Goal: Task Accomplishment & Management: Use online tool/utility

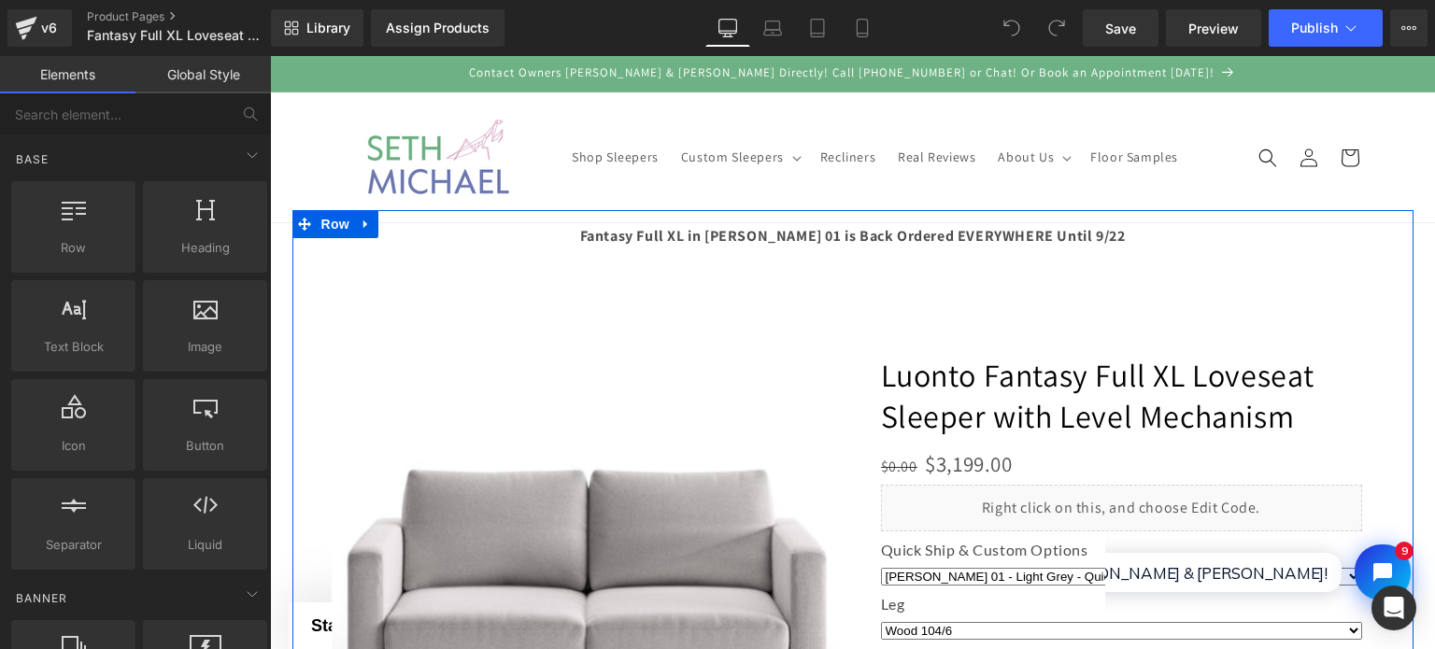
click at [1002, 241] on div at bounding box center [852, 532] width 1121 height 644
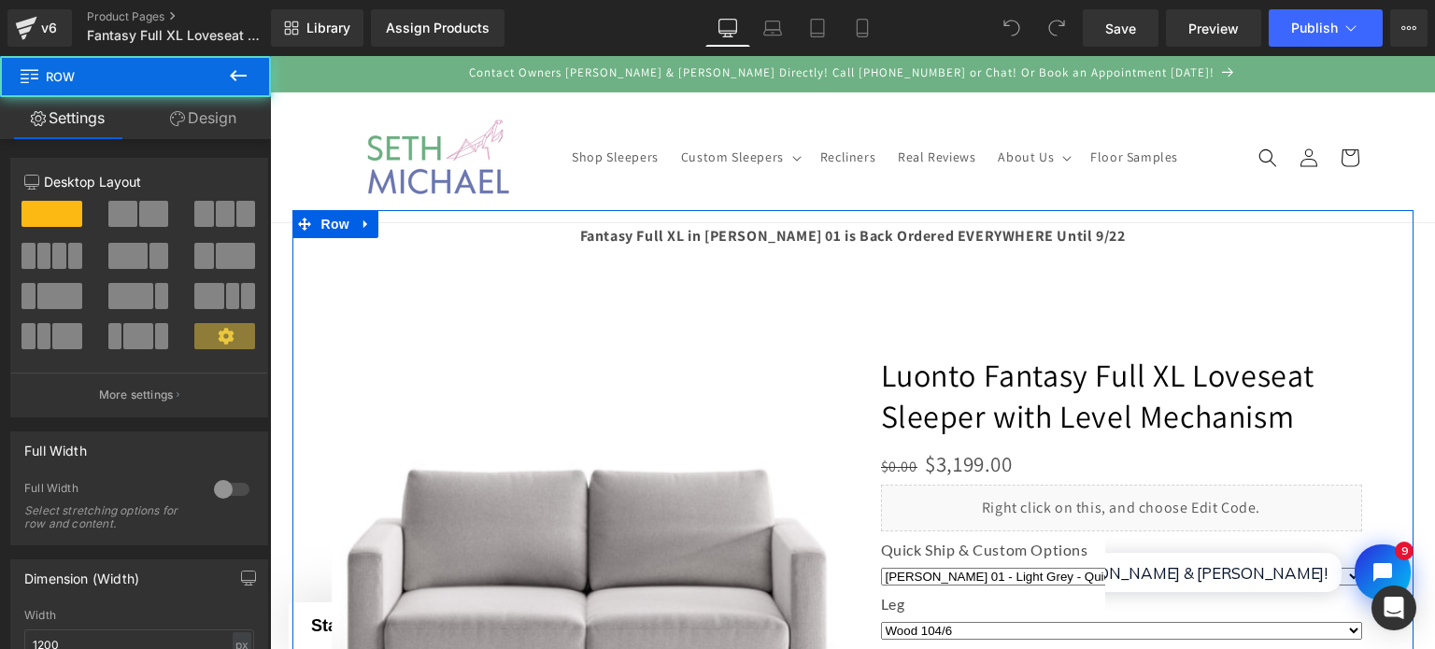
click at [1002, 241] on div at bounding box center [852, 532] width 1121 height 644
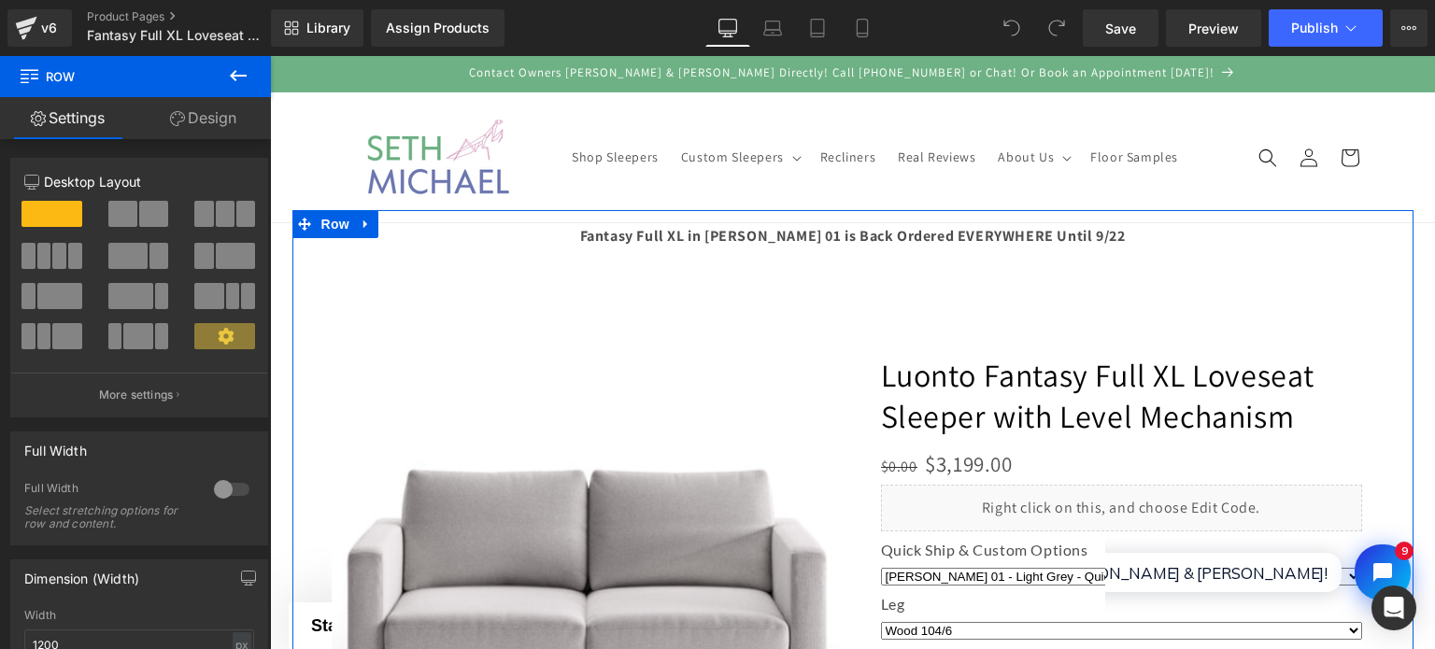
click at [848, 238] on div at bounding box center [852, 532] width 1121 height 644
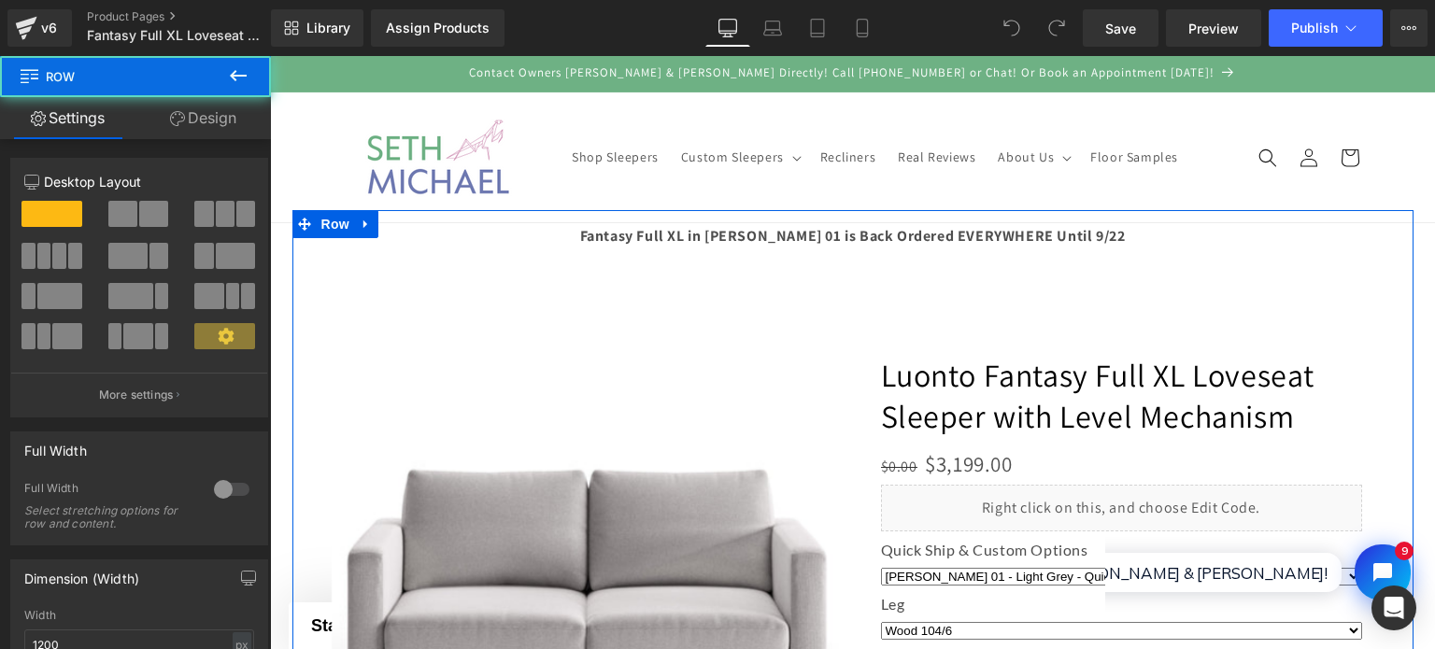
click at [845, 231] on div at bounding box center [852, 532] width 1121 height 644
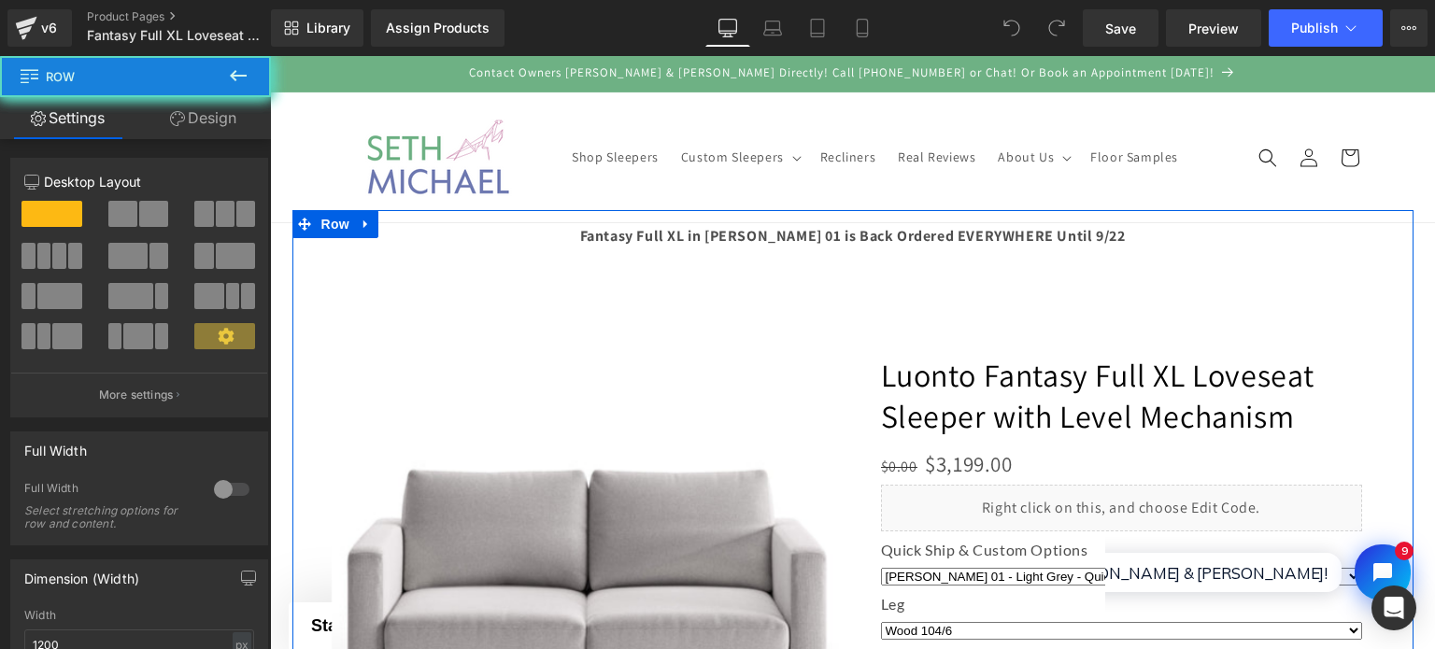
click at [842, 223] on div at bounding box center [852, 532] width 1121 height 644
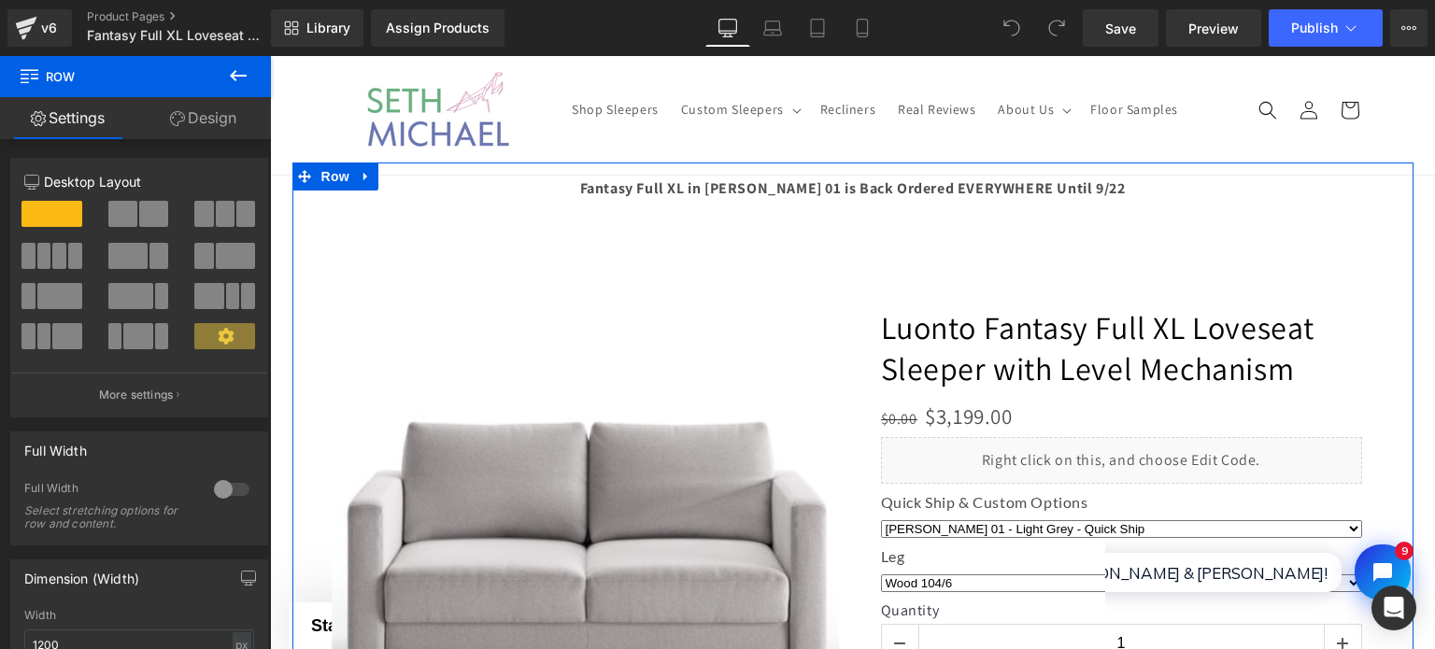
scroll to position [93, 0]
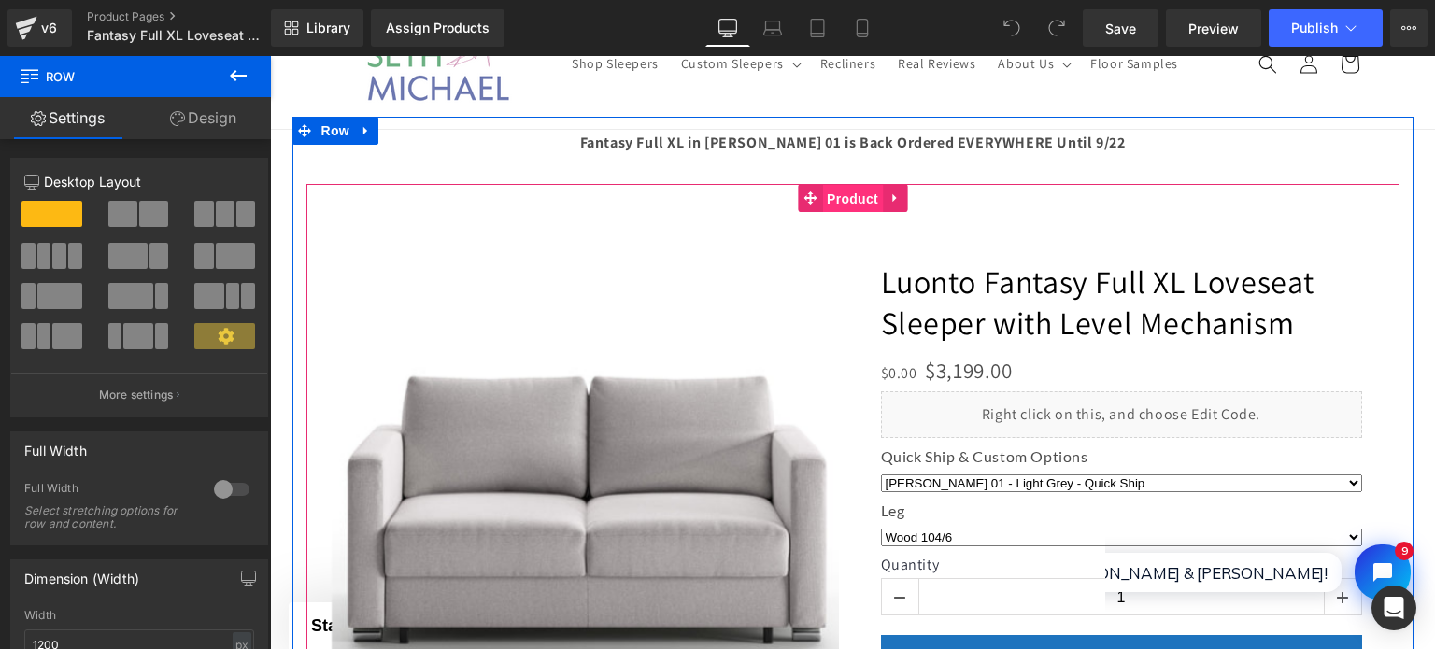
click at [830, 196] on span "Product" at bounding box center [852, 199] width 61 height 28
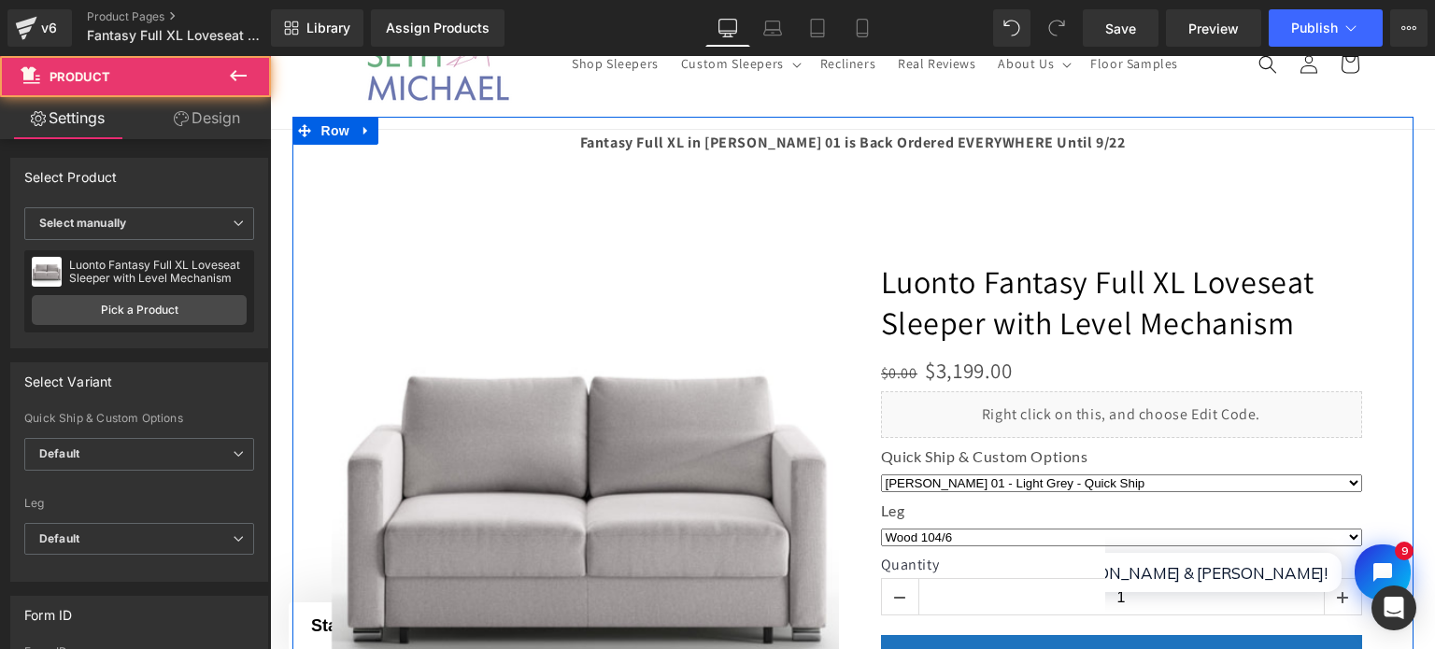
click at [790, 163] on div at bounding box center [852, 439] width 1121 height 644
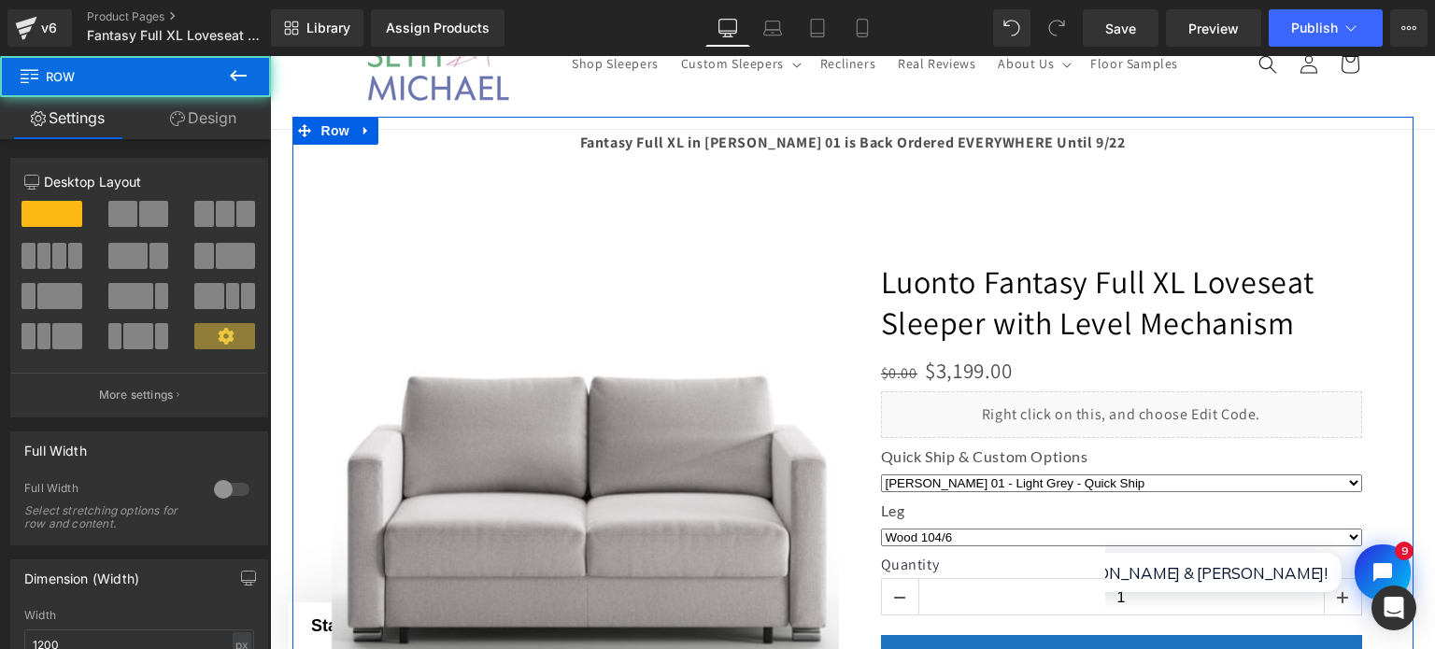
click at [772, 135] on div at bounding box center [852, 439] width 1121 height 644
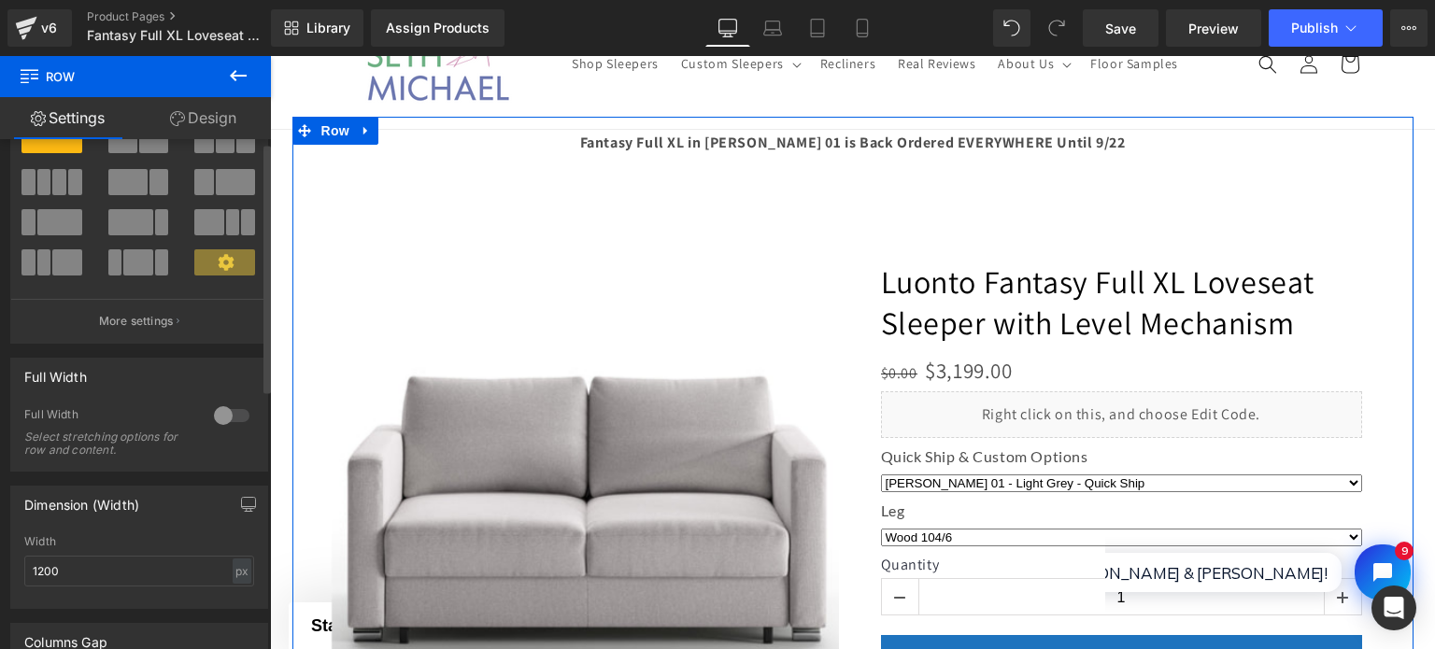
scroll to position [0, 0]
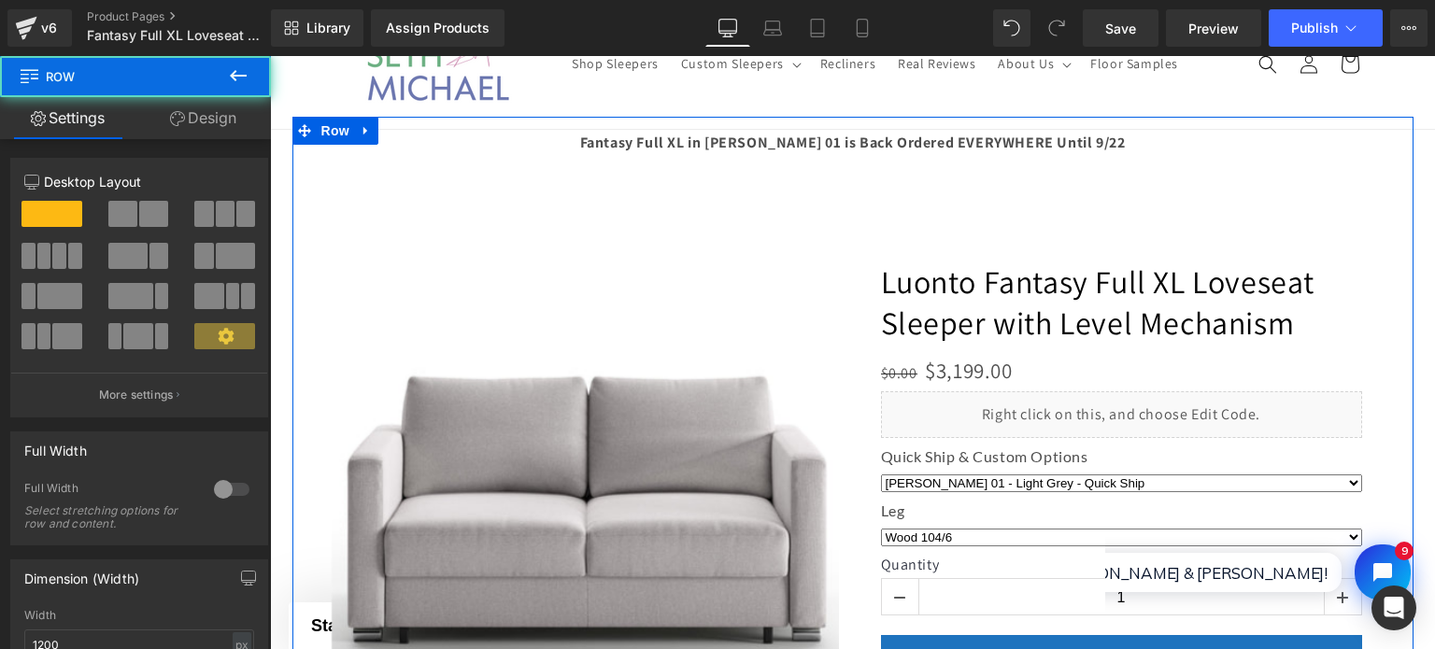
click at [626, 138] on div at bounding box center [852, 439] width 1121 height 644
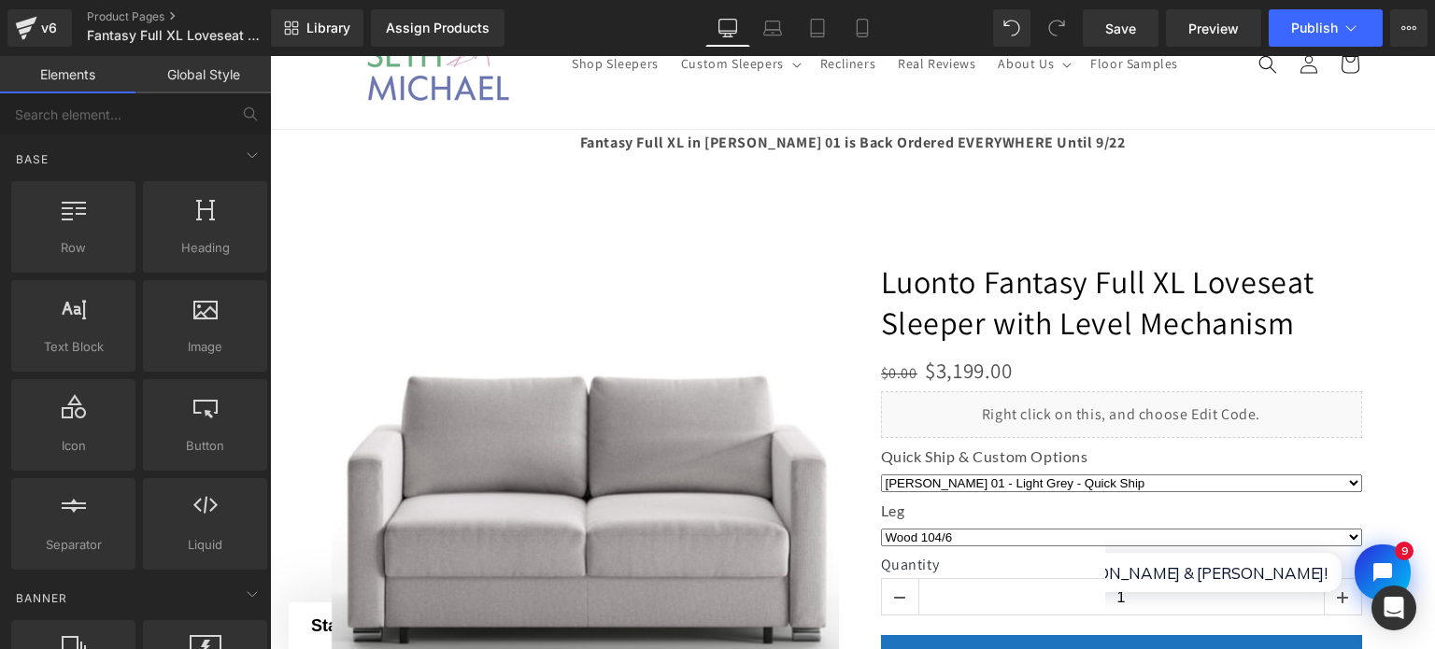
click at [643, 96] on header "Shop Sleepers Custom Sleepers Custom Sleepers Intro to Custom Sleepers & Reclin…" at bounding box center [852, 64] width 1121 height 130
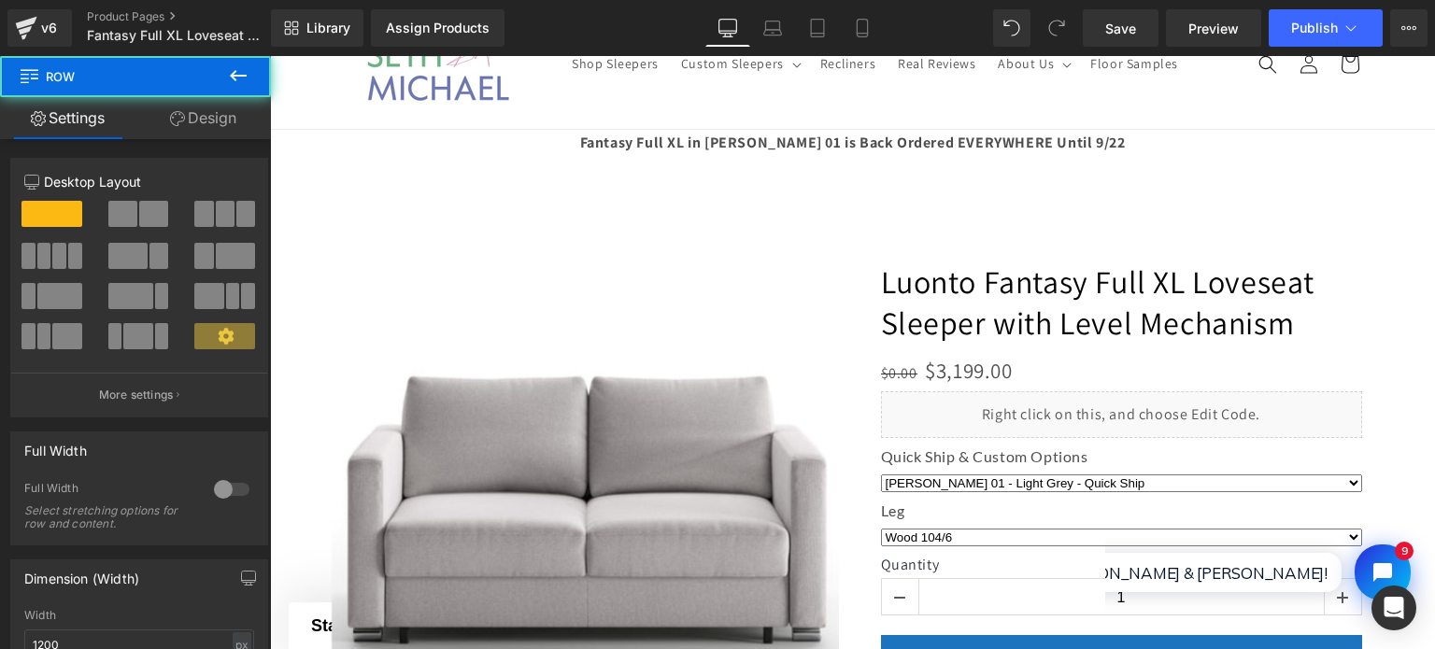
click at [646, 146] on div at bounding box center [852, 439] width 1121 height 644
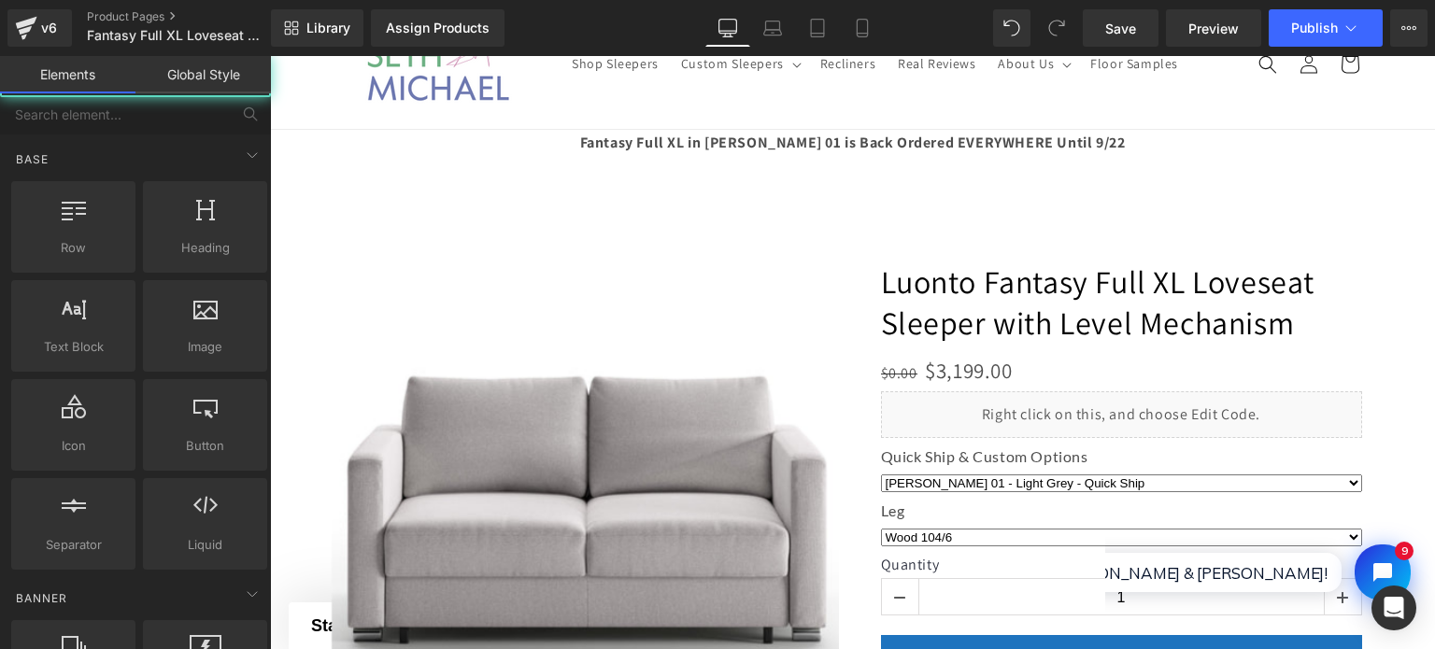
click at [632, 107] on header "Shop Sleepers Custom Sleepers Custom Sleepers Intro to Custom Sleepers & Reclin…" at bounding box center [852, 64] width 1121 height 130
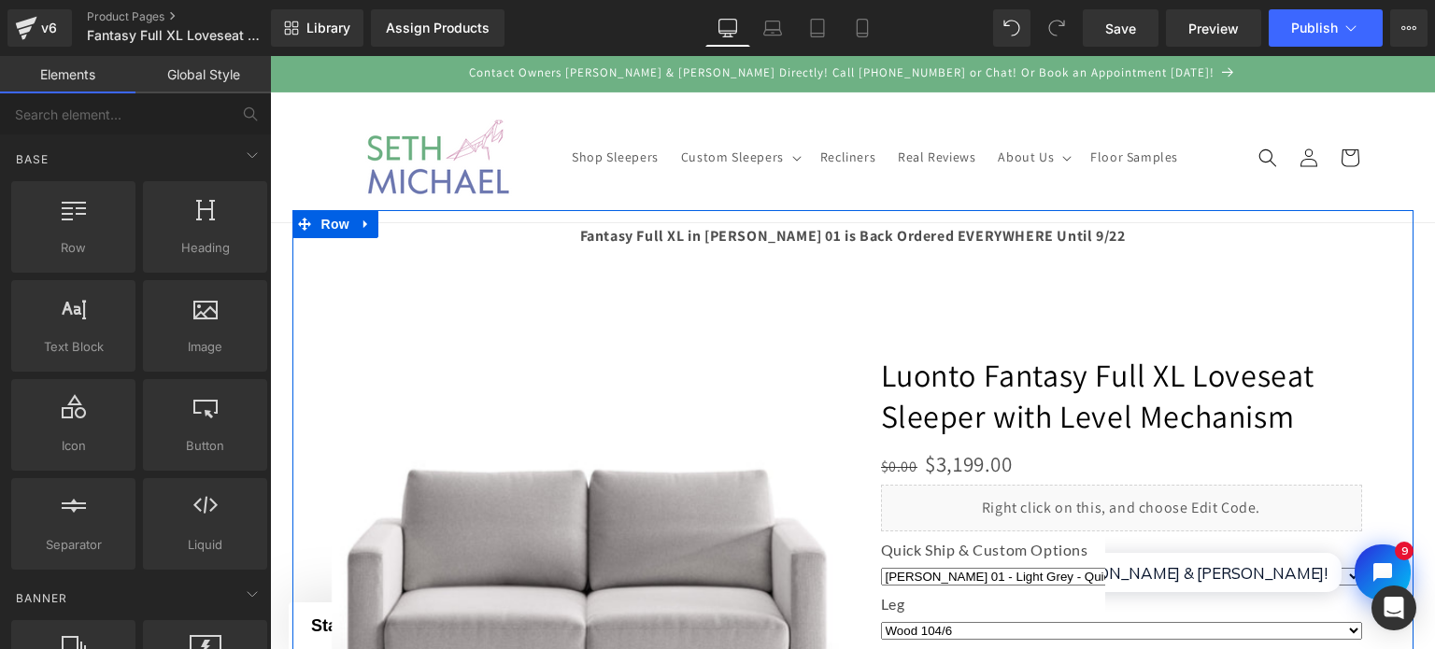
click at [310, 246] on div at bounding box center [852, 532] width 1121 height 644
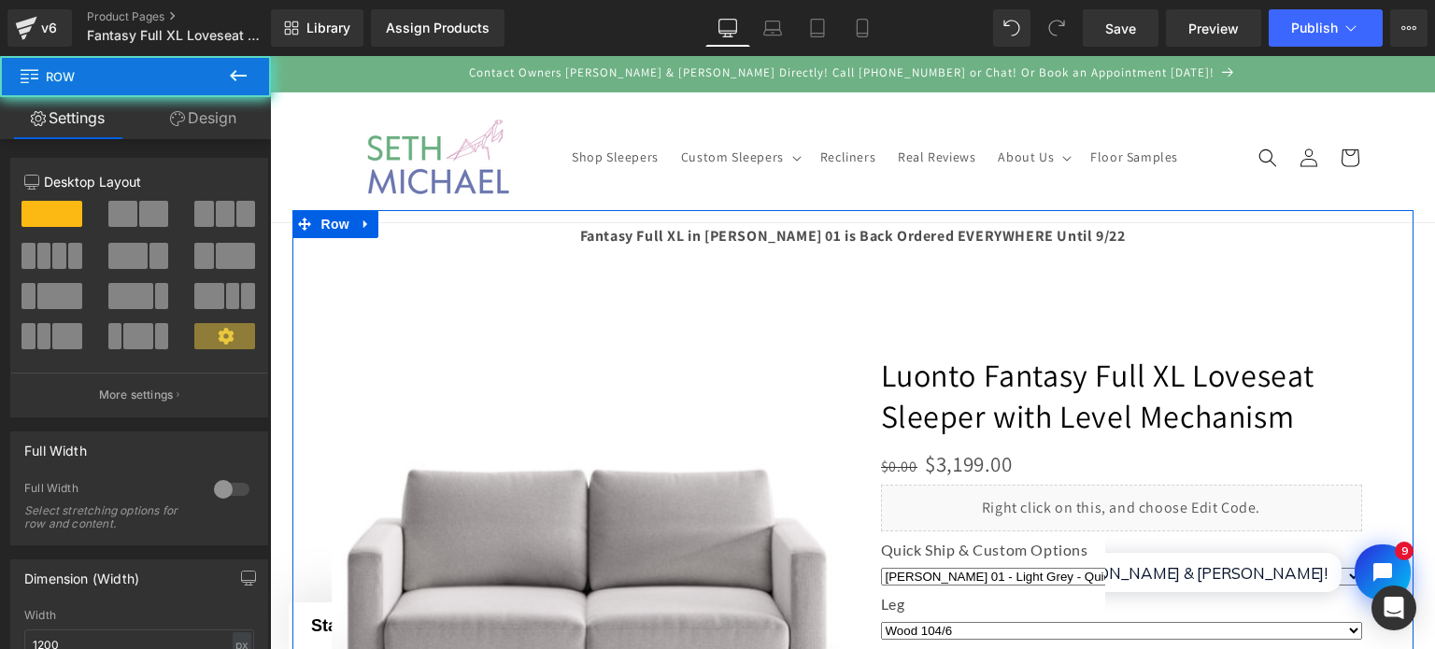
click at [506, 238] on div at bounding box center [852, 532] width 1121 height 644
click at [710, 249] on div at bounding box center [852, 532] width 1121 height 644
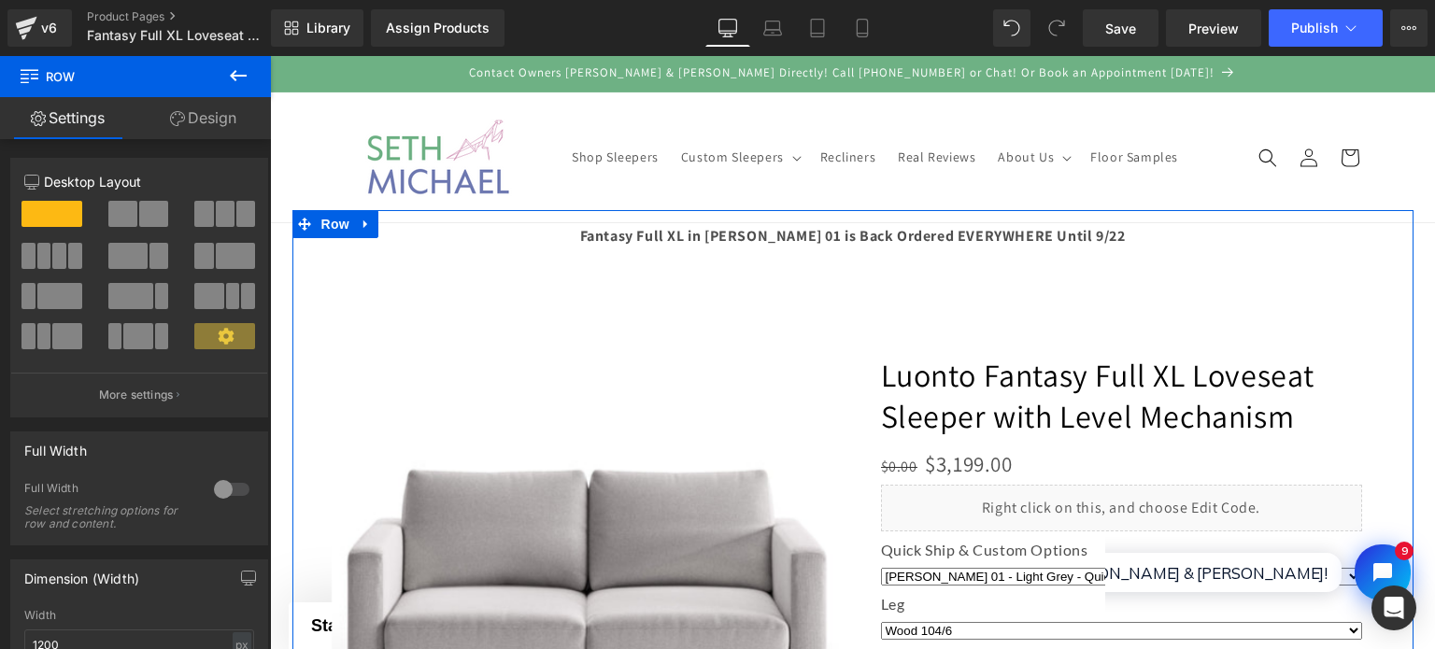
click at [709, 235] on div at bounding box center [852, 532] width 1121 height 644
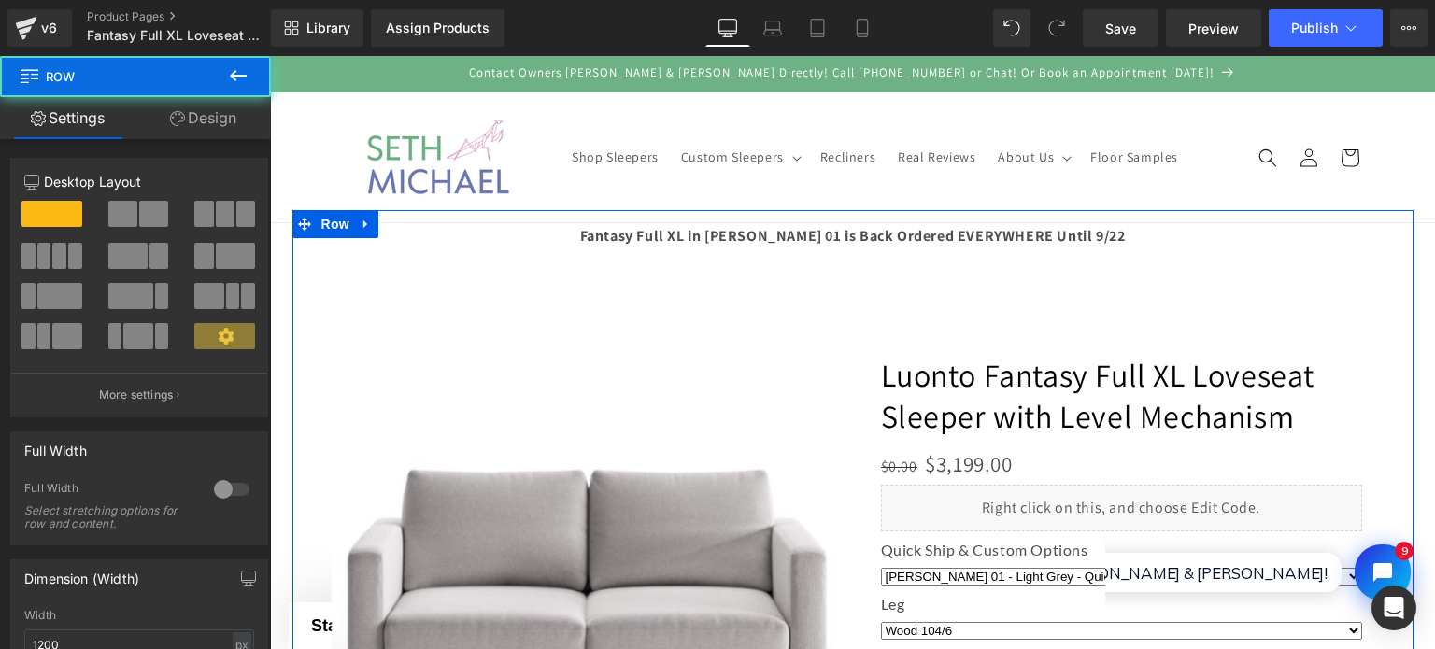
click at [709, 235] on div at bounding box center [852, 532] width 1121 height 644
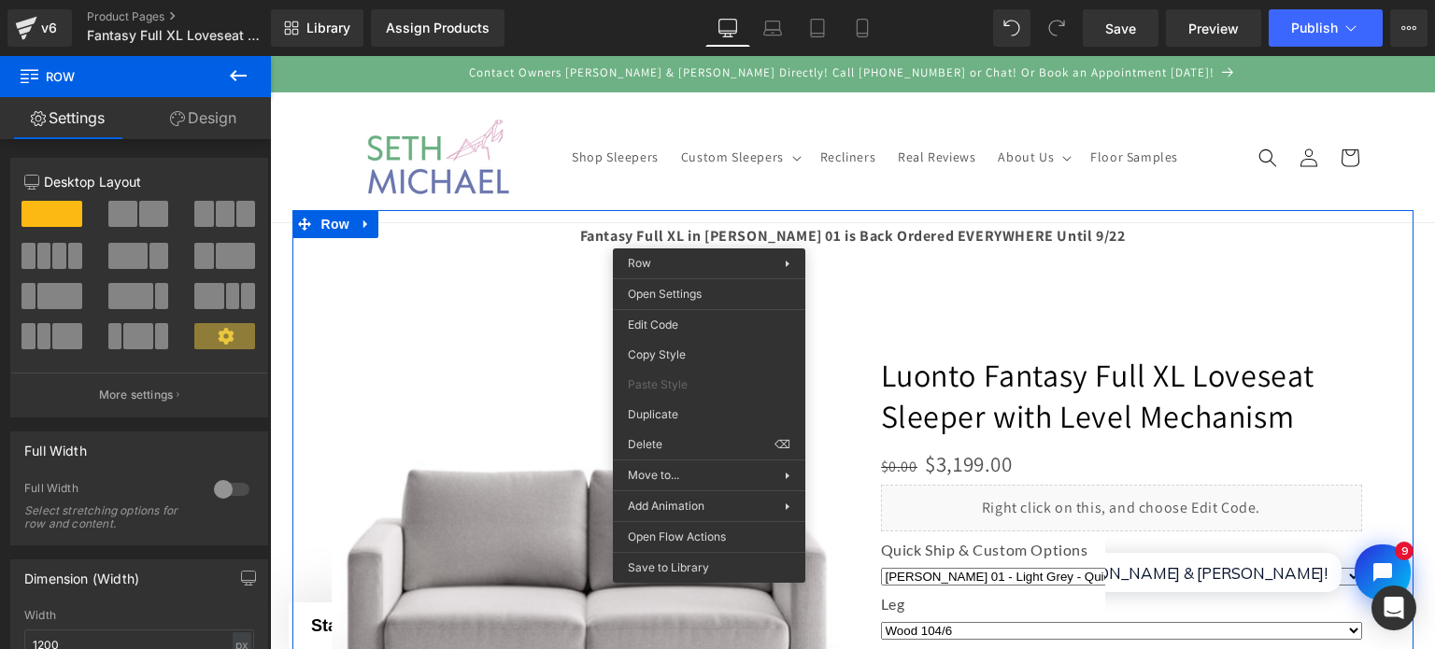
click at [748, 231] on div at bounding box center [852, 532] width 1121 height 644
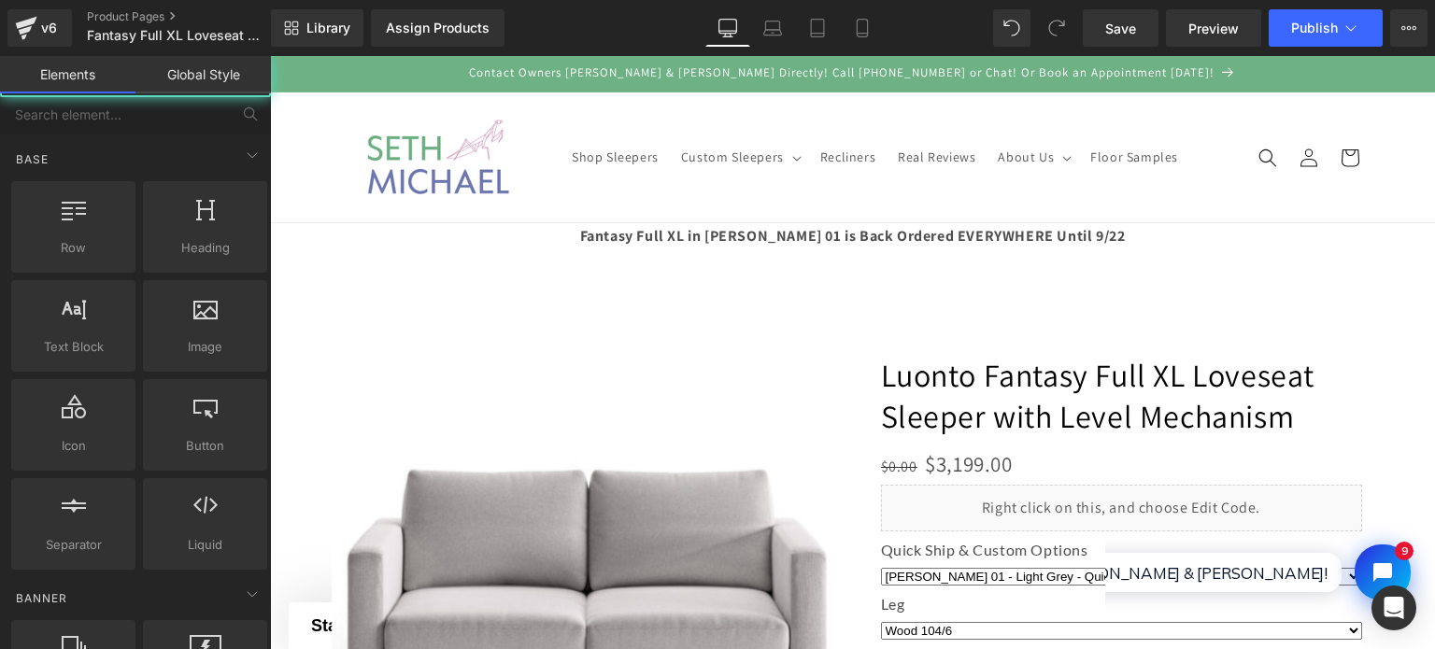
click at [774, 203] on header "Shop Sleepers Custom Sleepers Custom Sleepers Intro to Custom Sleepers & Reclin…" at bounding box center [852, 158] width 1121 height 130
click at [952, 208] on header "Shop Sleepers Custom Sleepers Custom Sleepers Intro to Custom Sleepers & Reclin…" at bounding box center [852, 158] width 1121 height 130
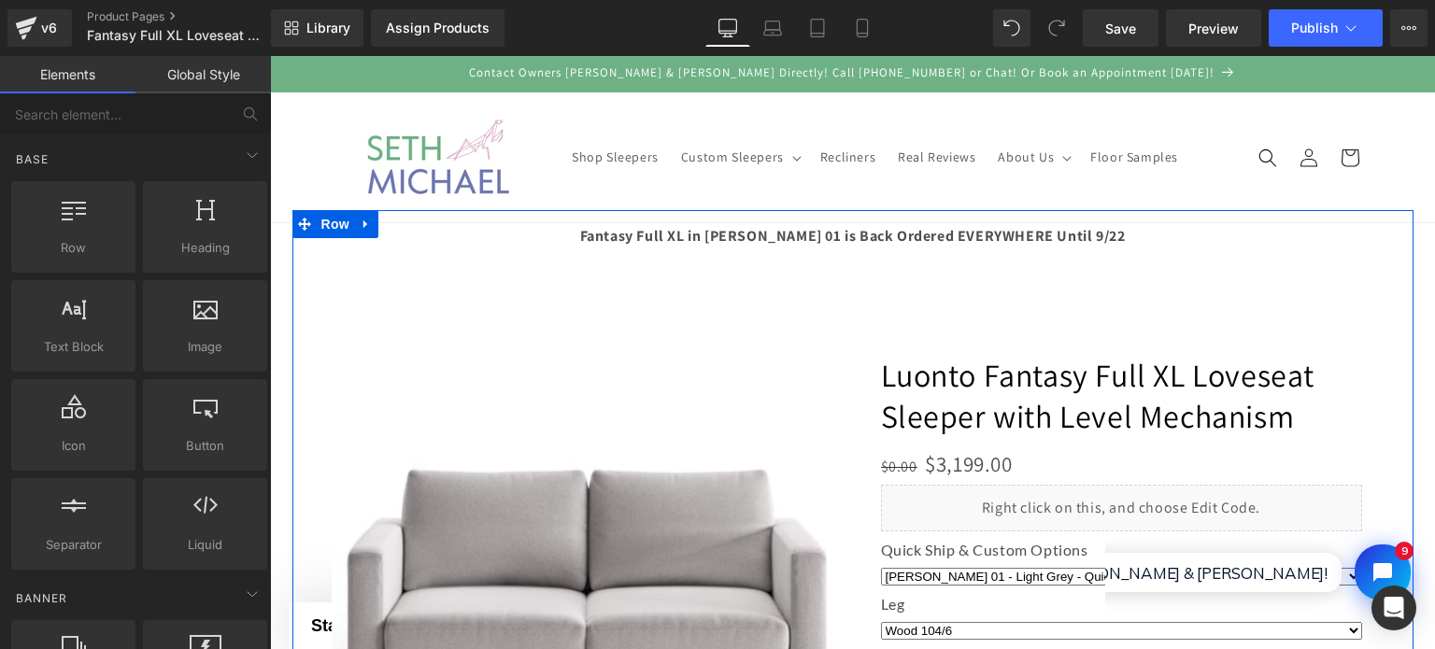
click at [1004, 228] on div at bounding box center [852, 532] width 1121 height 644
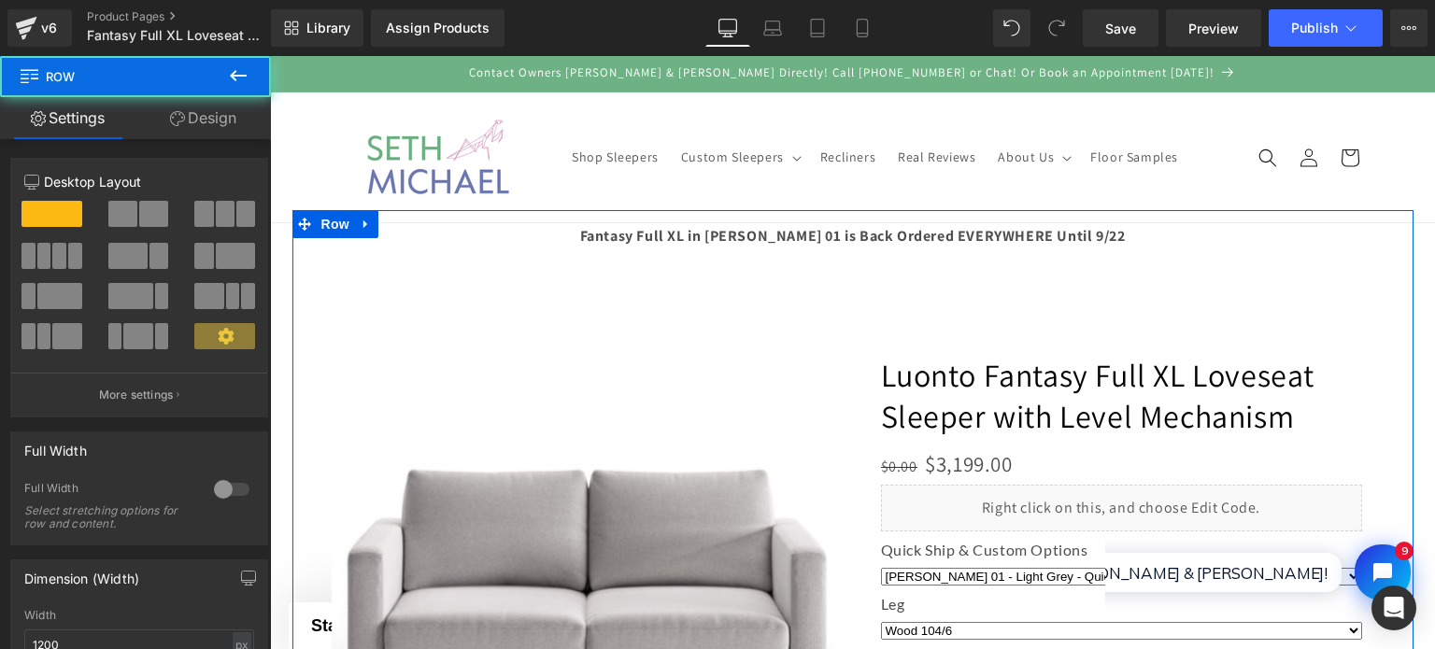
click at [1028, 235] on div at bounding box center [852, 532] width 1121 height 644
click at [1108, 235] on div at bounding box center [852, 532] width 1121 height 644
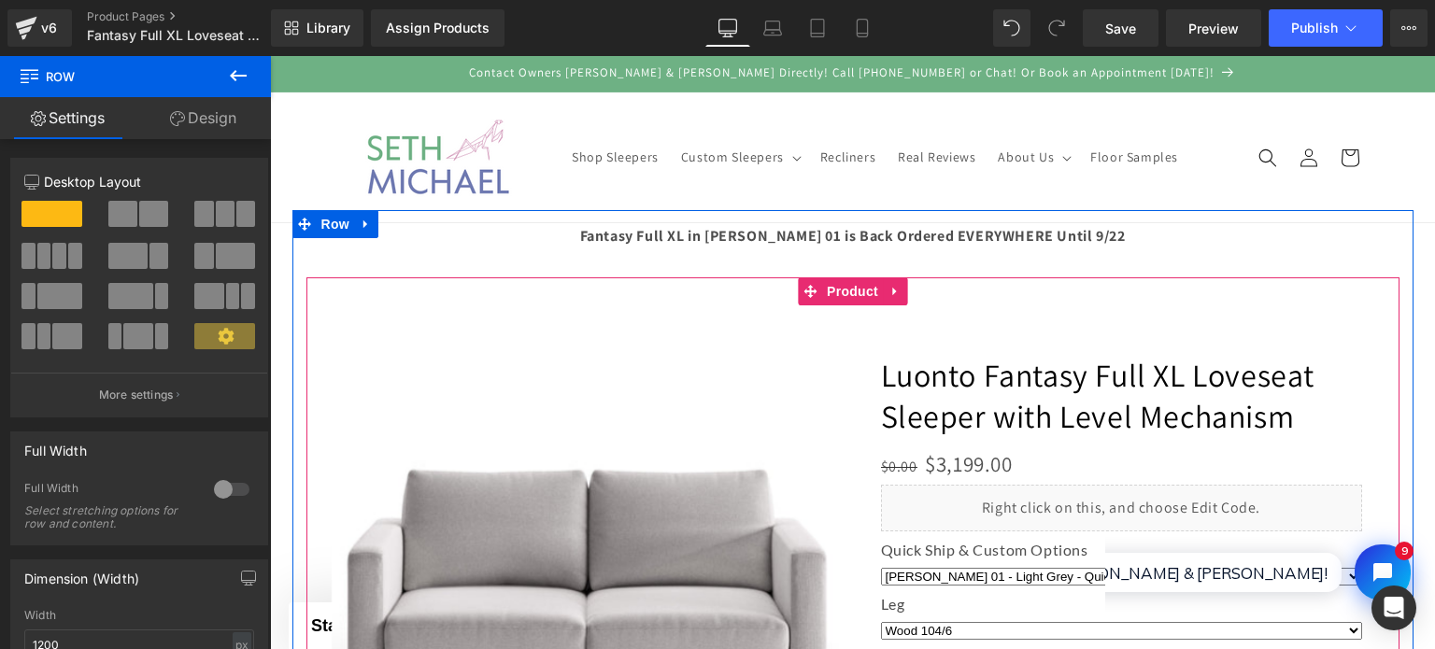
click at [968, 317] on div "‹" at bounding box center [853, 601] width 1075 height 646
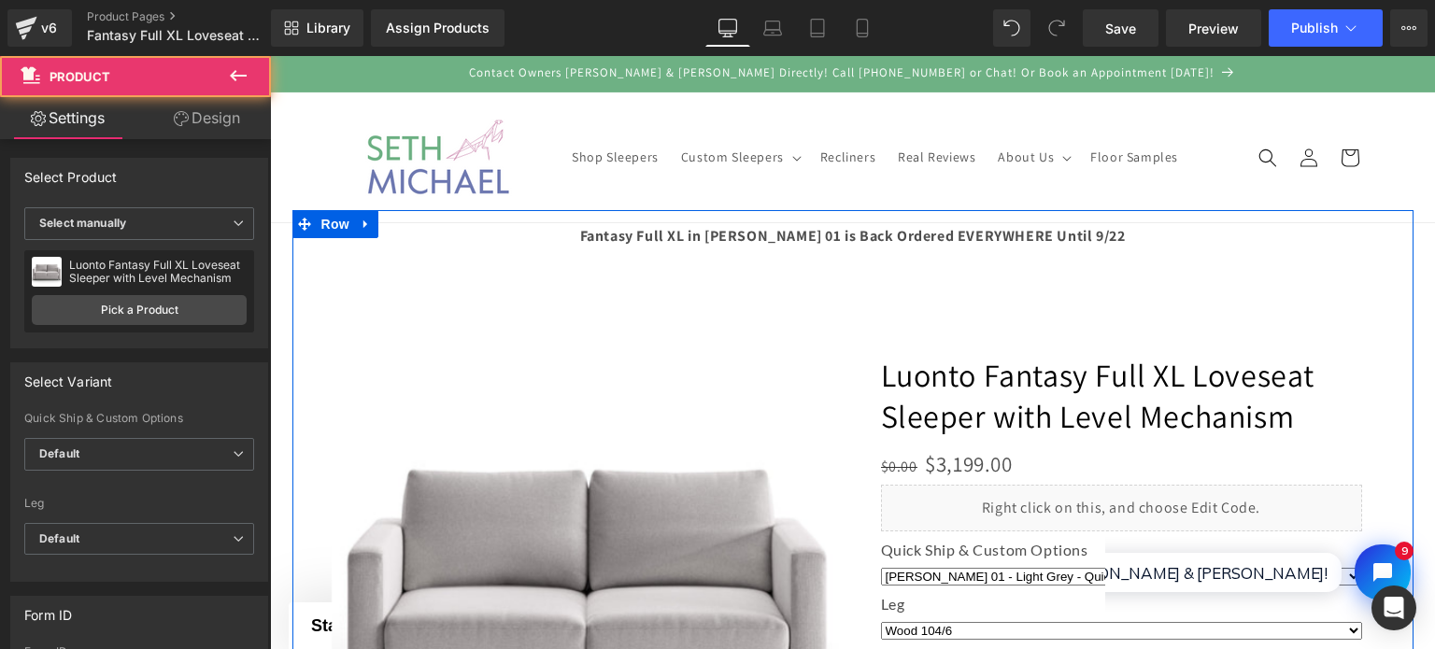
click at [949, 257] on div at bounding box center [852, 532] width 1121 height 644
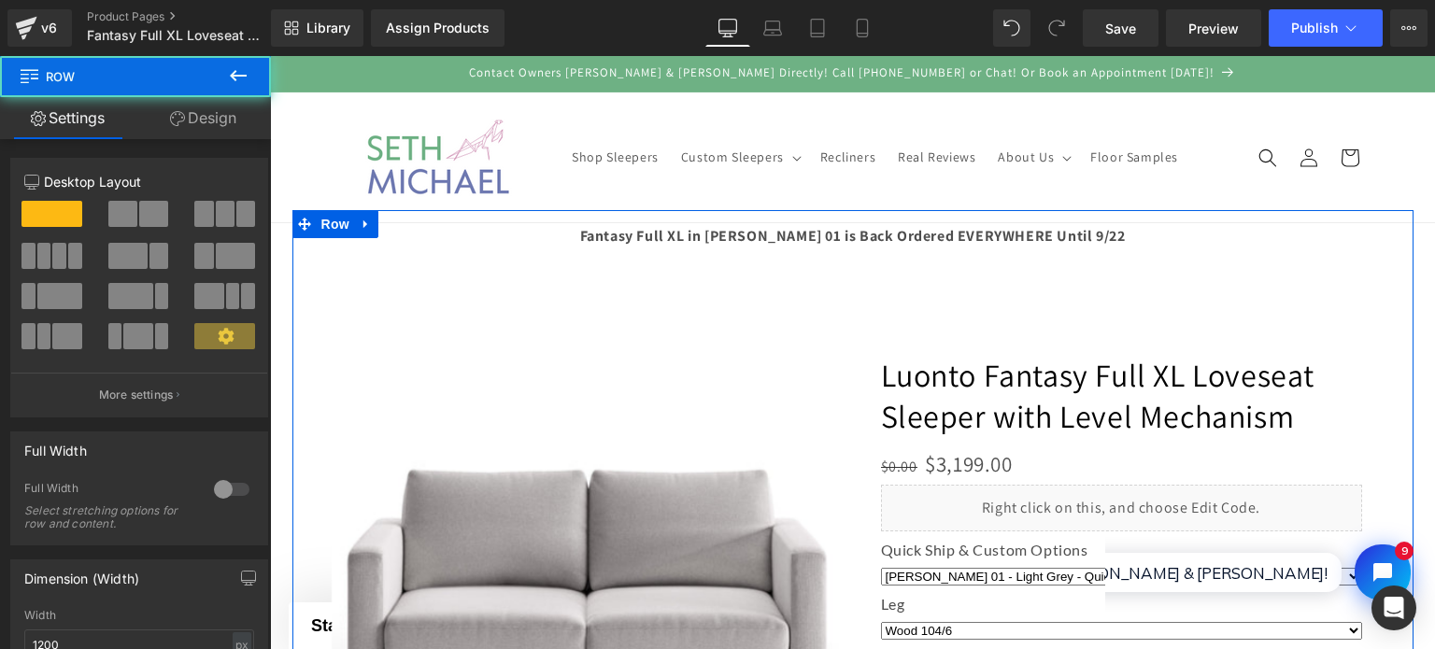
click at [942, 249] on div at bounding box center [852, 532] width 1121 height 644
click at [929, 215] on div at bounding box center [852, 532] width 1121 height 644
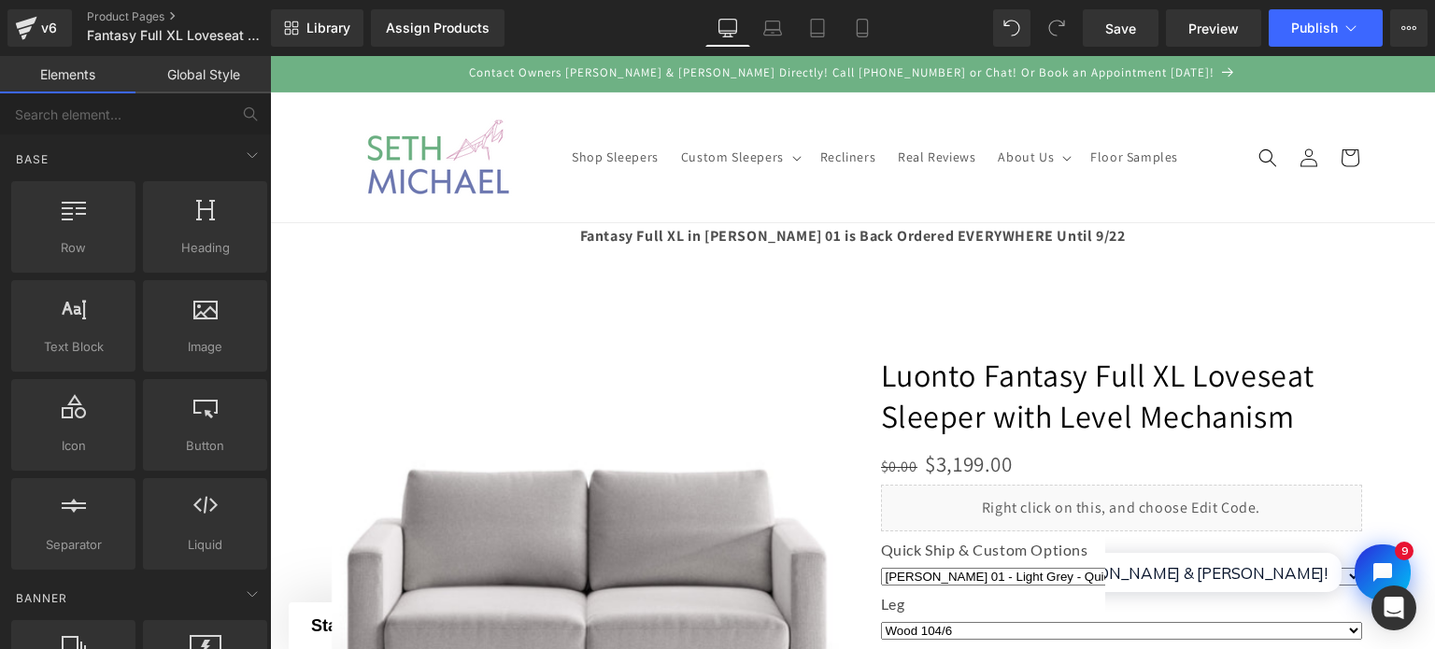
click at [916, 192] on header "Shop Sleepers Custom Sleepers Custom Sleepers Intro to Custom Sleepers & Reclin…" at bounding box center [852, 158] width 1121 height 130
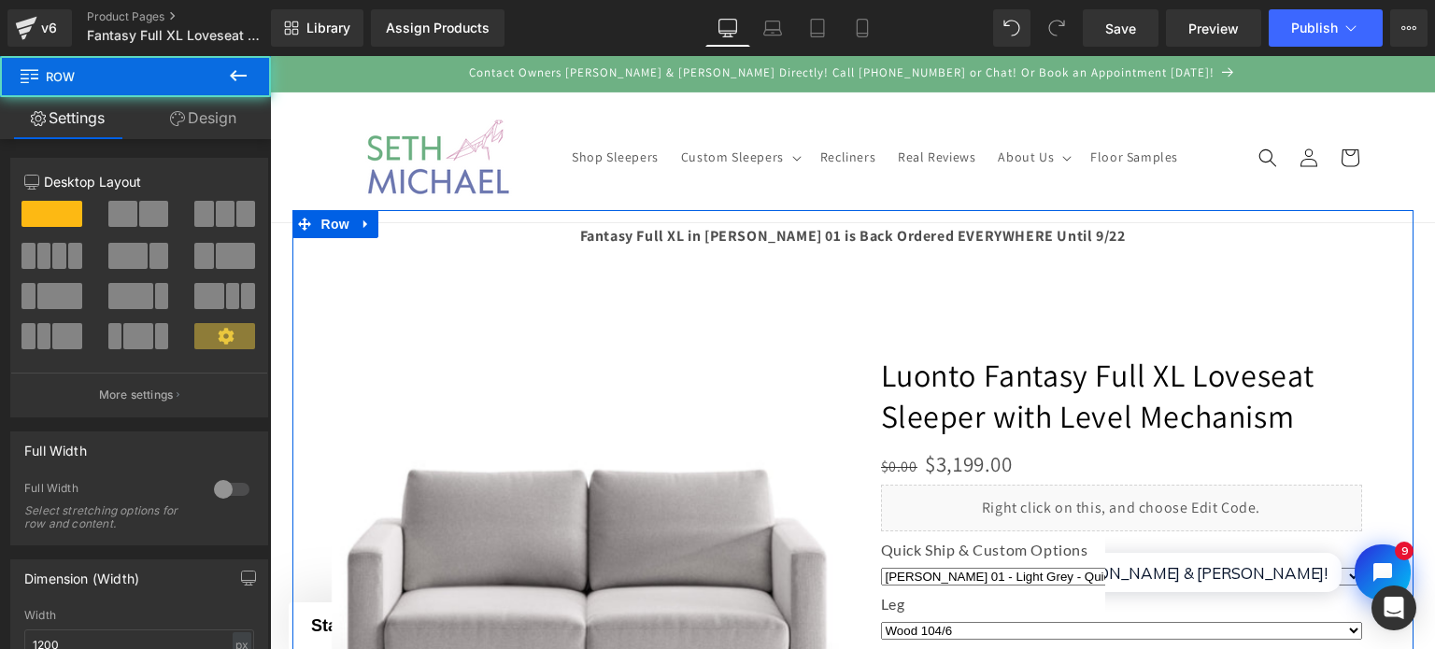
click at [926, 220] on div at bounding box center [852, 532] width 1121 height 644
click at [931, 235] on div at bounding box center [852, 532] width 1121 height 644
click at [936, 235] on div at bounding box center [852, 532] width 1121 height 644
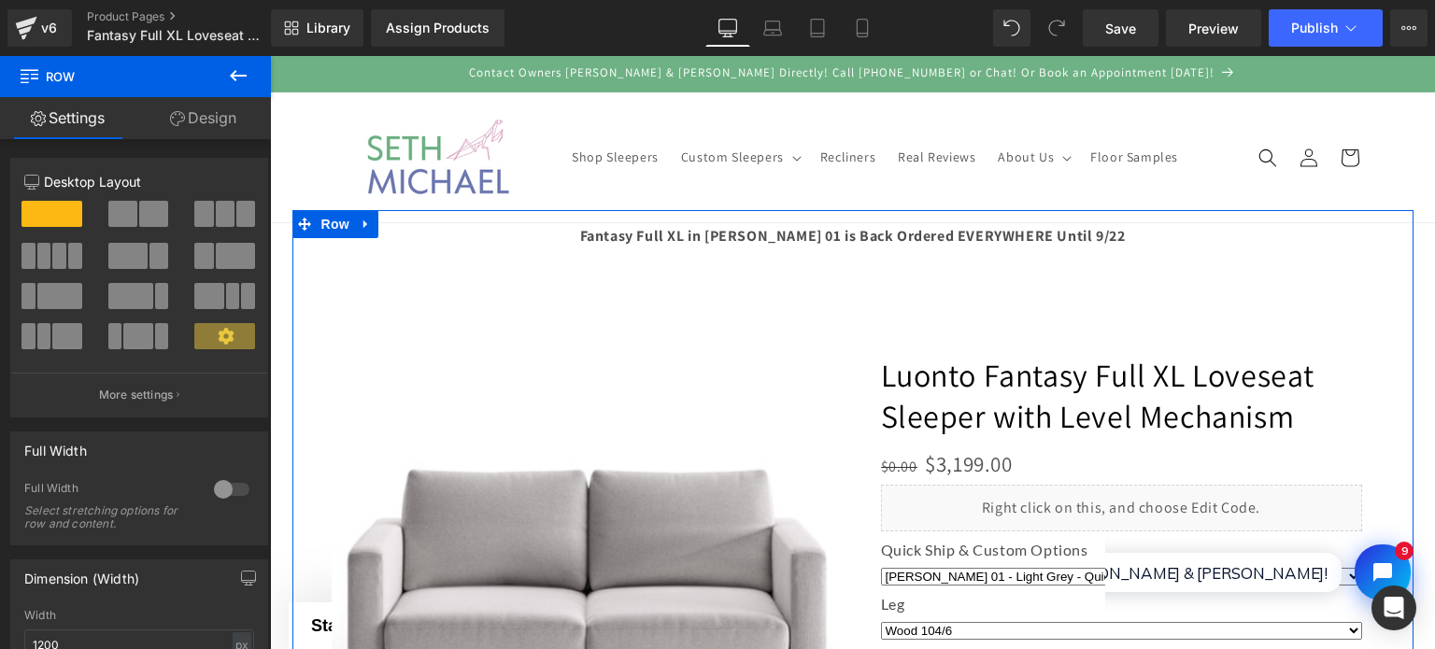
click at [198, 110] on link "Design" at bounding box center [202, 118] width 135 height 42
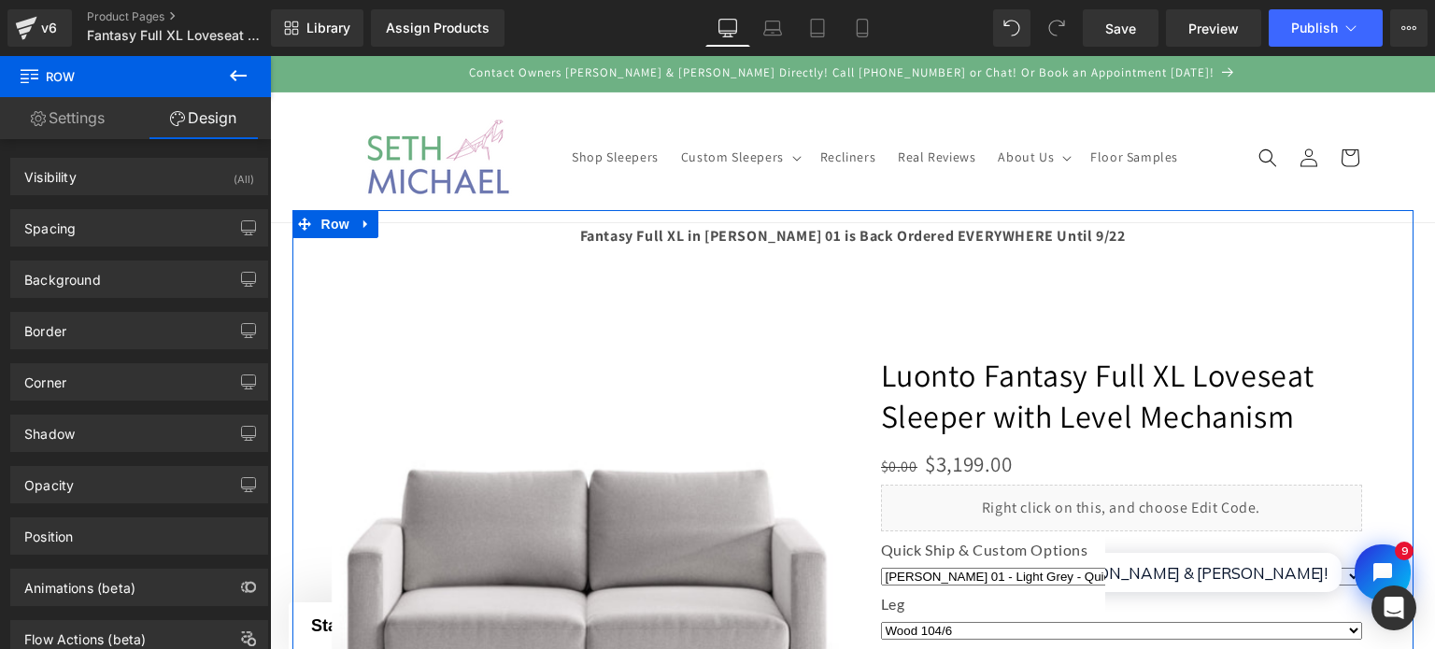
click at [86, 117] on link "Settings" at bounding box center [67, 118] width 135 height 42
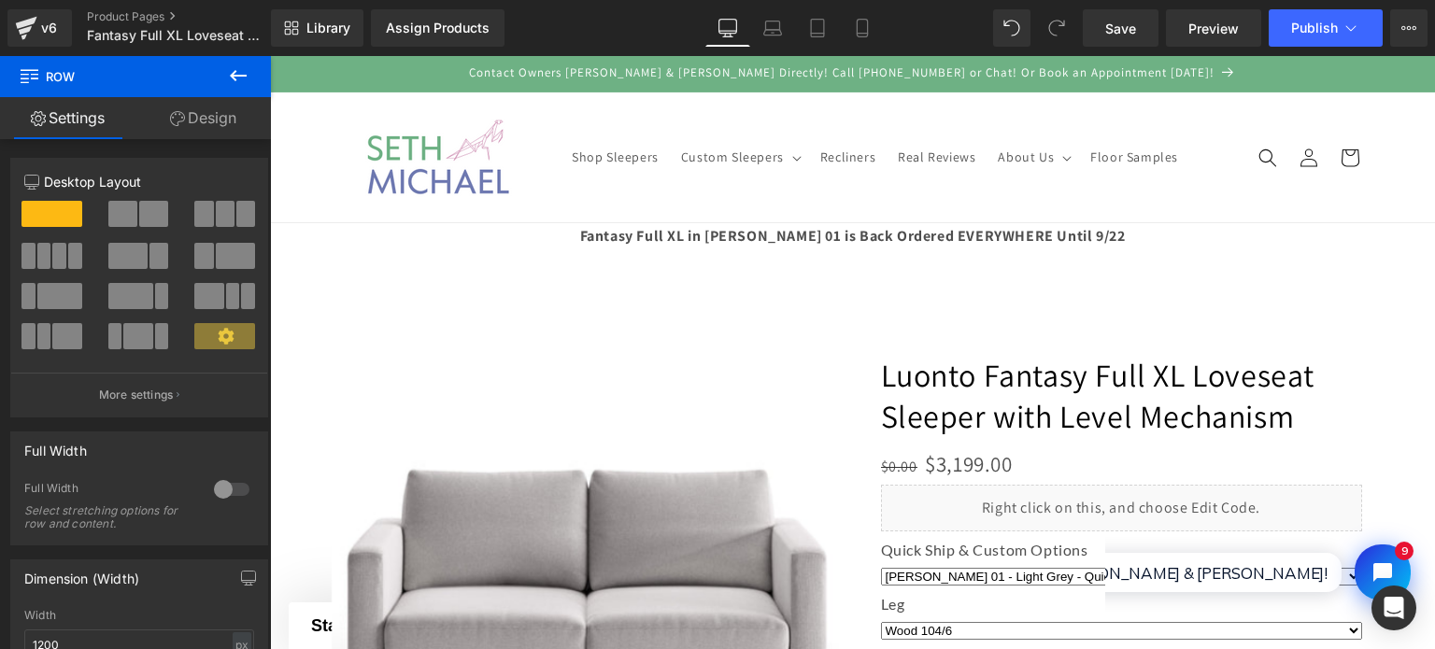
click at [87, 89] on span "Row" at bounding box center [112, 76] width 187 height 41
click at [228, 70] on icon at bounding box center [238, 75] width 22 height 22
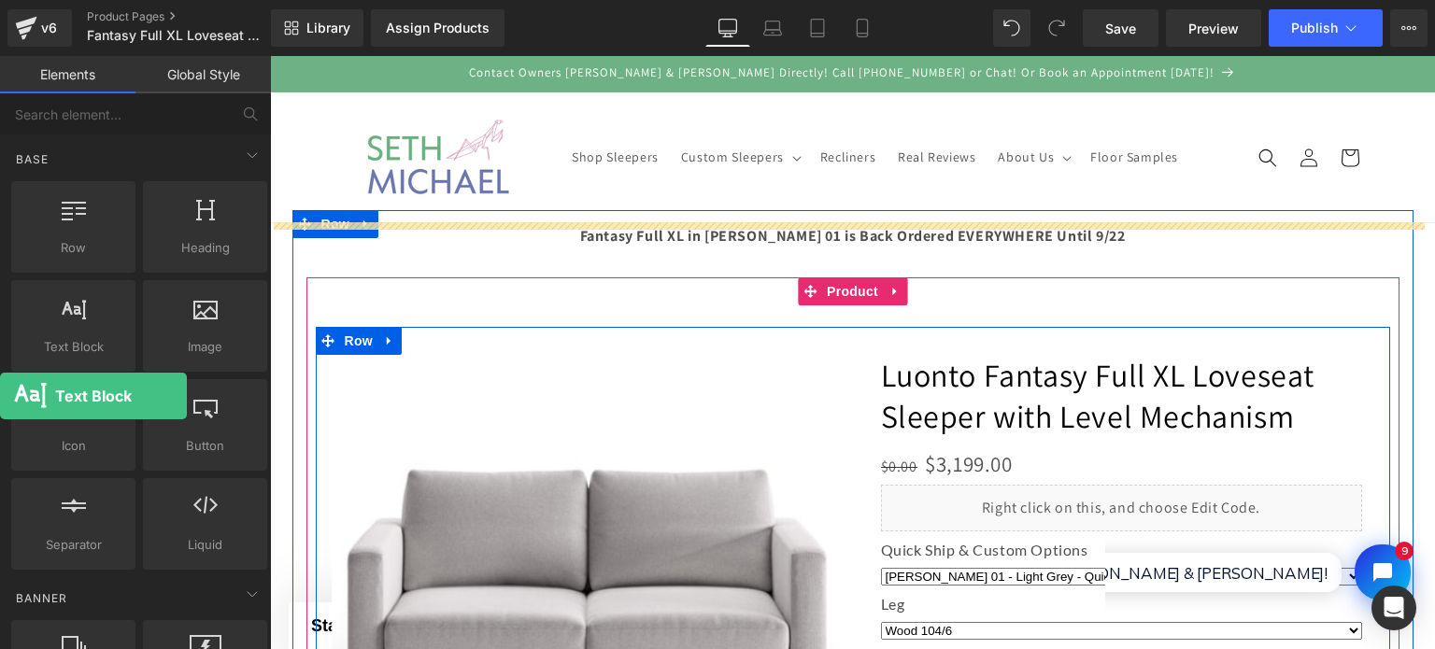
drag, startPoint x: 60, startPoint y: 328, endPoint x: 0, endPoint y: 396, distance: 90.7
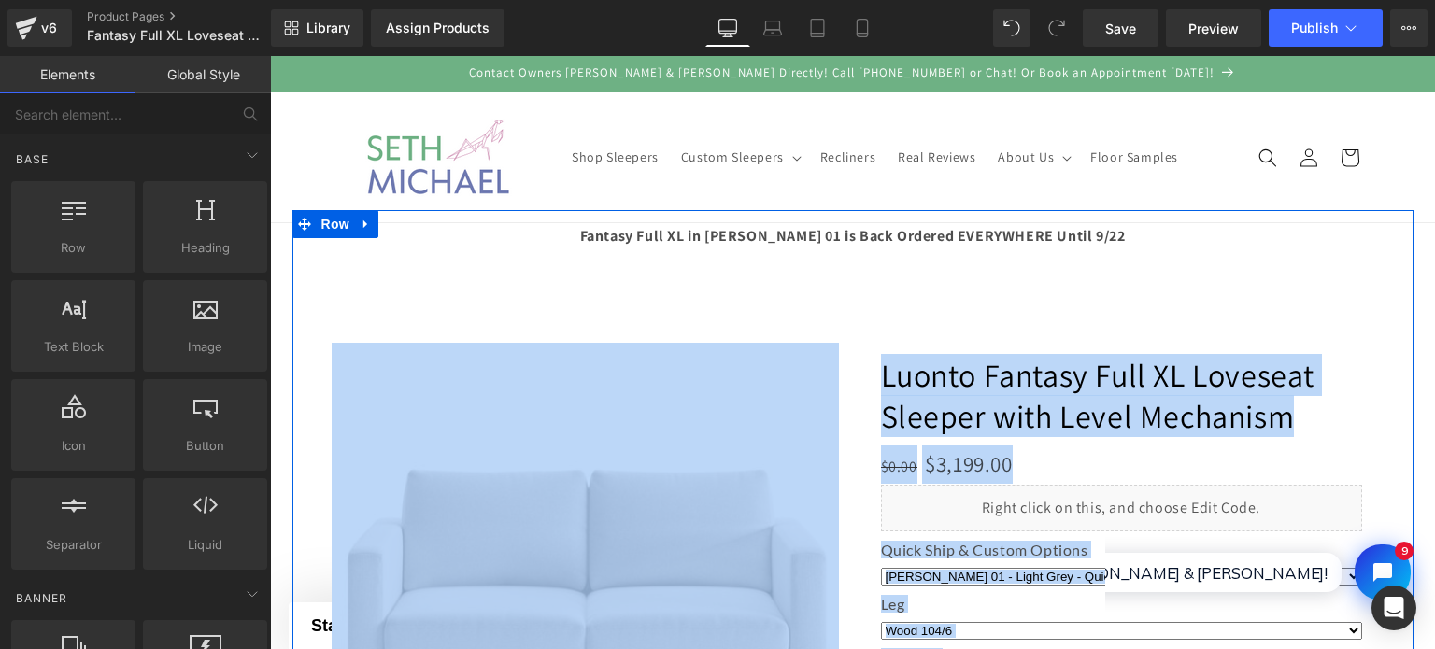
drag, startPoint x: 642, startPoint y: 240, endPoint x: 650, endPoint y: 258, distance: 19.6
click at [650, 258] on div at bounding box center [852, 532] width 1121 height 644
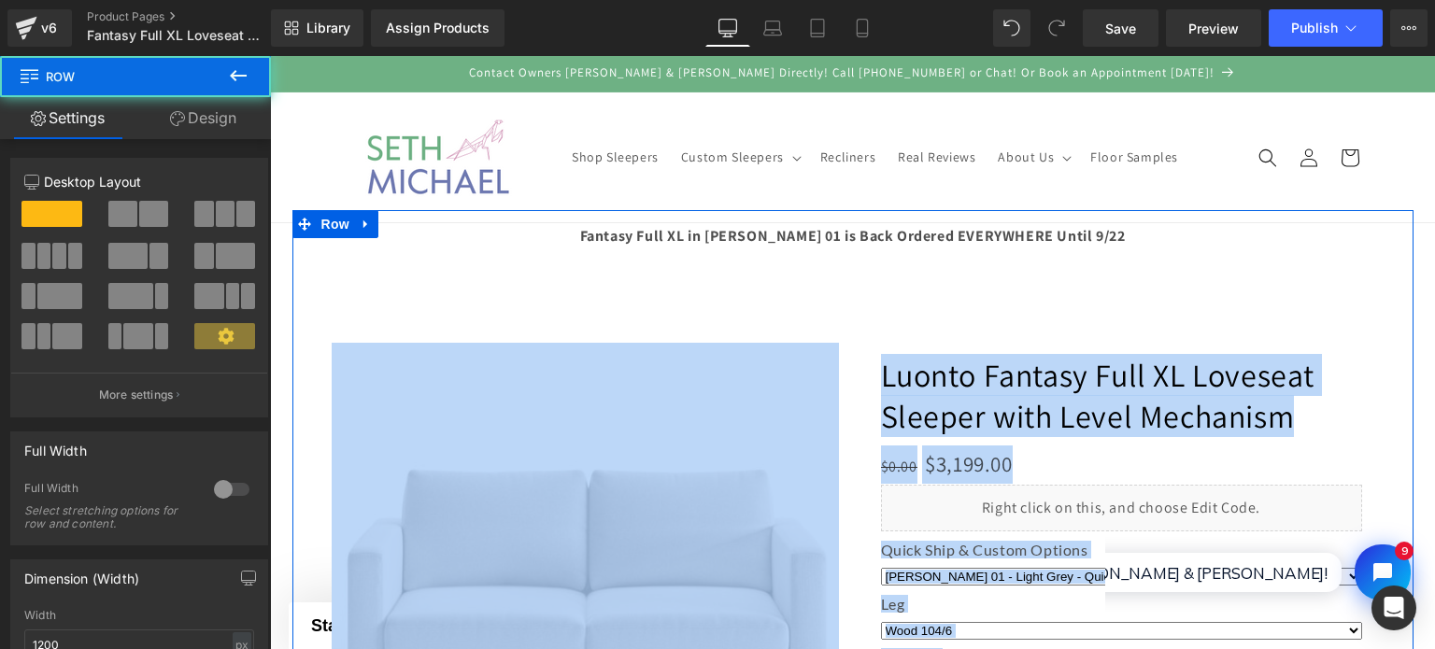
click at [639, 232] on div at bounding box center [852, 532] width 1121 height 644
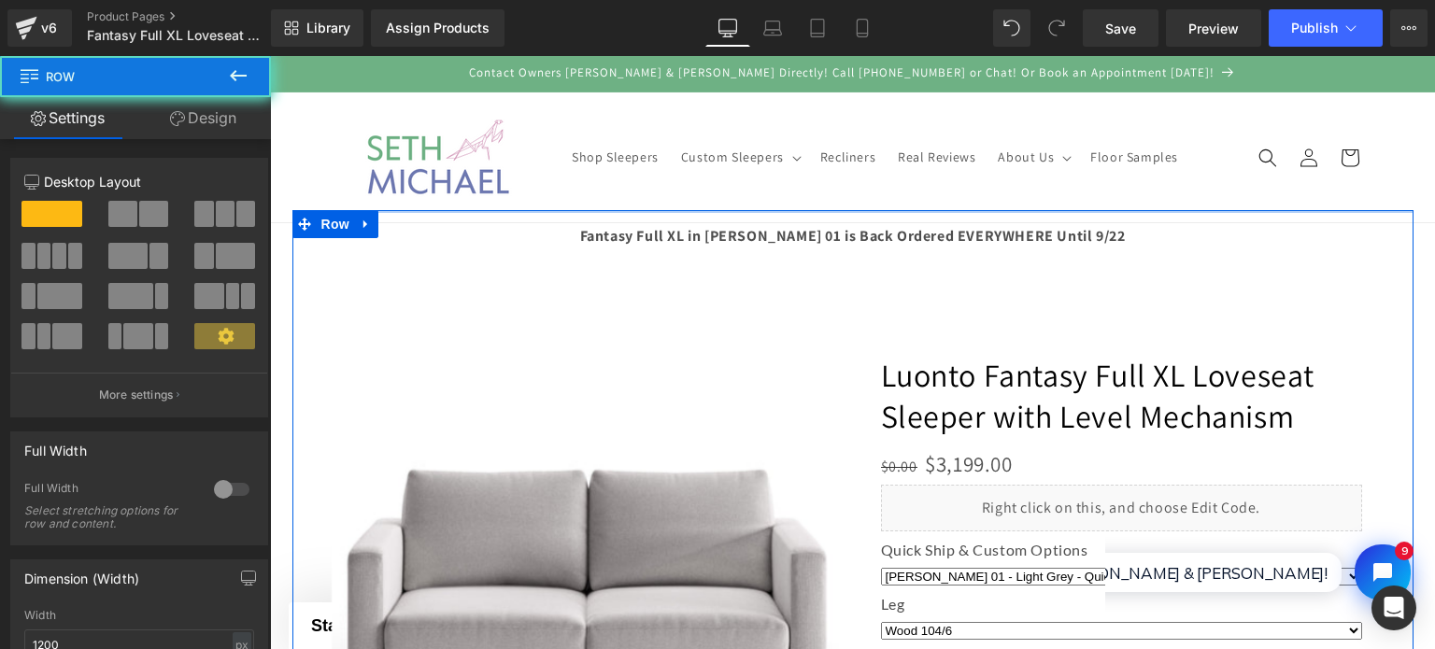
click at [626, 210] on div at bounding box center [852, 211] width 1121 height 3
click at [632, 220] on div at bounding box center [852, 532] width 1121 height 644
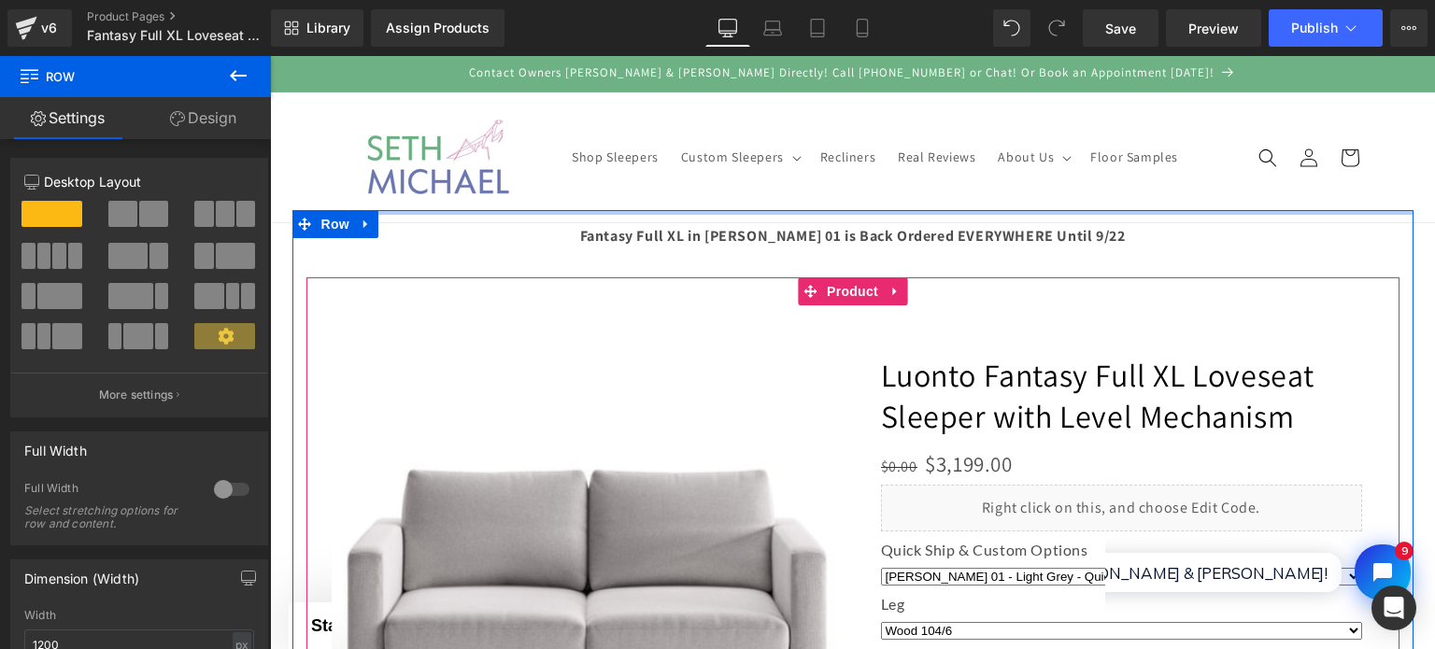
drag, startPoint x: 620, startPoint y: 209, endPoint x: 640, endPoint y: 301, distance: 93.6
click at [640, 301] on div at bounding box center [852, 532] width 1121 height 644
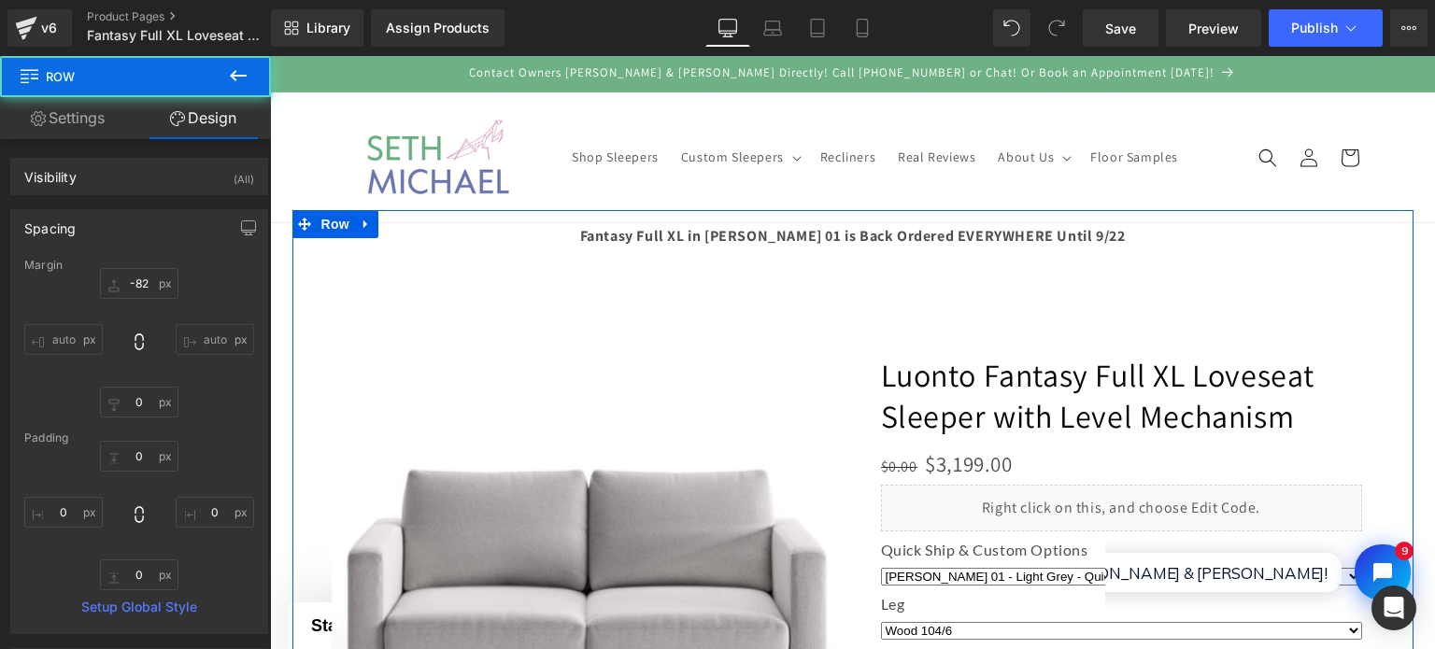
click at [623, 226] on div at bounding box center [852, 532] width 1121 height 644
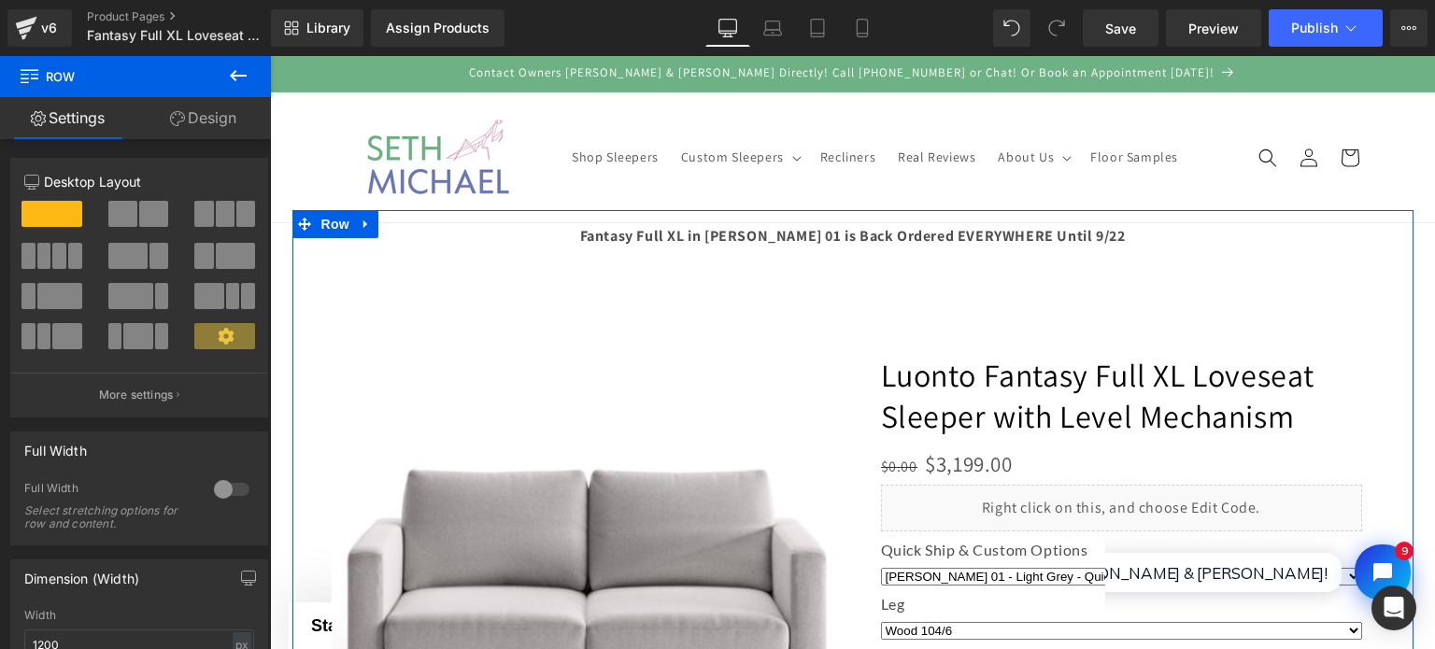
click at [624, 230] on div at bounding box center [852, 532] width 1121 height 644
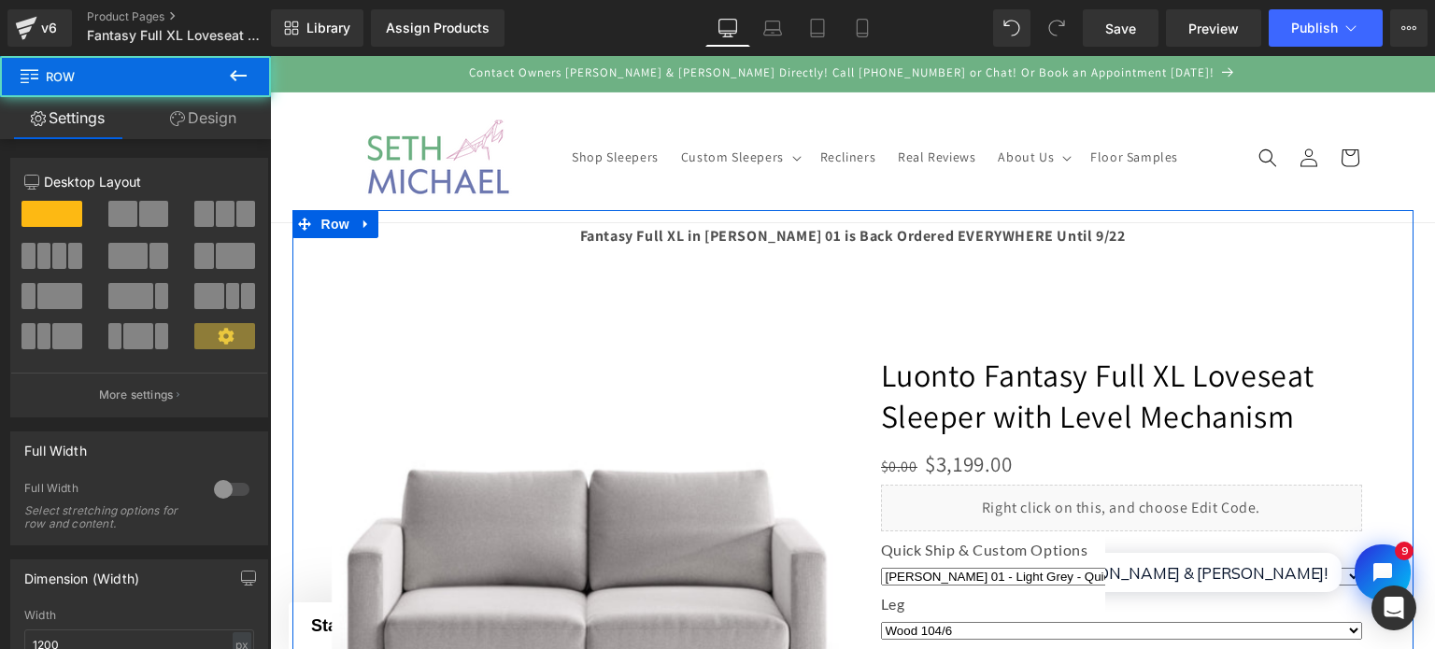
click at [628, 240] on div at bounding box center [852, 532] width 1121 height 644
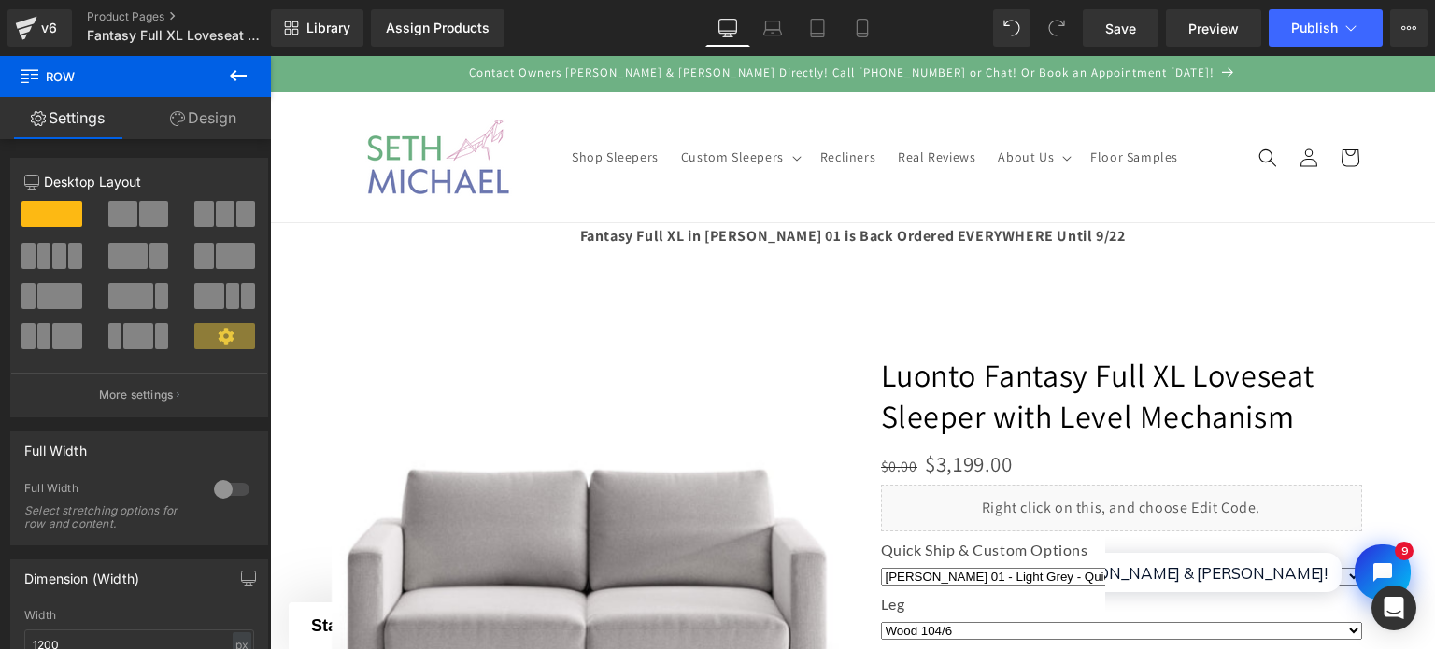
drag, startPoint x: 635, startPoint y: 291, endPoint x: 634, endPoint y: 279, distance: 11.4
click at [634, 280] on div at bounding box center [852, 615] width 1093 height 674
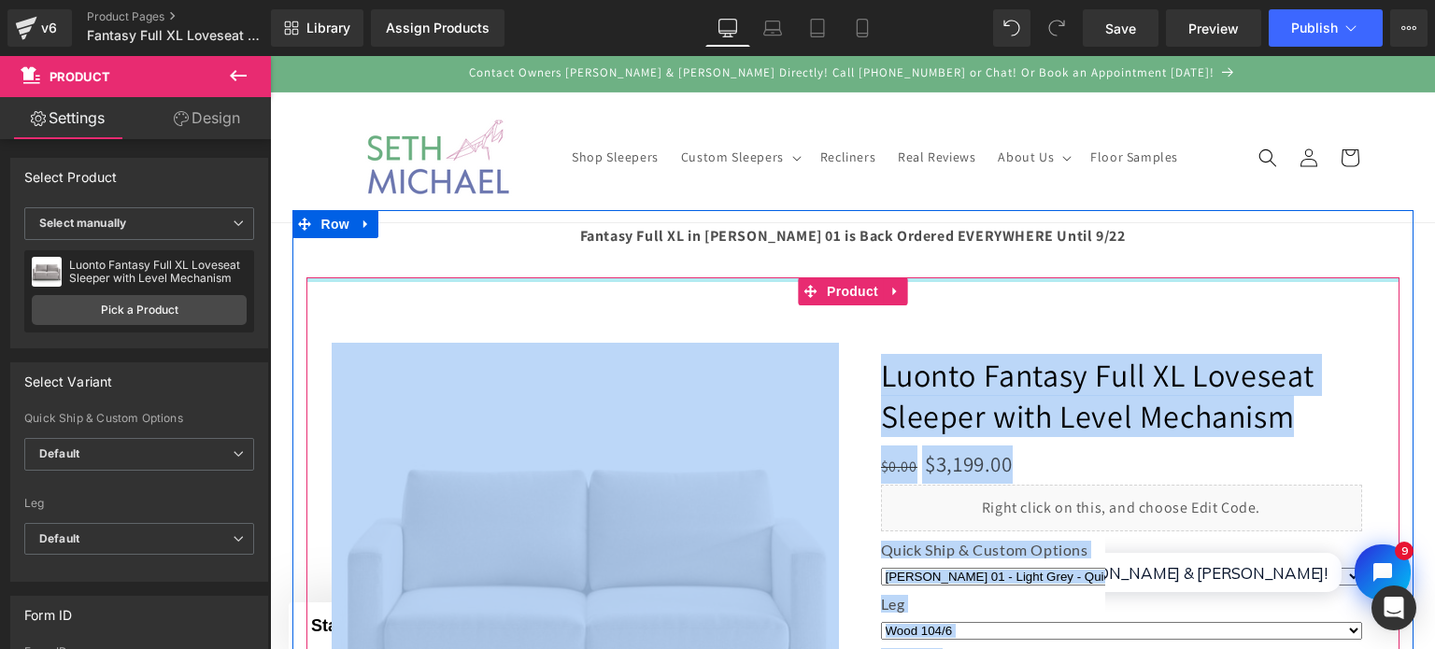
click at [634, 279] on div at bounding box center [852, 280] width 1093 height 5
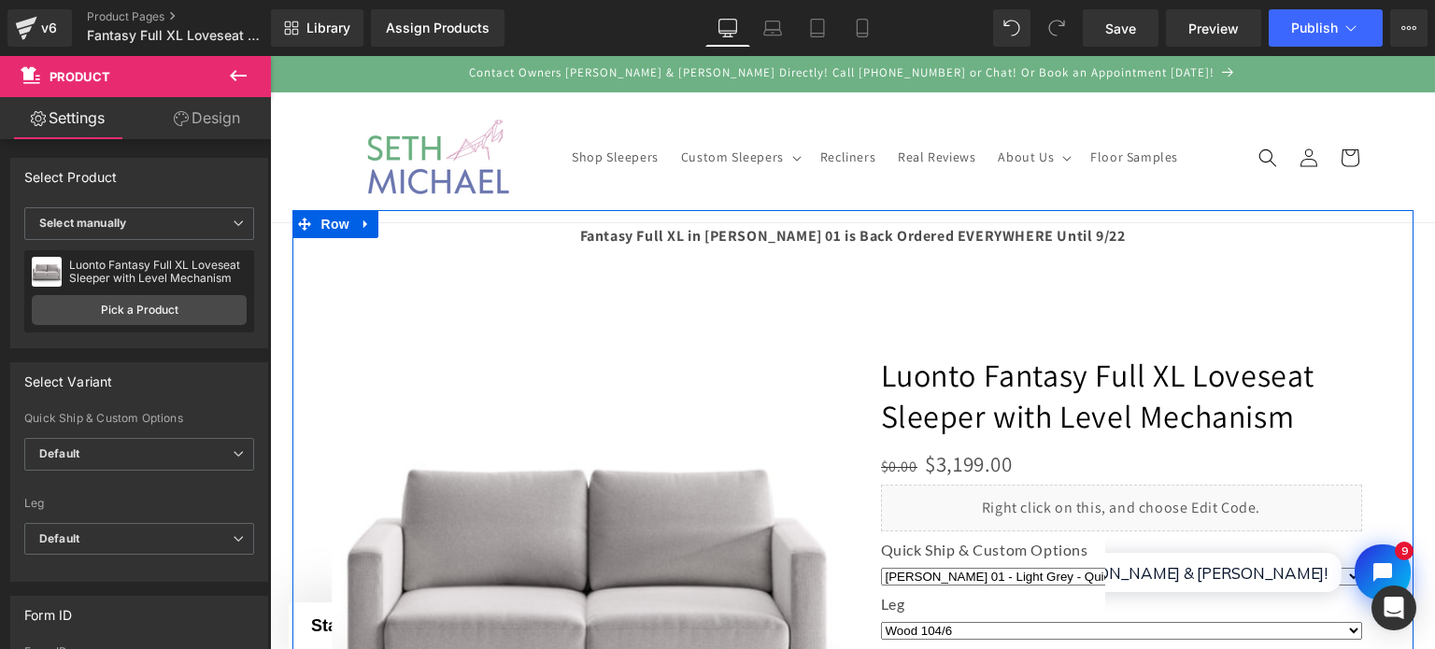
click at [631, 254] on div at bounding box center [852, 532] width 1121 height 644
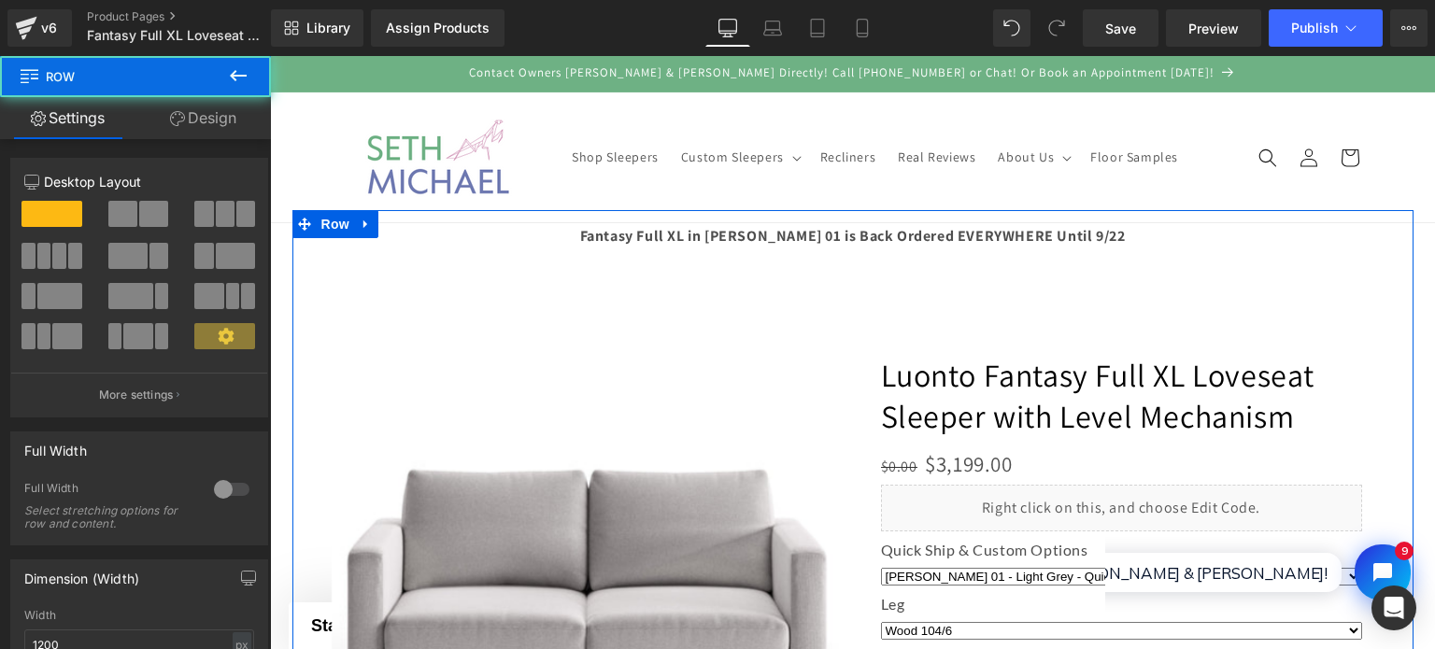
click at [628, 244] on div at bounding box center [852, 532] width 1121 height 644
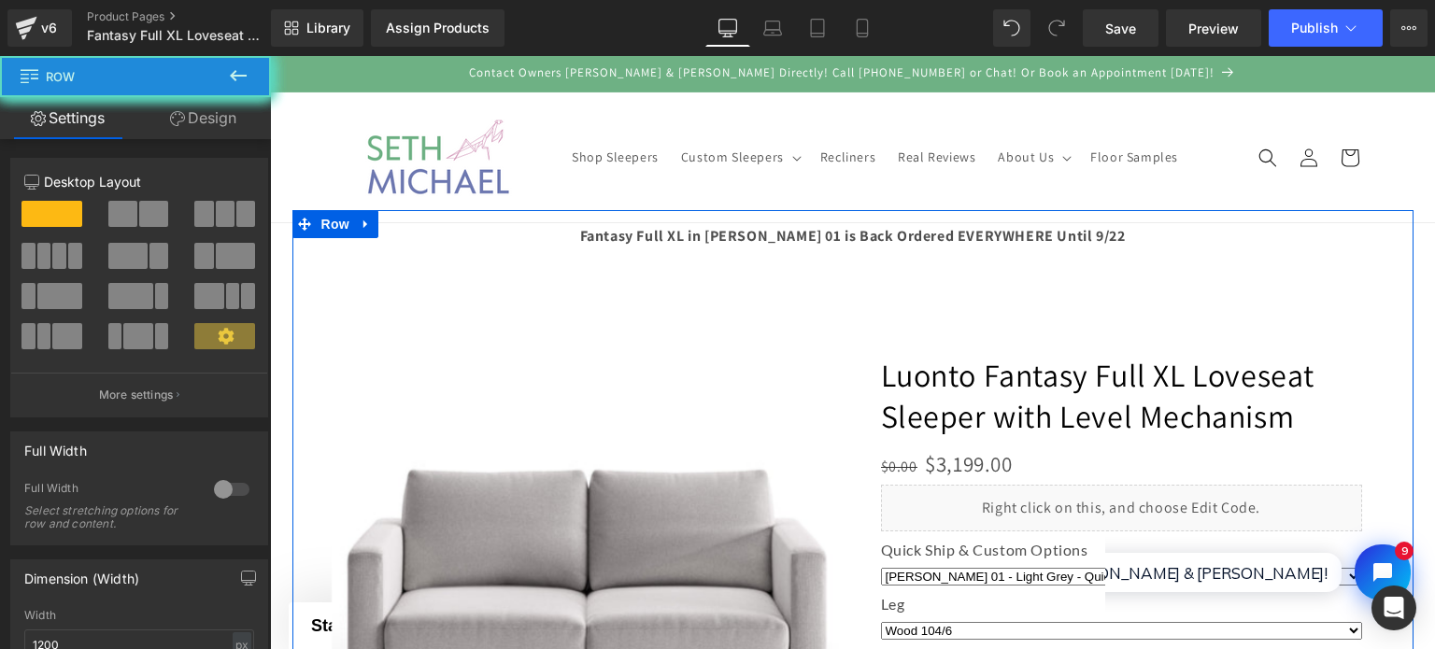
click at [628, 244] on div at bounding box center [852, 532] width 1121 height 644
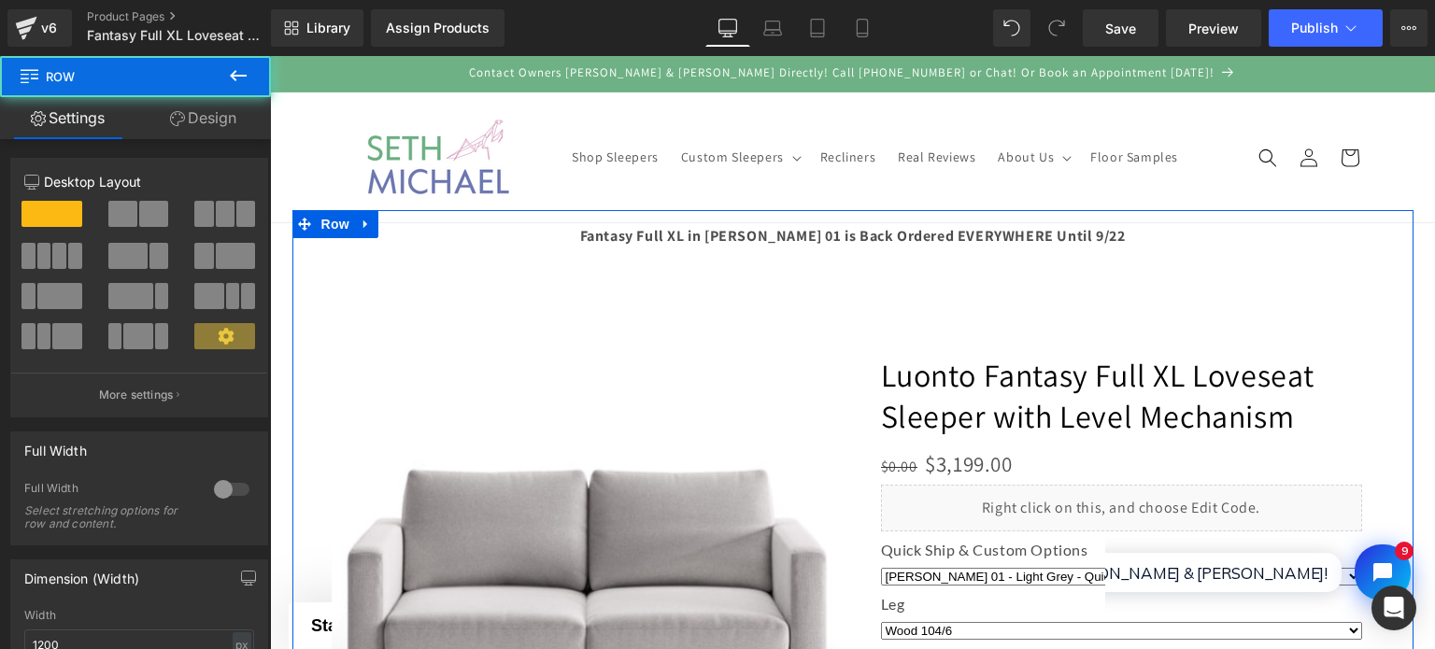
click at [628, 244] on div at bounding box center [852, 532] width 1121 height 644
click at [624, 241] on div at bounding box center [852, 532] width 1121 height 644
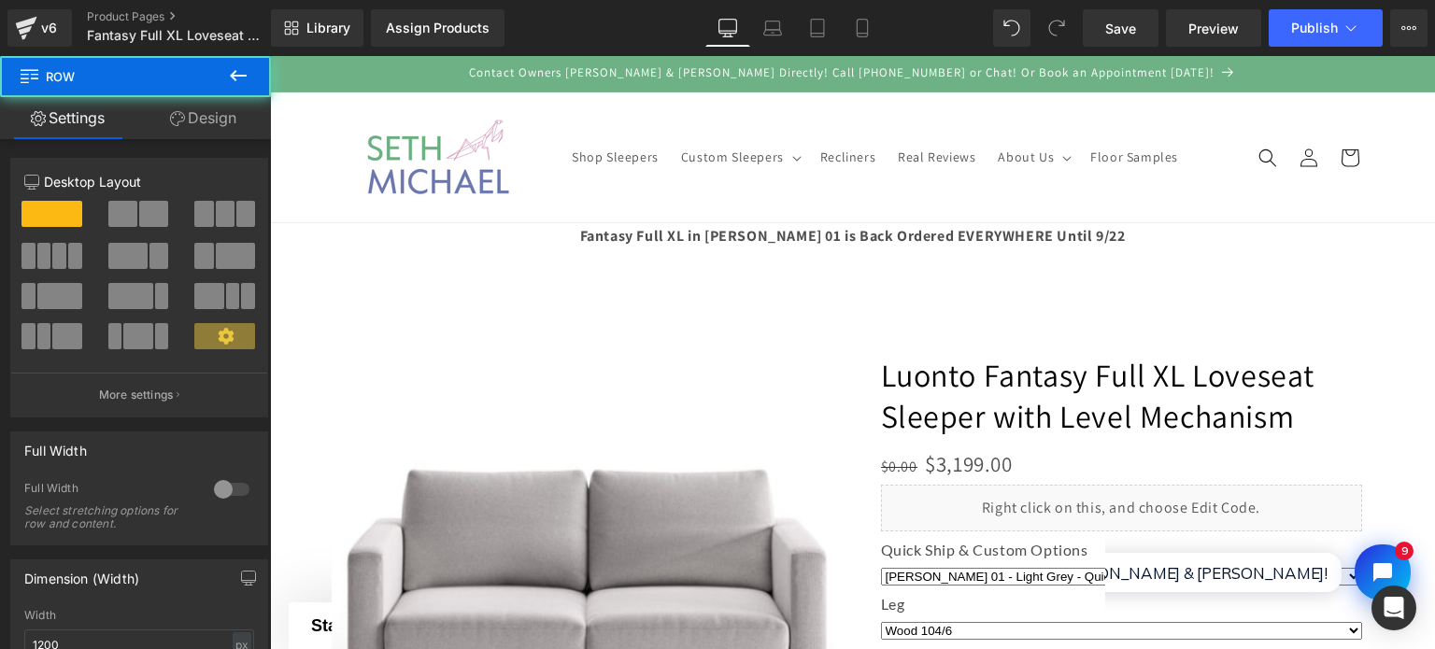
click at [356, 223] on div at bounding box center [852, 532] width 1121 height 644
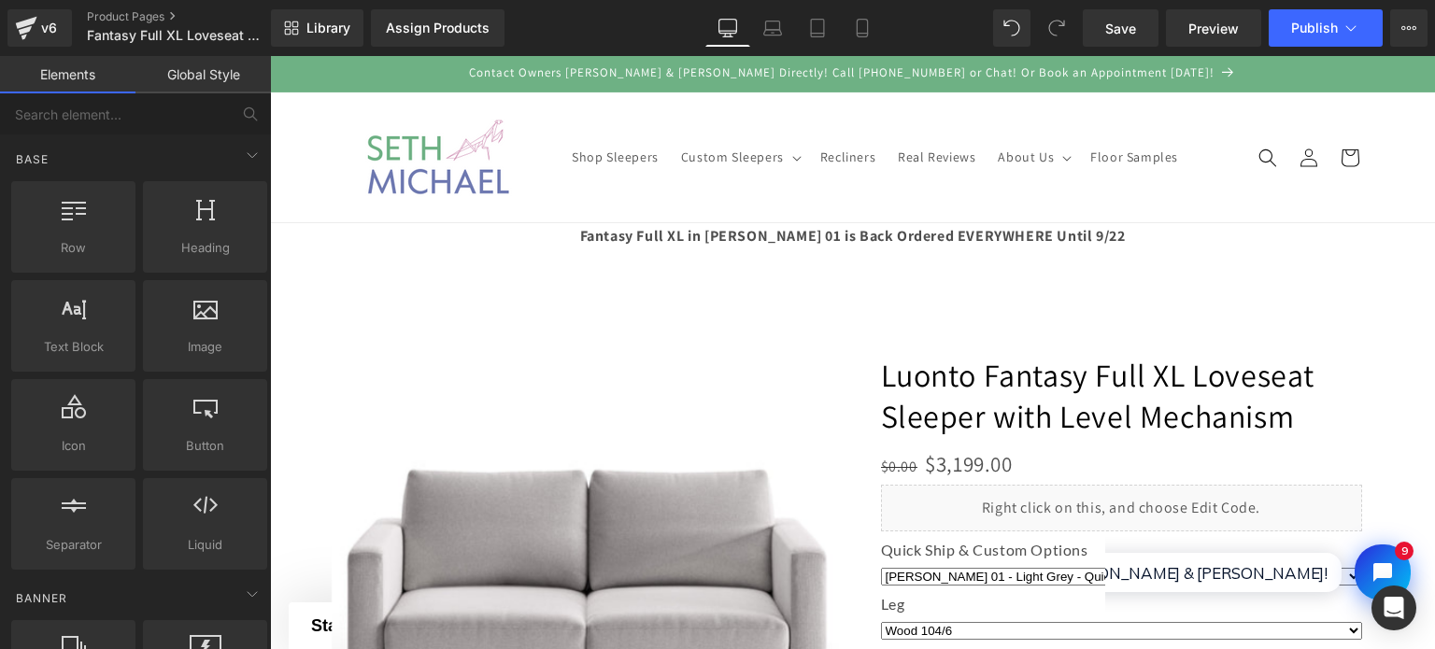
click at [333, 201] on link at bounding box center [437, 157] width 210 height 93
click at [904, 306] on div "‹" at bounding box center [853, 601] width 1075 height 646
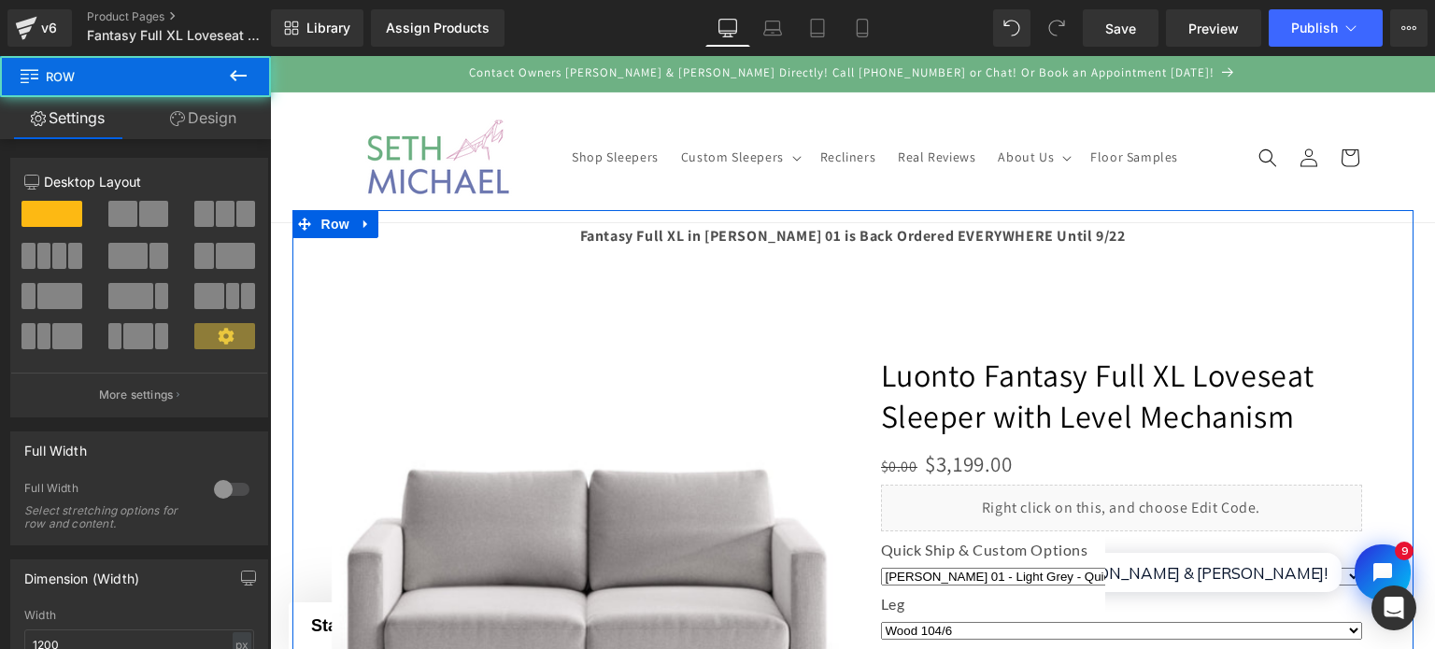
click at [895, 249] on div at bounding box center [852, 532] width 1121 height 644
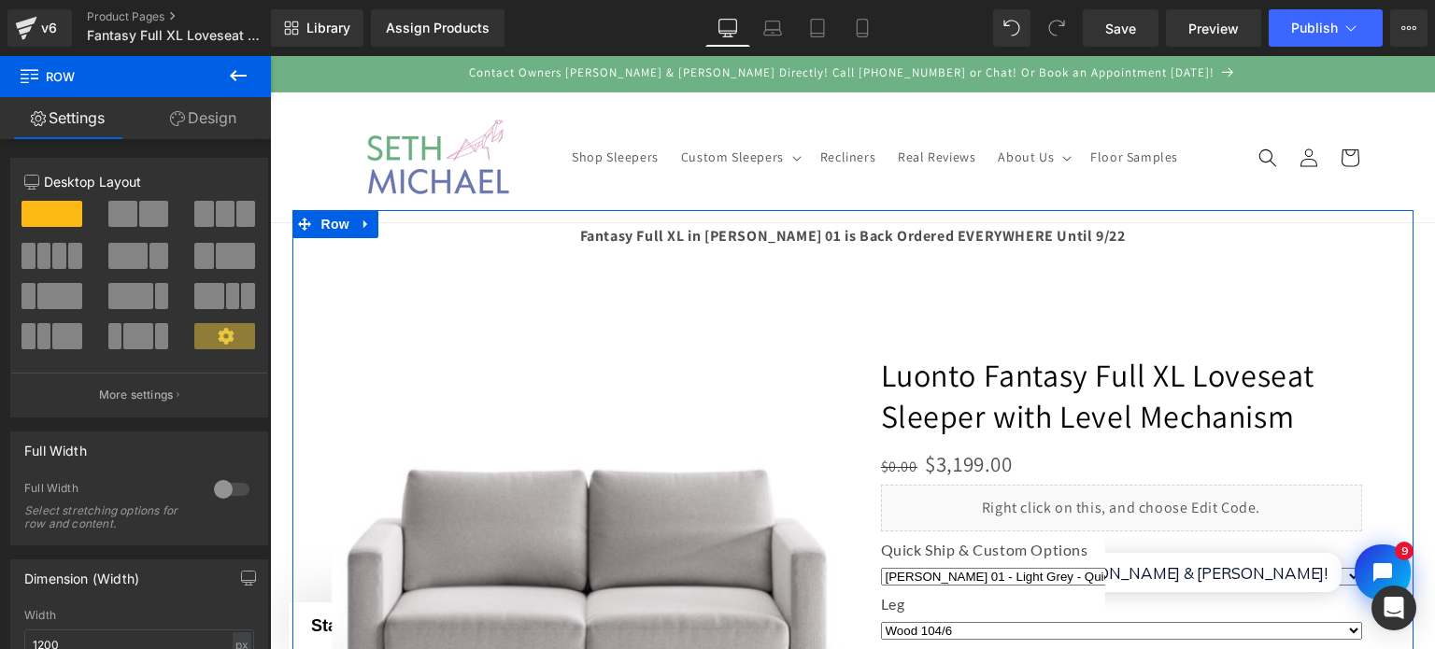
click at [225, 336] on icon at bounding box center [226, 336] width 16 height 16
click at [37, 216] on span at bounding box center [51, 214] width 61 height 26
click at [217, 346] on span at bounding box center [224, 336] width 61 height 26
click at [193, 397] on button "More settings" at bounding box center [139, 395] width 256 height 44
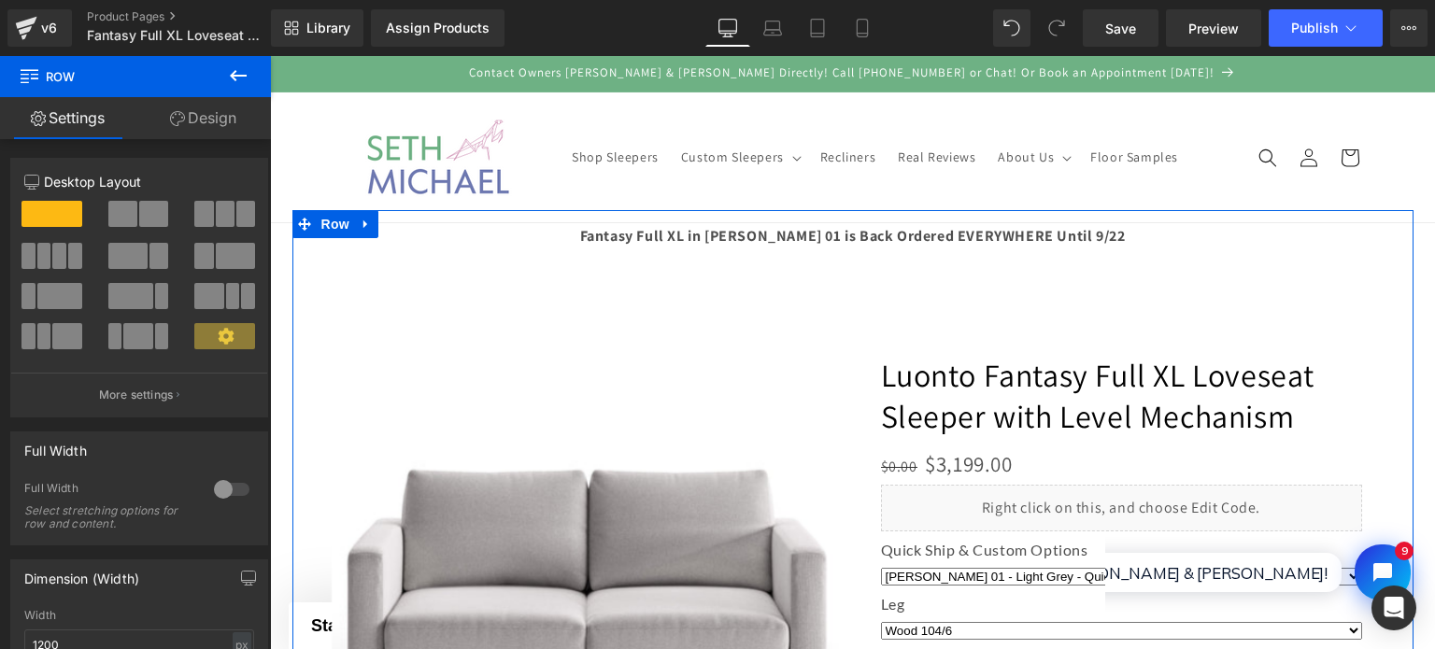
click at [754, 245] on div at bounding box center [852, 532] width 1121 height 644
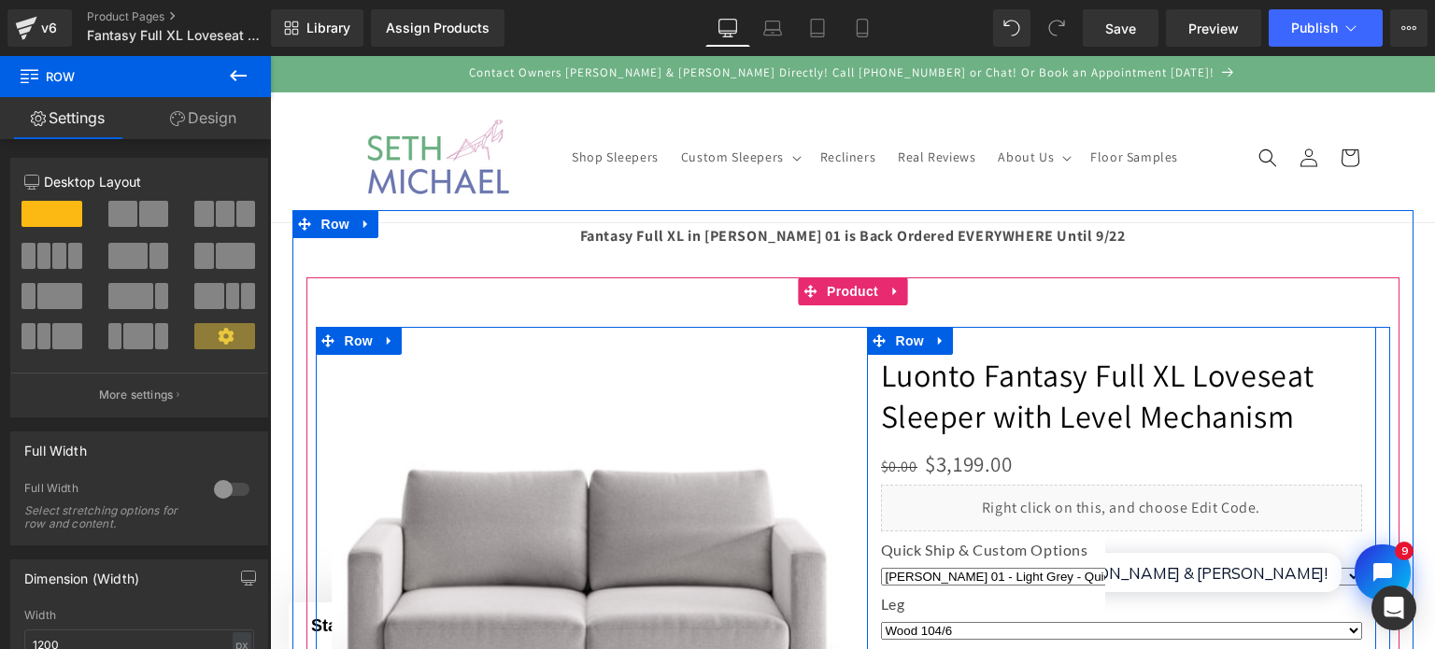
click at [1107, 334] on div "Luonto Fantasy Full XL Loveseat Sleeper with Level Mechanism (P) Title $0.00 $3…" at bounding box center [1121, 554] width 509 height 455
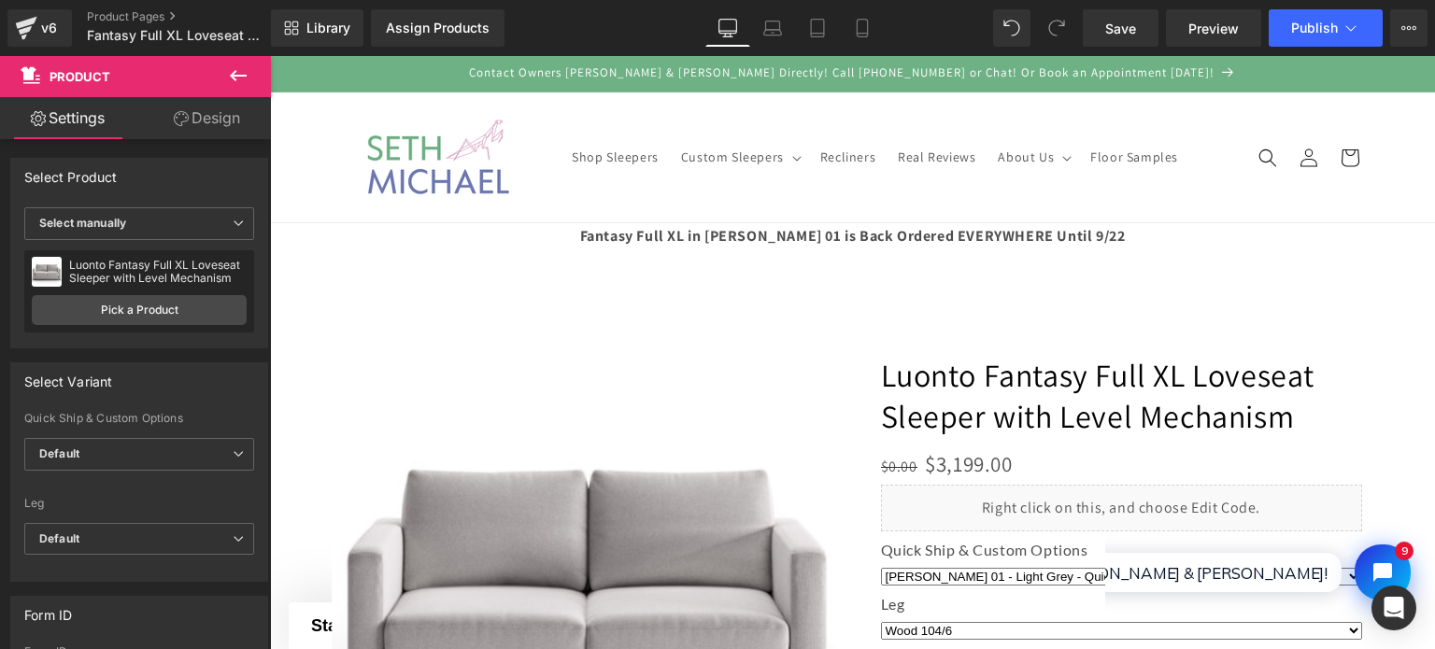
click at [1140, 318] on div "‹" at bounding box center [853, 601] width 1075 height 646
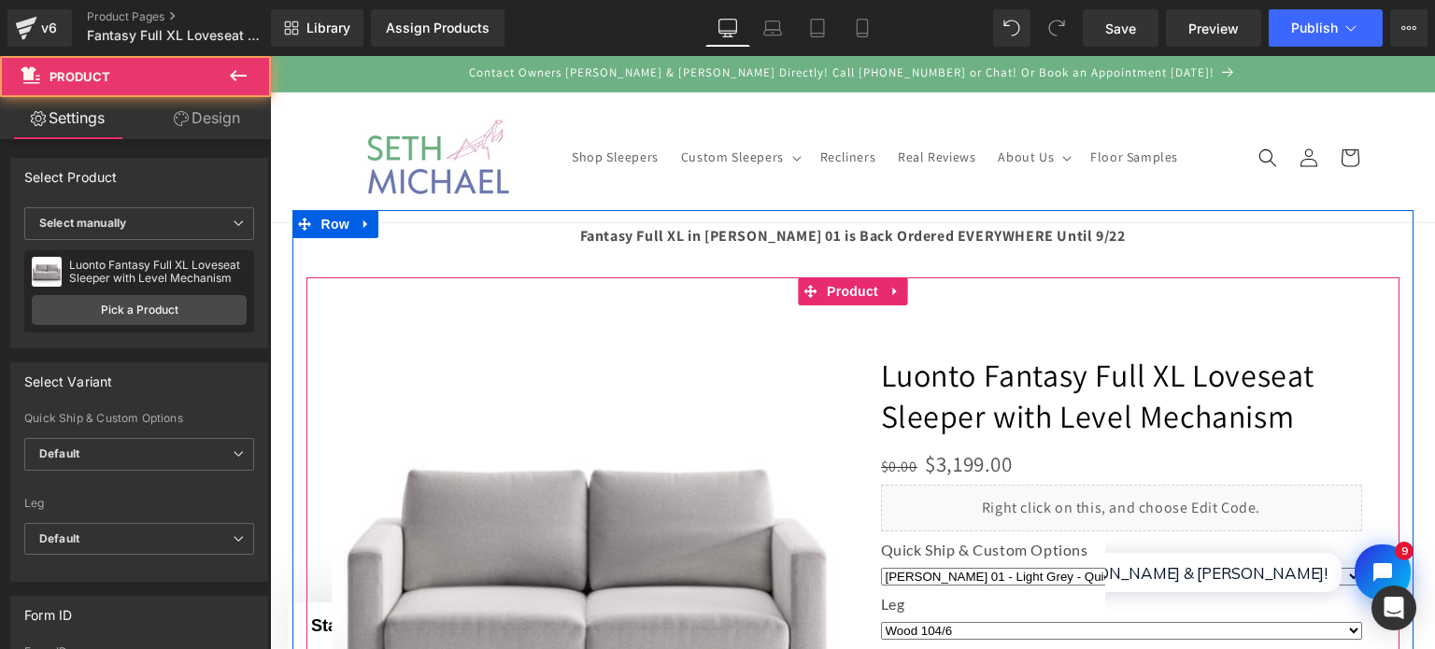
click at [1147, 285] on div "‹" at bounding box center [853, 601] width 1075 height 646
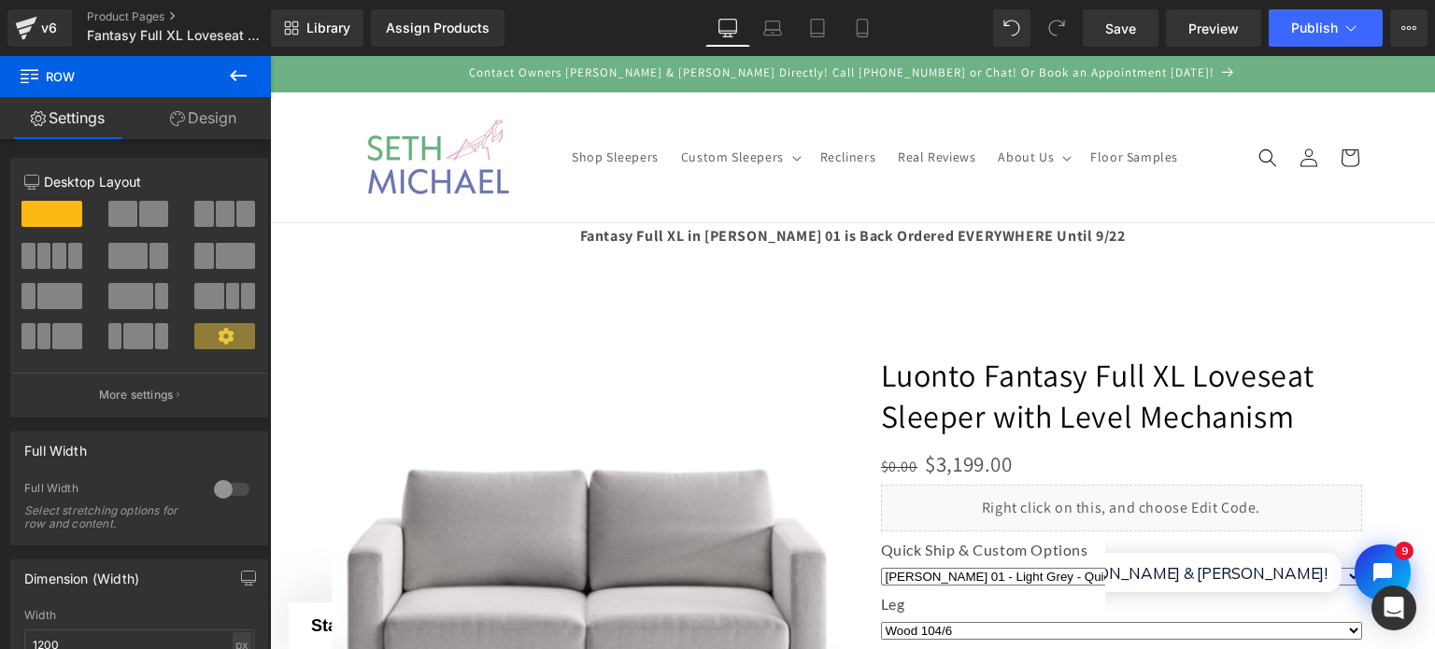
click at [1270, 241] on div at bounding box center [852, 532] width 1121 height 644
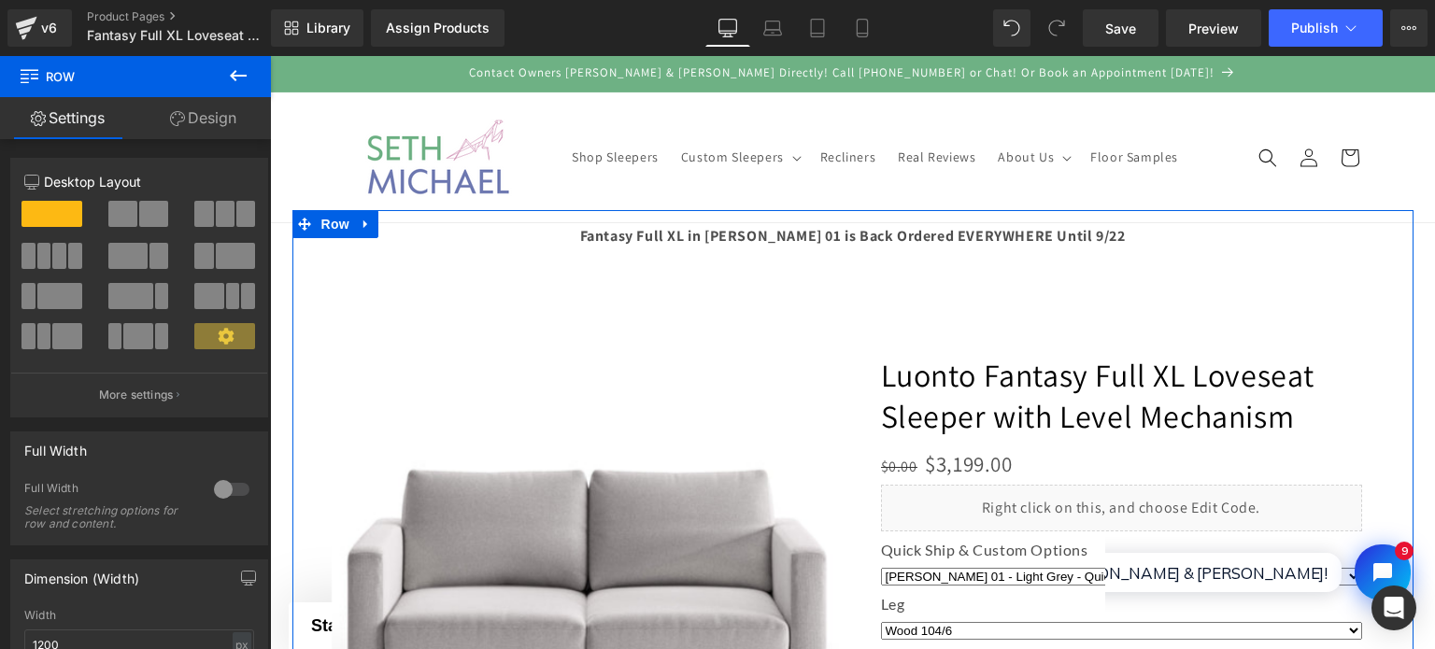
click at [1279, 263] on div at bounding box center [852, 532] width 1121 height 644
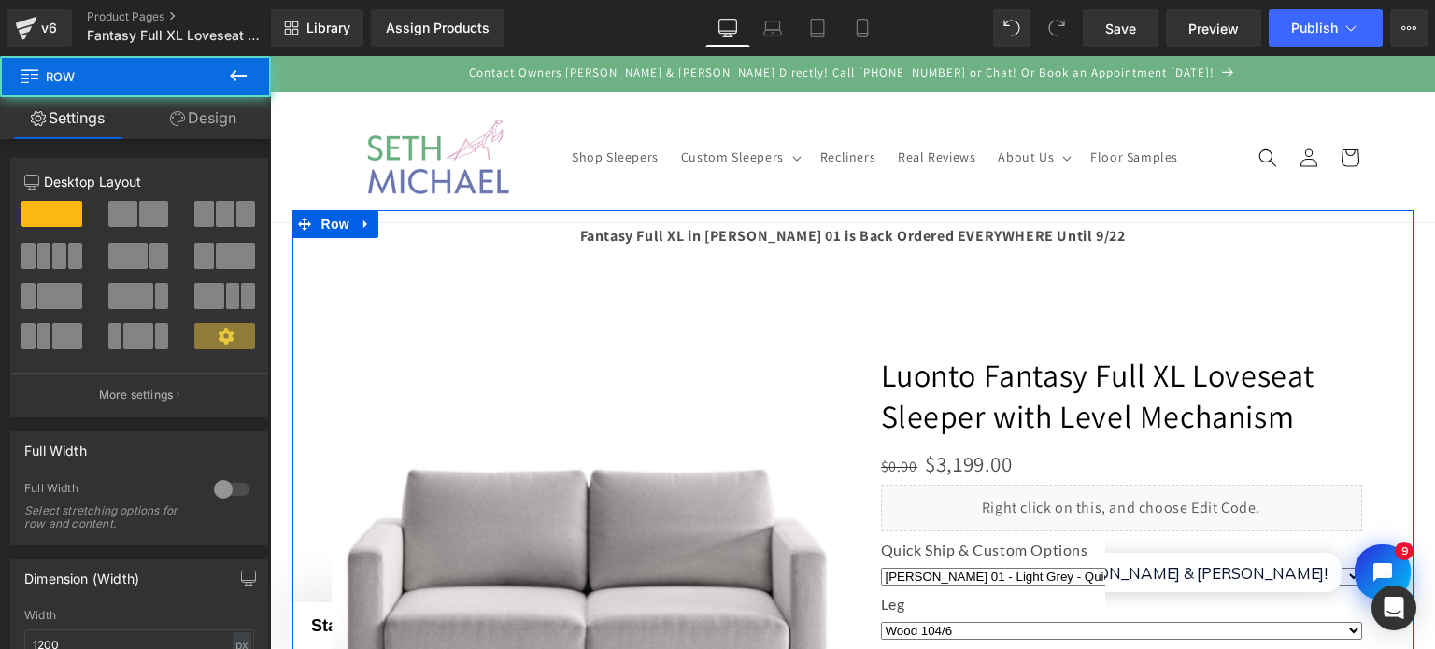
click at [1360, 234] on div at bounding box center [852, 532] width 1121 height 644
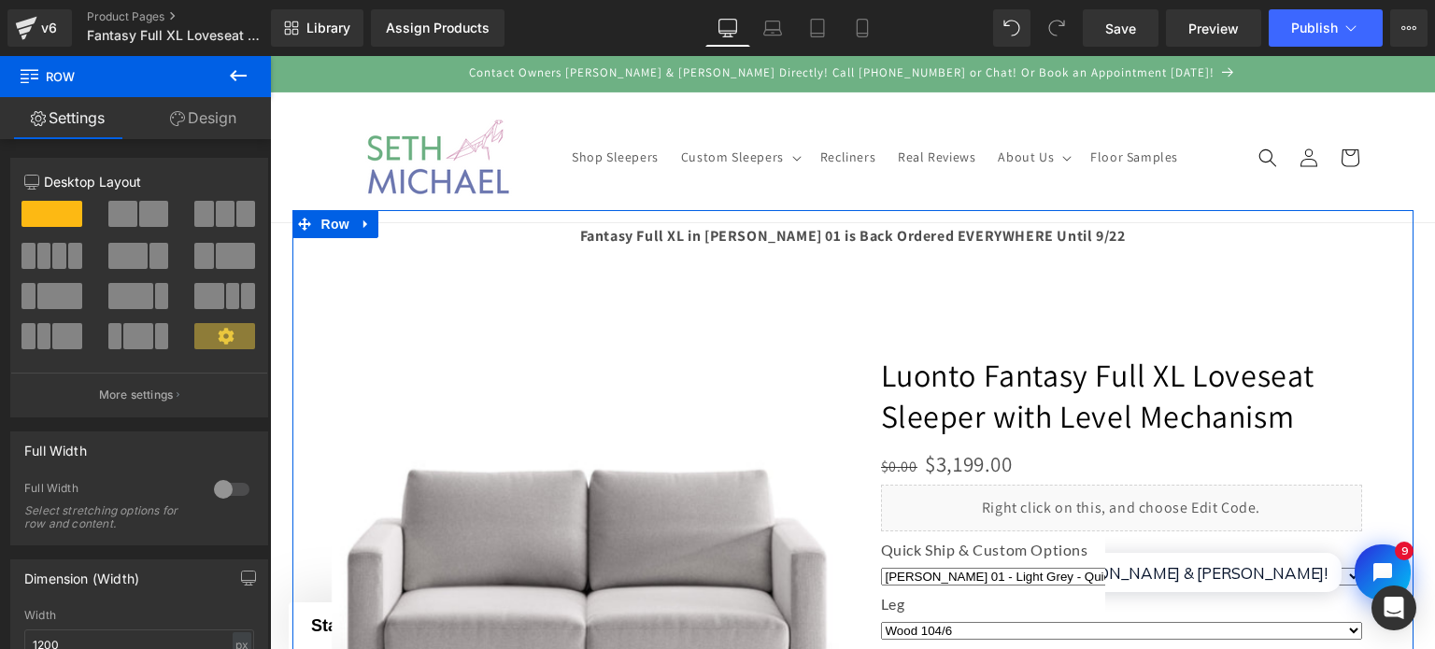
click at [1204, 227] on div at bounding box center [852, 532] width 1121 height 644
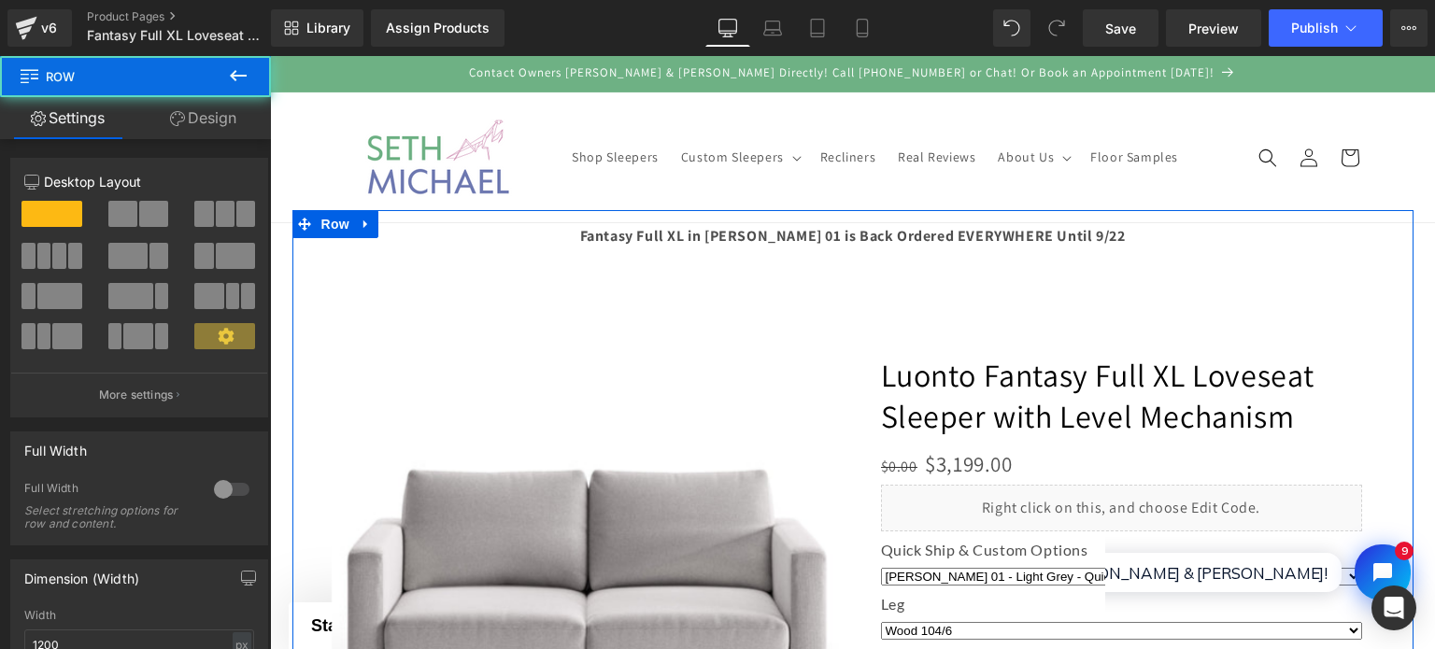
click at [1105, 248] on div at bounding box center [852, 532] width 1121 height 644
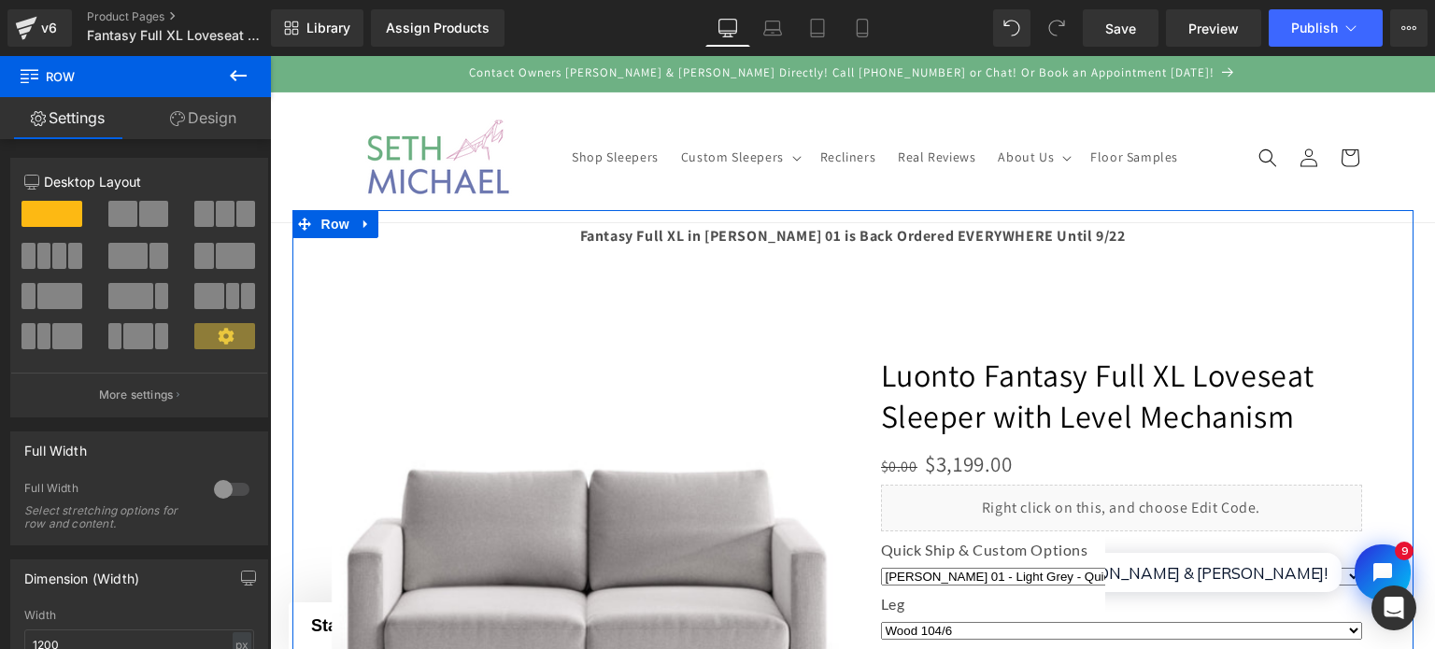
click at [1053, 247] on div at bounding box center [852, 532] width 1121 height 644
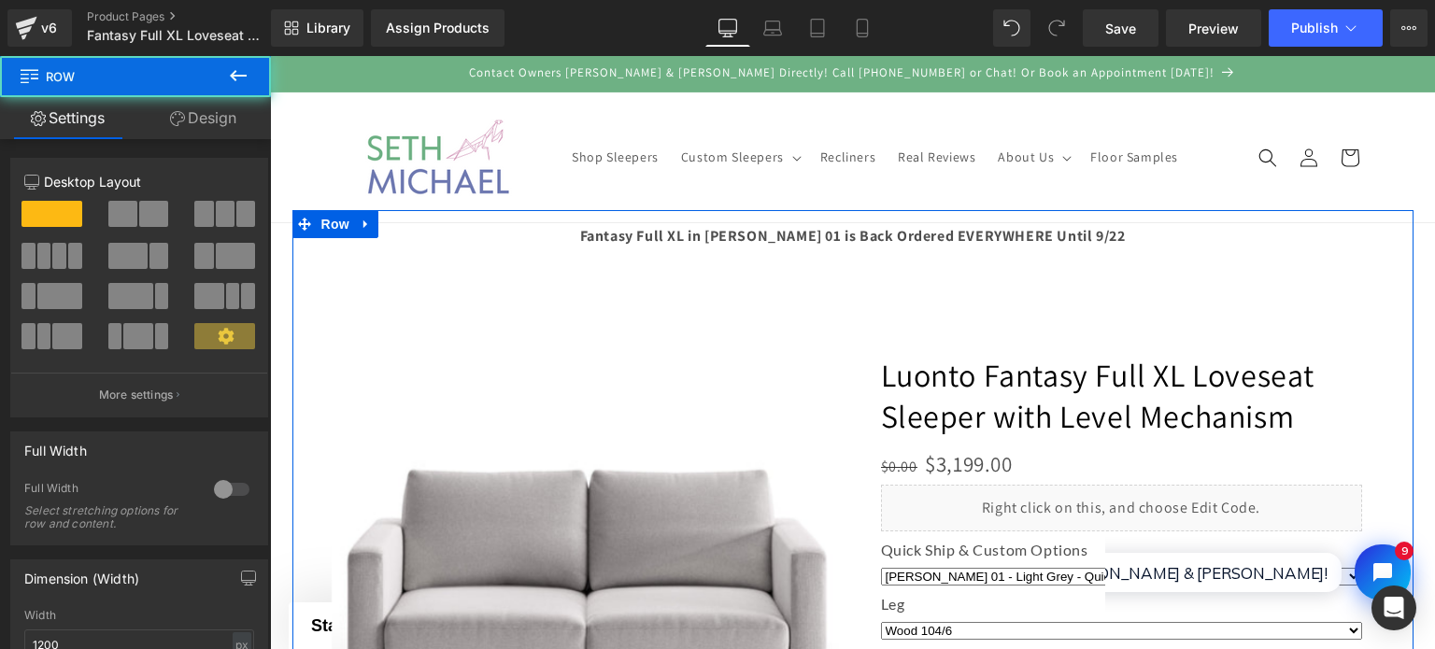
click at [1046, 246] on div at bounding box center [852, 532] width 1121 height 644
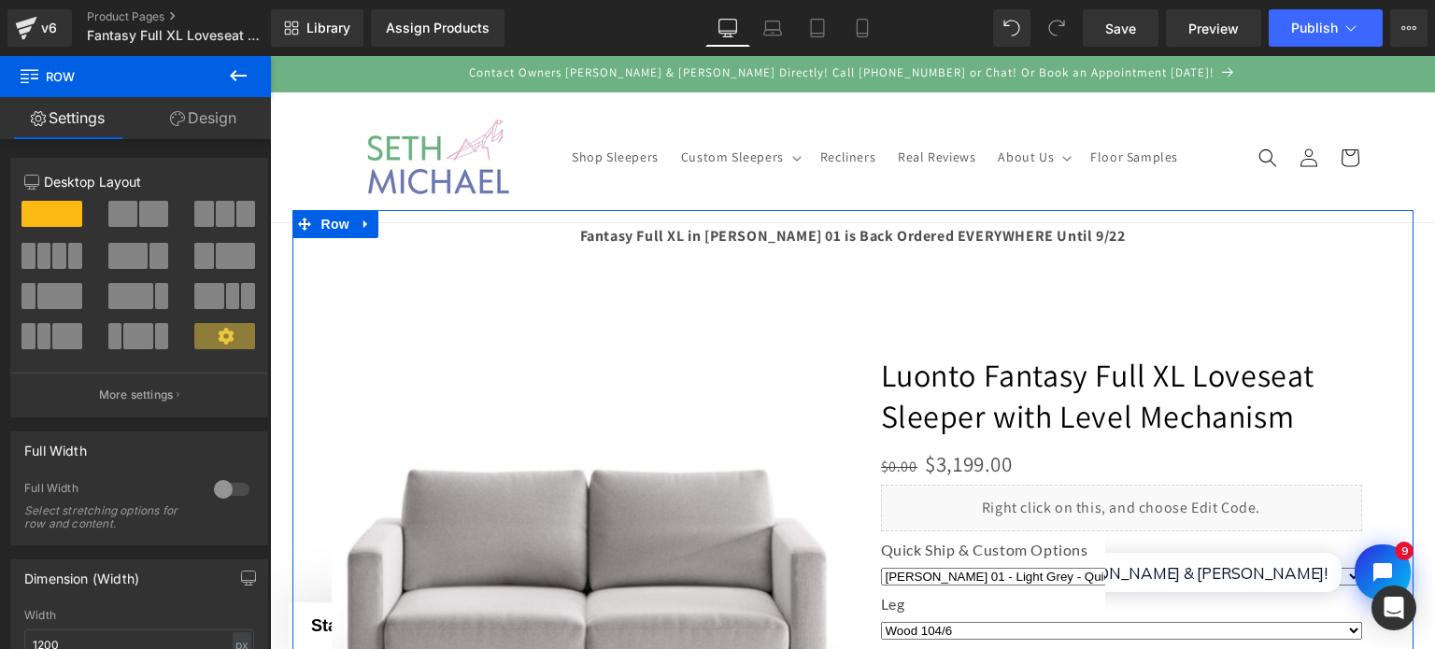
click at [969, 210] on div at bounding box center [852, 532] width 1121 height 644
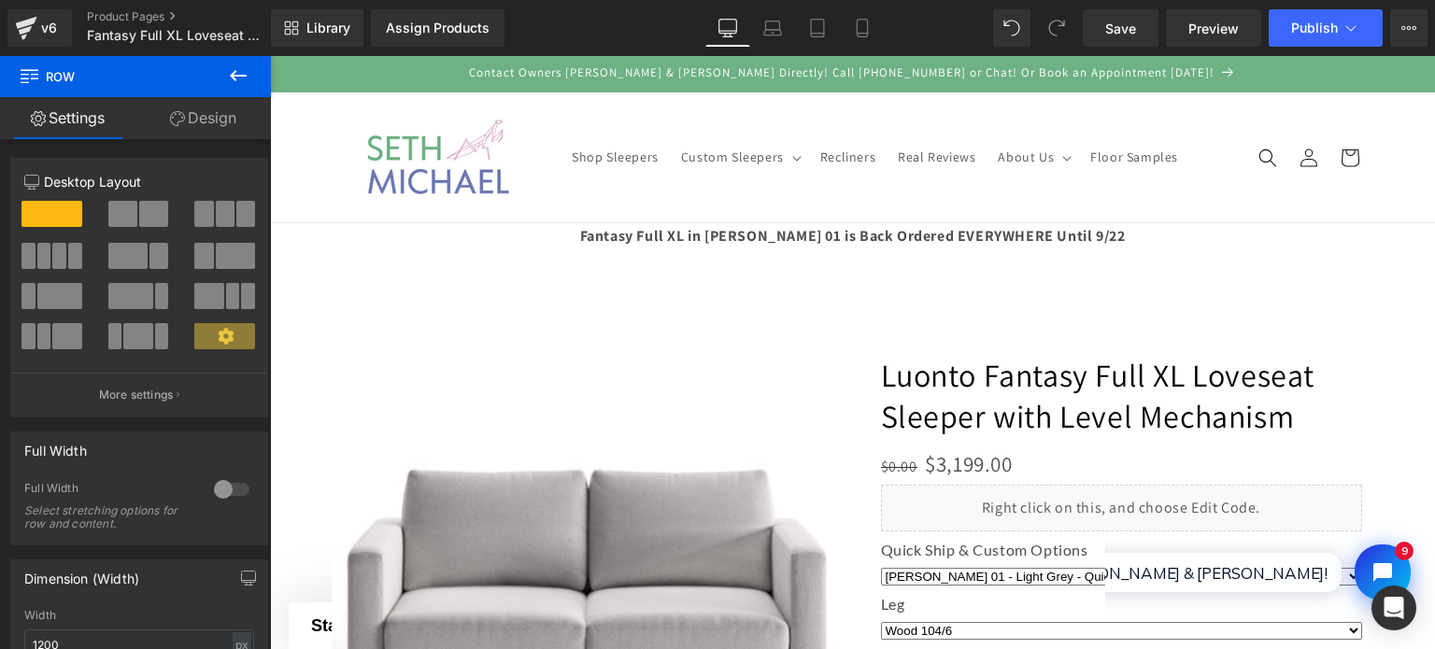
click at [928, 220] on div at bounding box center [852, 532] width 1121 height 644
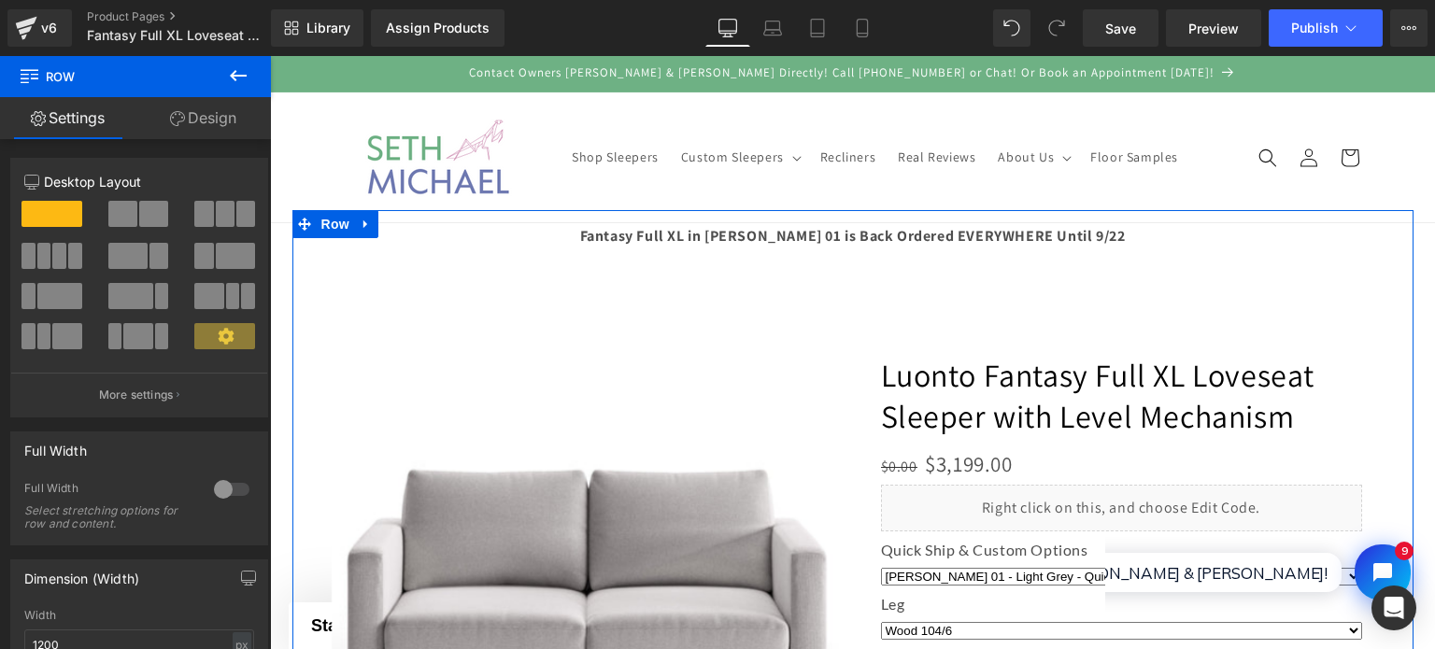
drag, startPoint x: 919, startPoint y: 224, endPoint x: 861, endPoint y: 237, distance: 60.3
click at [908, 229] on div at bounding box center [852, 532] width 1121 height 644
click at [842, 237] on div at bounding box center [852, 532] width 1121 height 644
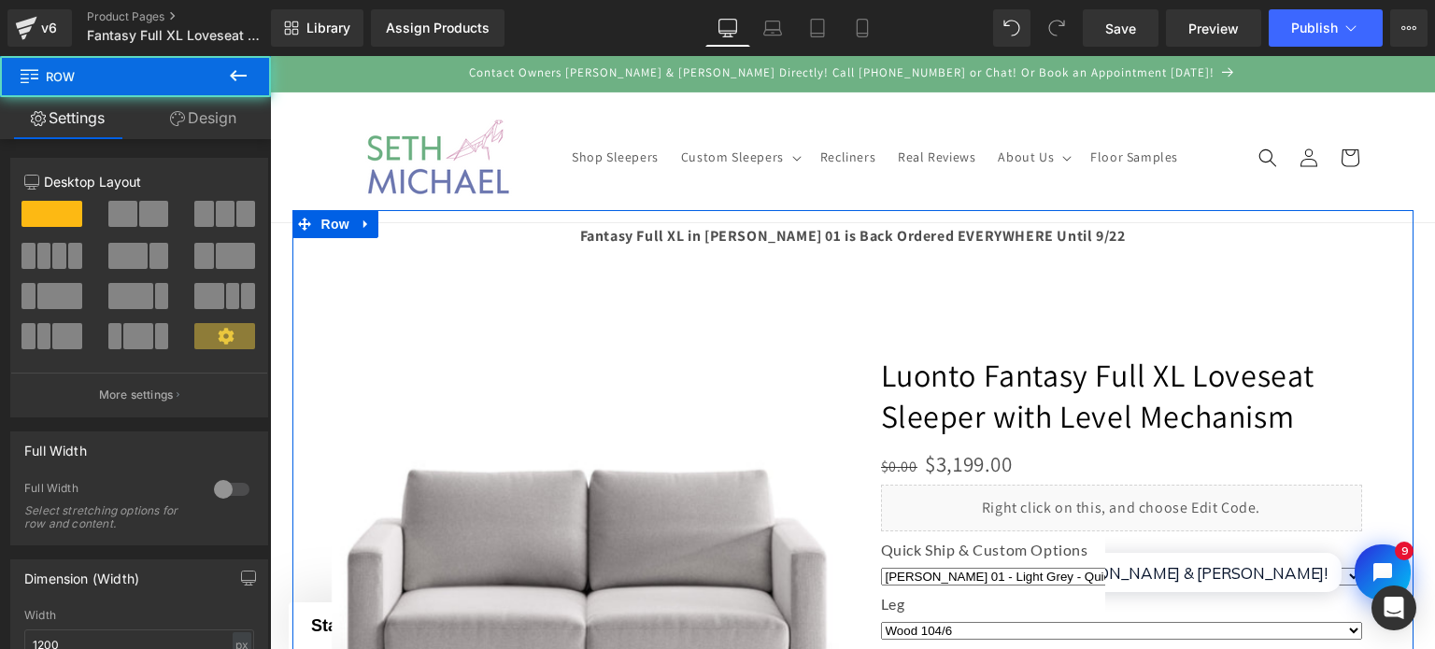
click at [790, 242] on div at bounding box center [852, 532] width 1121 height 644
click at [780, 216] on div at bounding box center [852, 532] width 1121 height 644
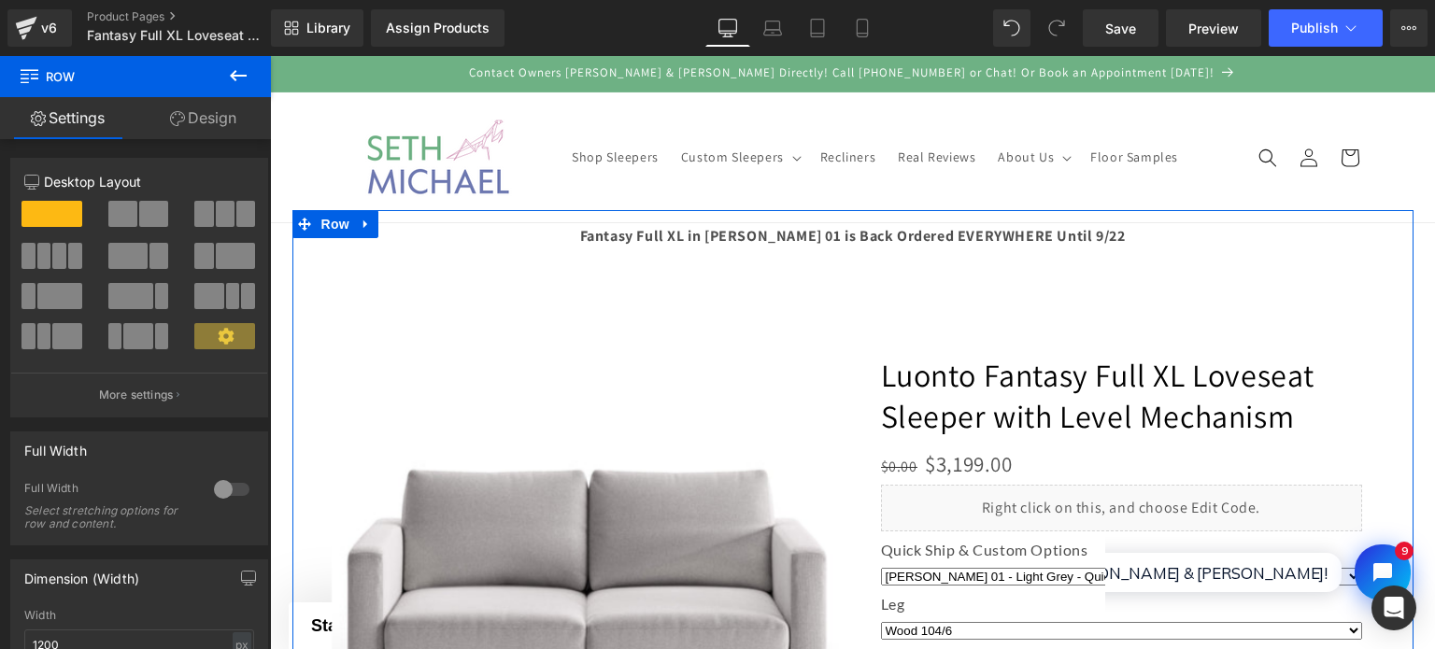
click at [784, 220] on div at bounding box center [852, 532] width 1121 height 644
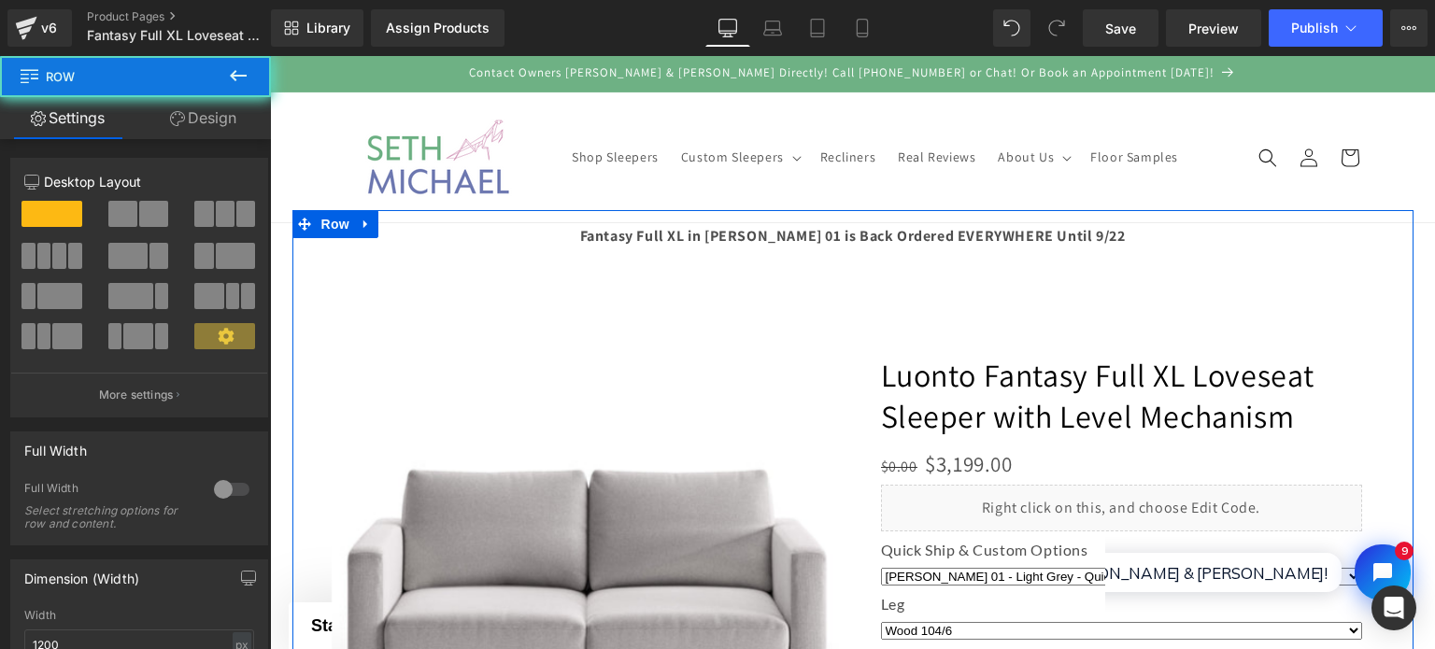
click at [790, 230] on div at bounding box center [852, 532] width 1121 height 644
click at [792, 231] on div at bounding box center [852, 532] width 1121 height 644
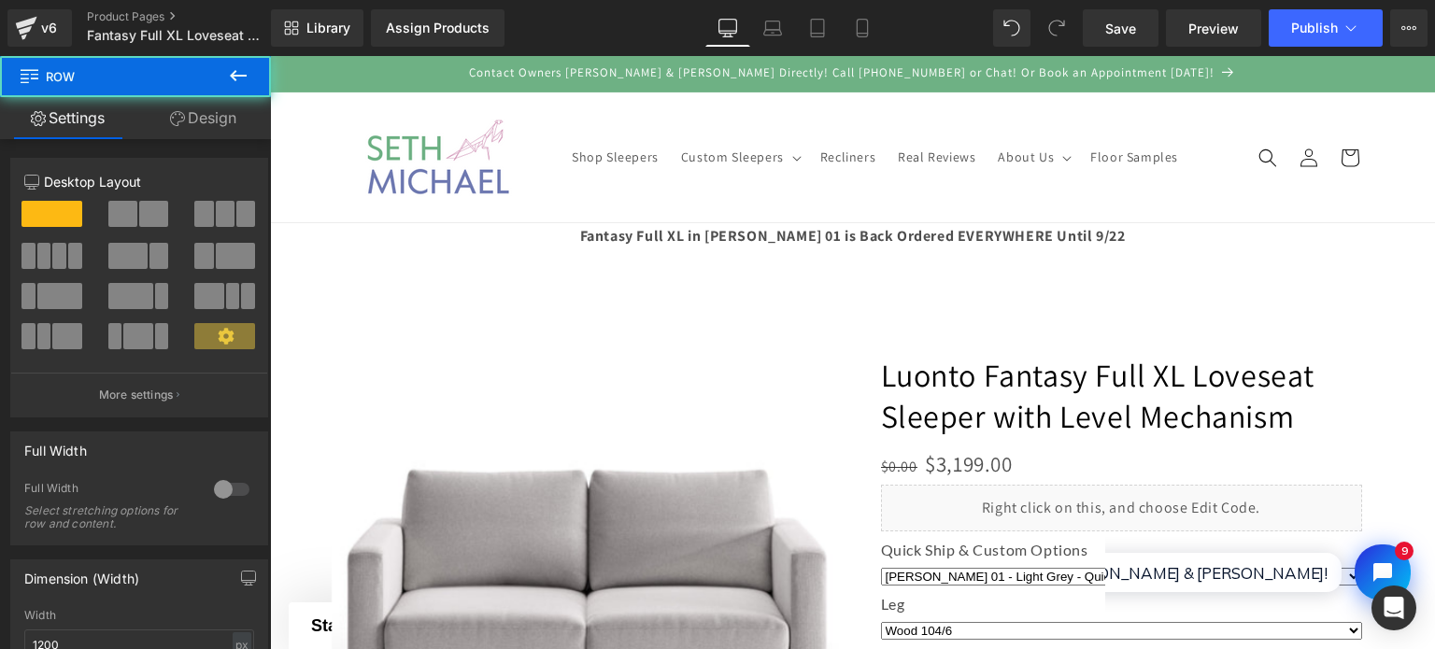
click at [793, 197] on header "Shop Sleepers Custom Sleepers Custom Sleepers Intro to Custom Sleepers & Reclin…" at bounding box center [852, 158] width 1121 height 130
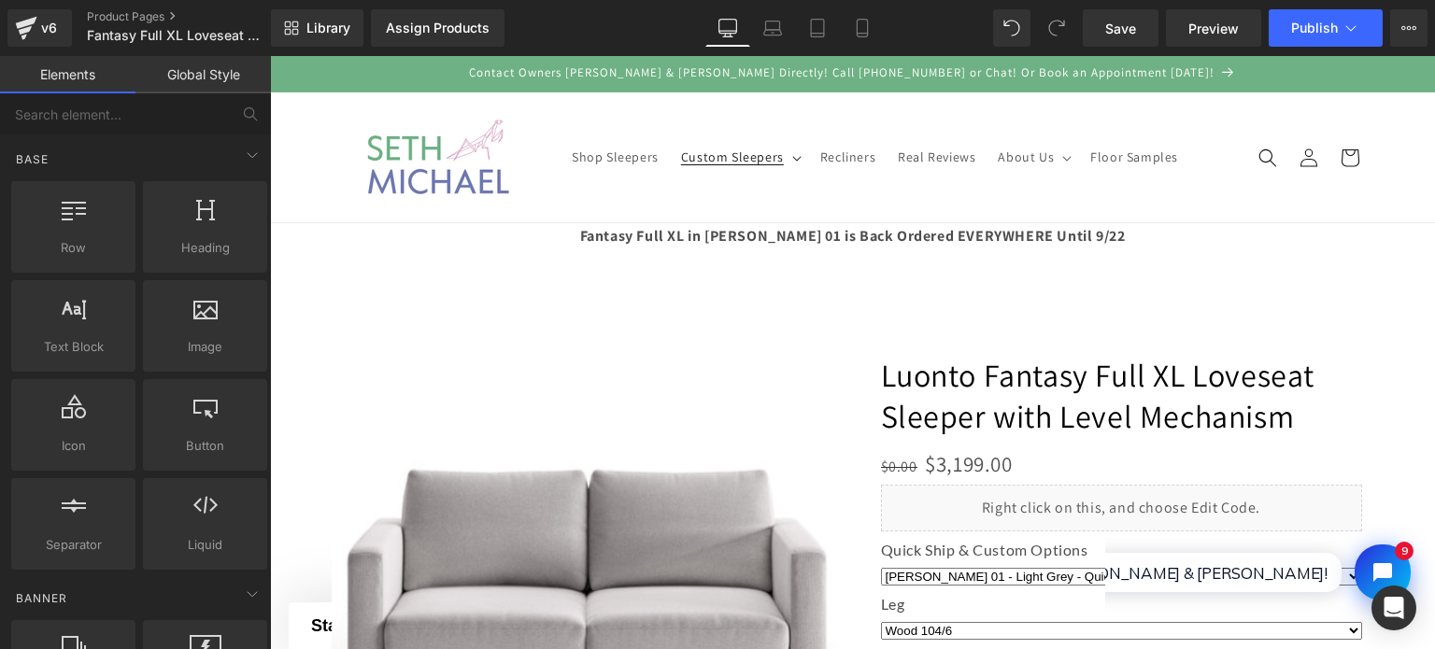
click at [789, 167] on summary "Custom Sleepers" at bounding box center [739, 156] width 139 height 39
click at [1024, 200] on header "Shop Sleepers Custom Sleepers Custom Sleepers Intro to Custom Sleepers & Reclin…" at bounding box center [852, 158] width 1121 height 130
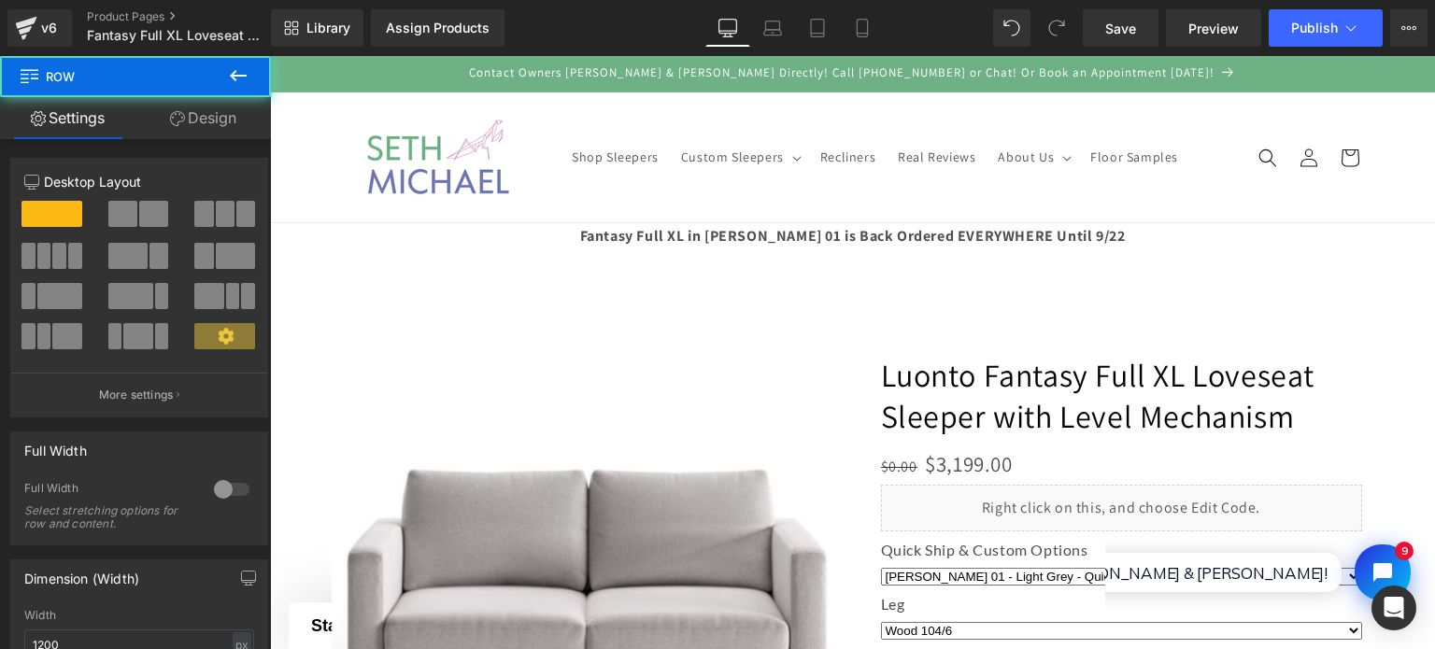
click at [1029, 226] on div at bounding box center [852, 532] width 1121 height 644
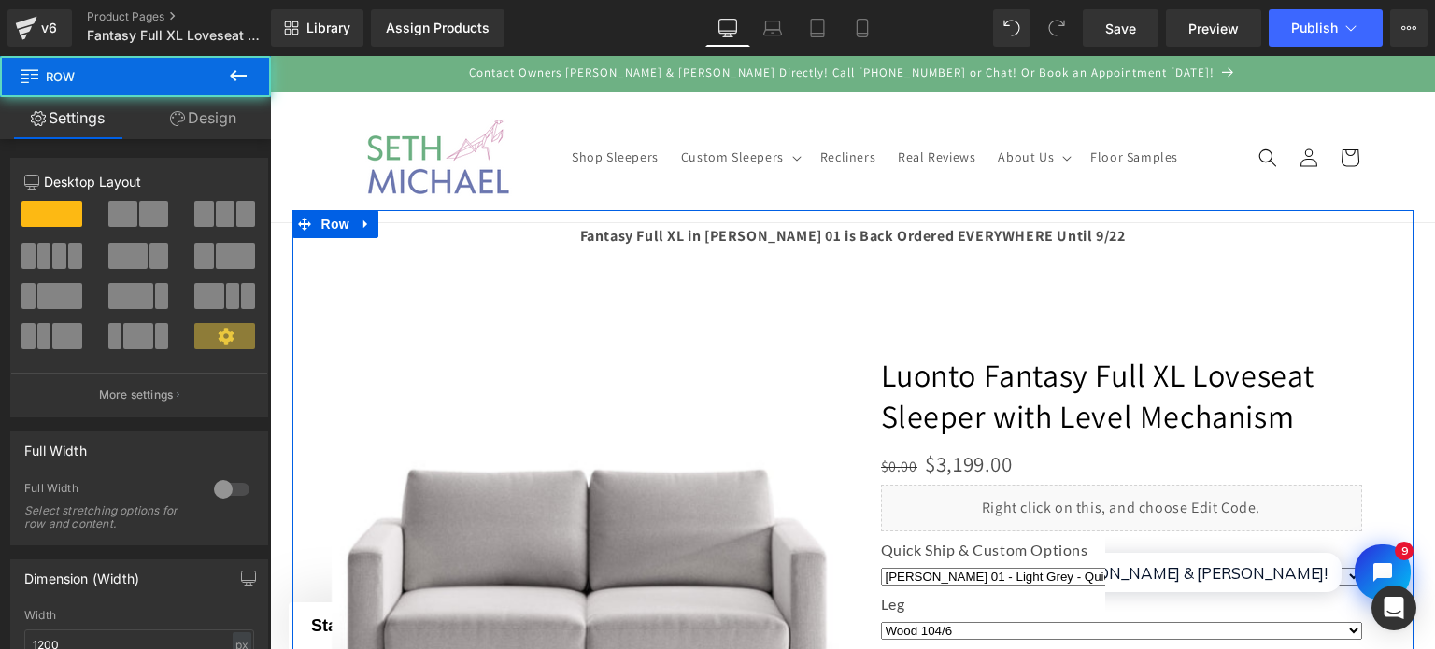
click at [1036, 232] on div at bounding box center [852, 532] width 1121 height 644
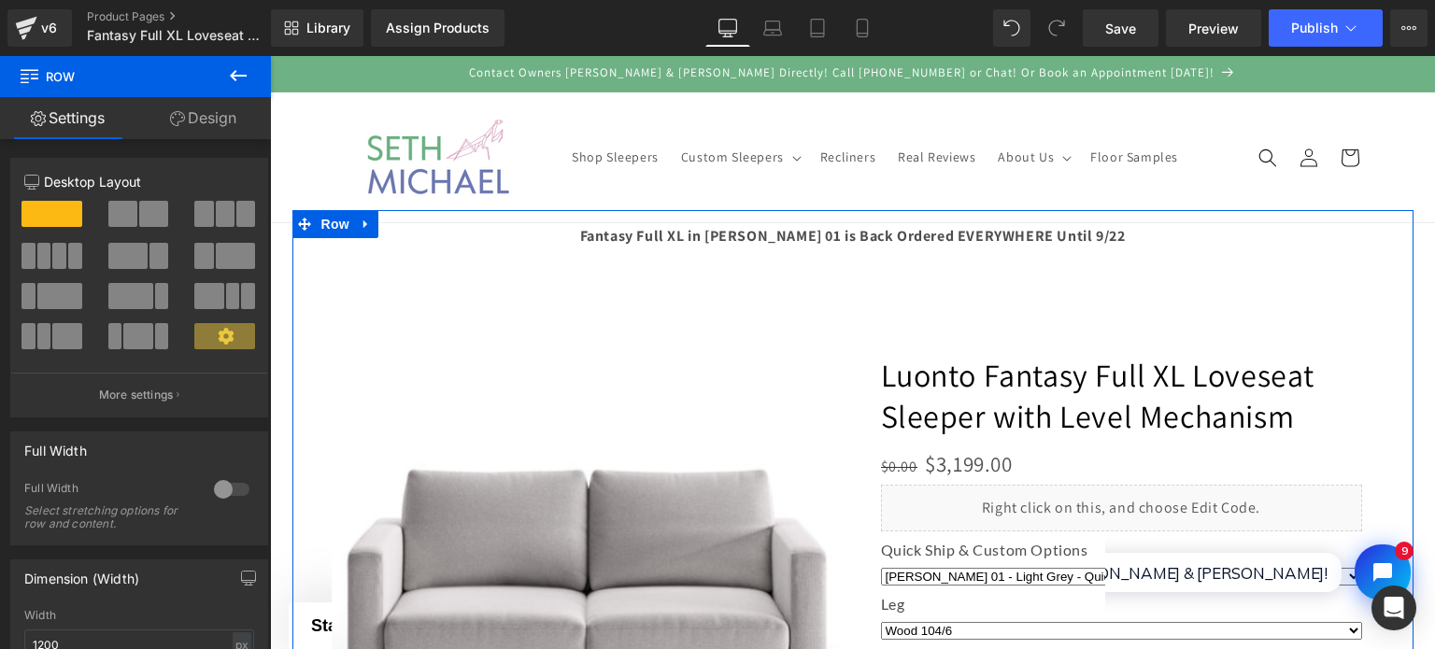
drag, startPoint x: 1039, startPoint y: 295, endPoint x: 987, endPoint y: 234, distance: 80.9
click at [987, 234] on div at bounding box center [852, 532] width 1121 height 644
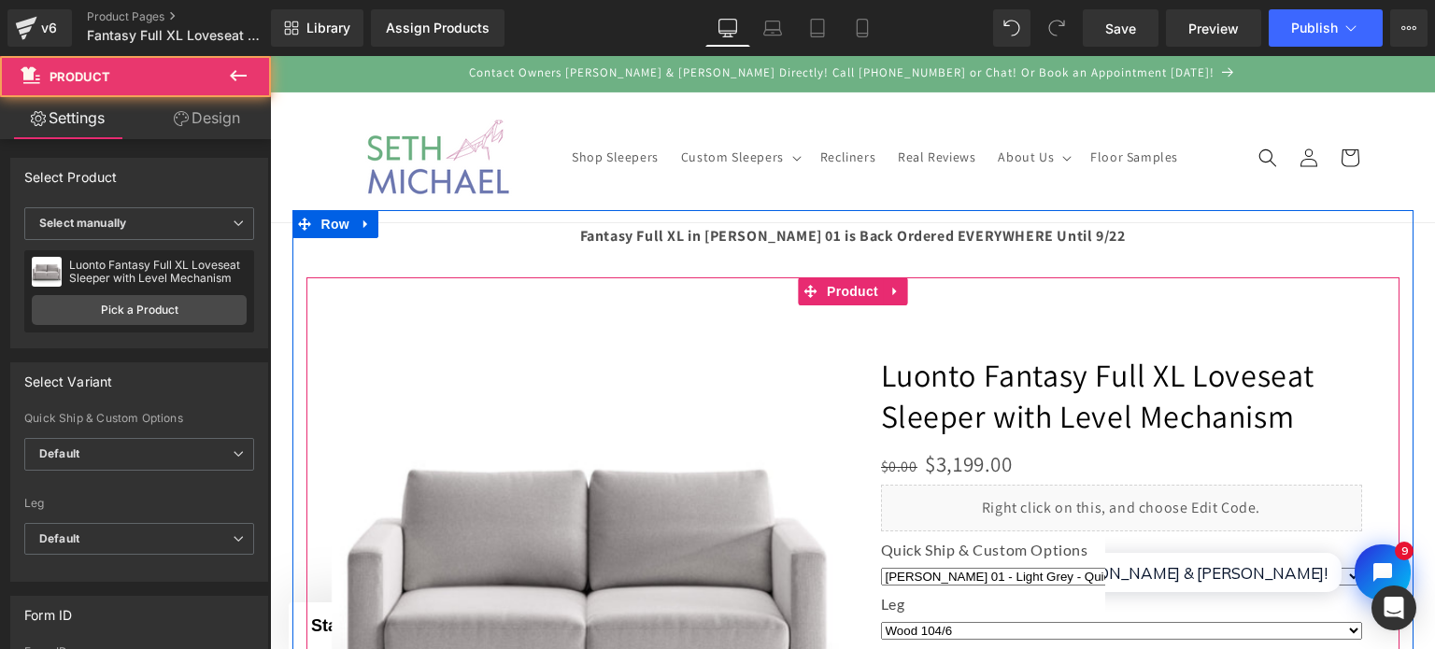
click at [924, 284] on div "‹" at bounding box center [853, 601] width 1075 height 646
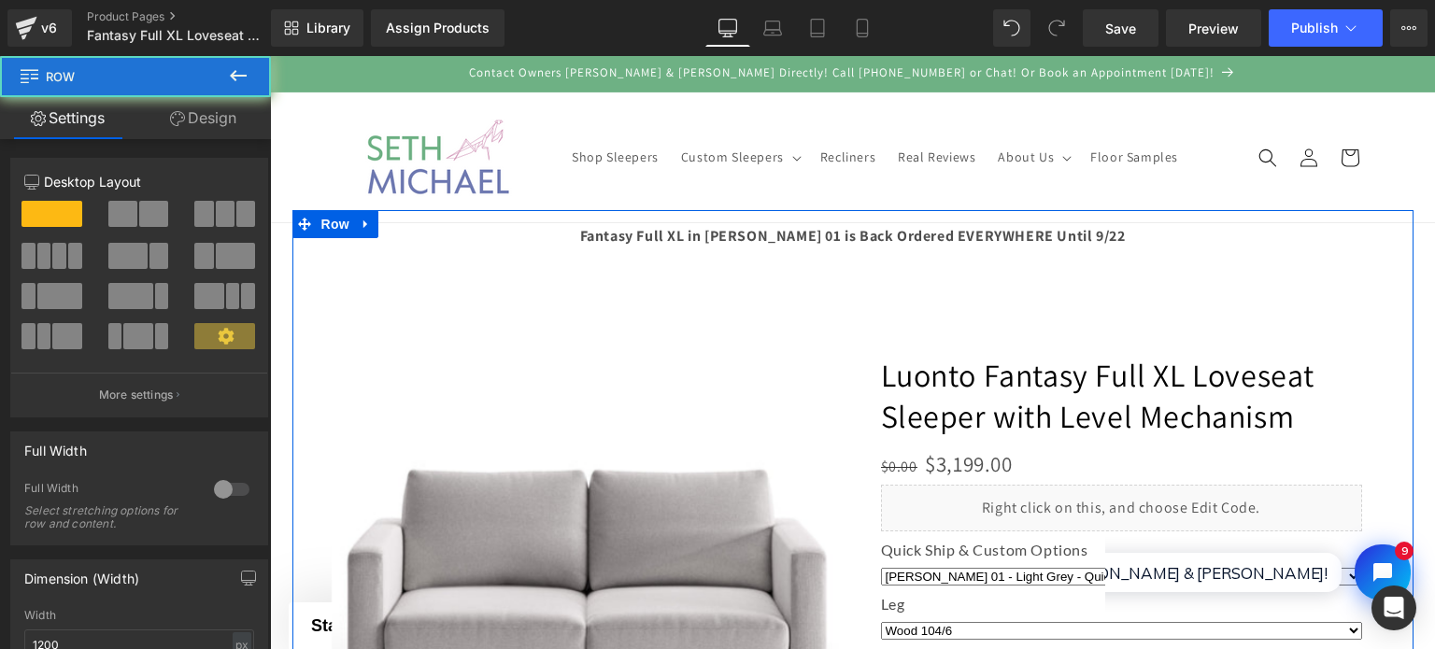
click at [881, 249] on div at bounding box center [852, 532] width 1121 height 644
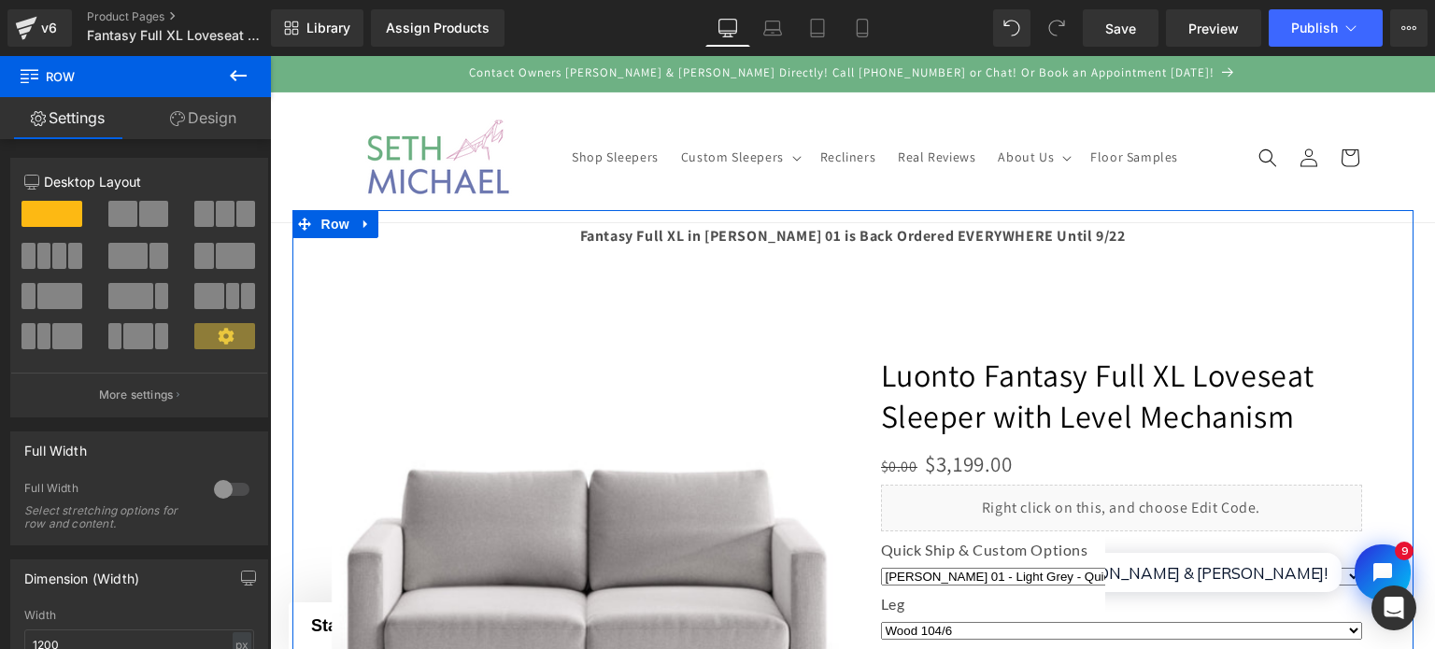
click at [870, 255] on div at bounding box center [852, 532] width 1121 height 644
click at [792, 231] on div at bounding box center [852, 532] width 1121 height 644
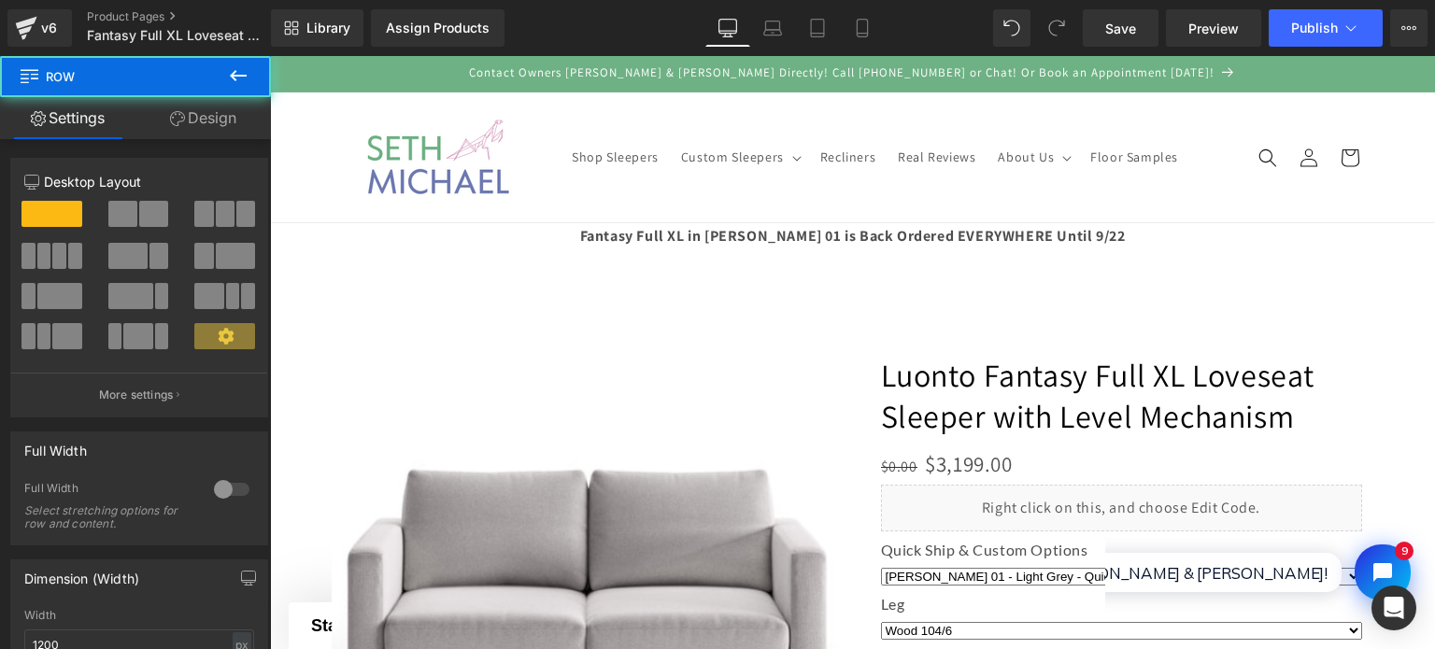
click at [356, 218] on div at bounding box center [852, 532] width 1121 height 644
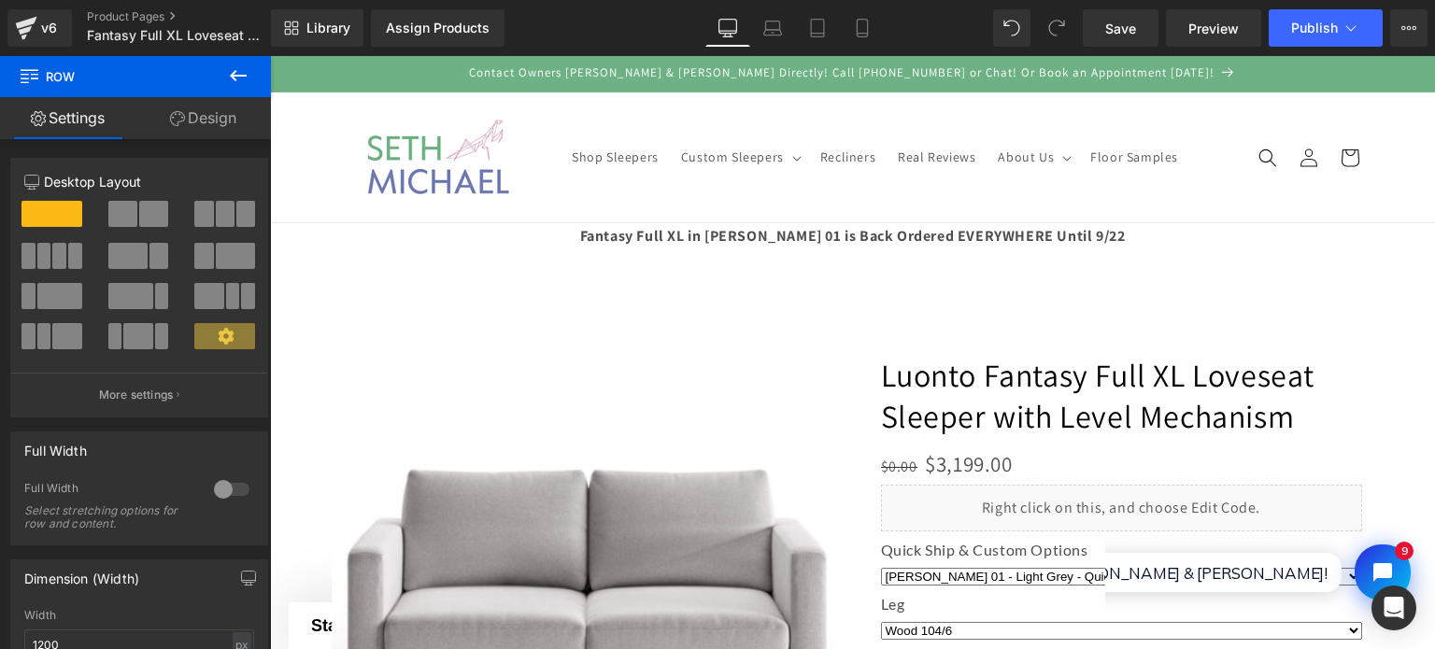
click at [358, 234] on div at bounding box center [852, 532] width 1121 height 644
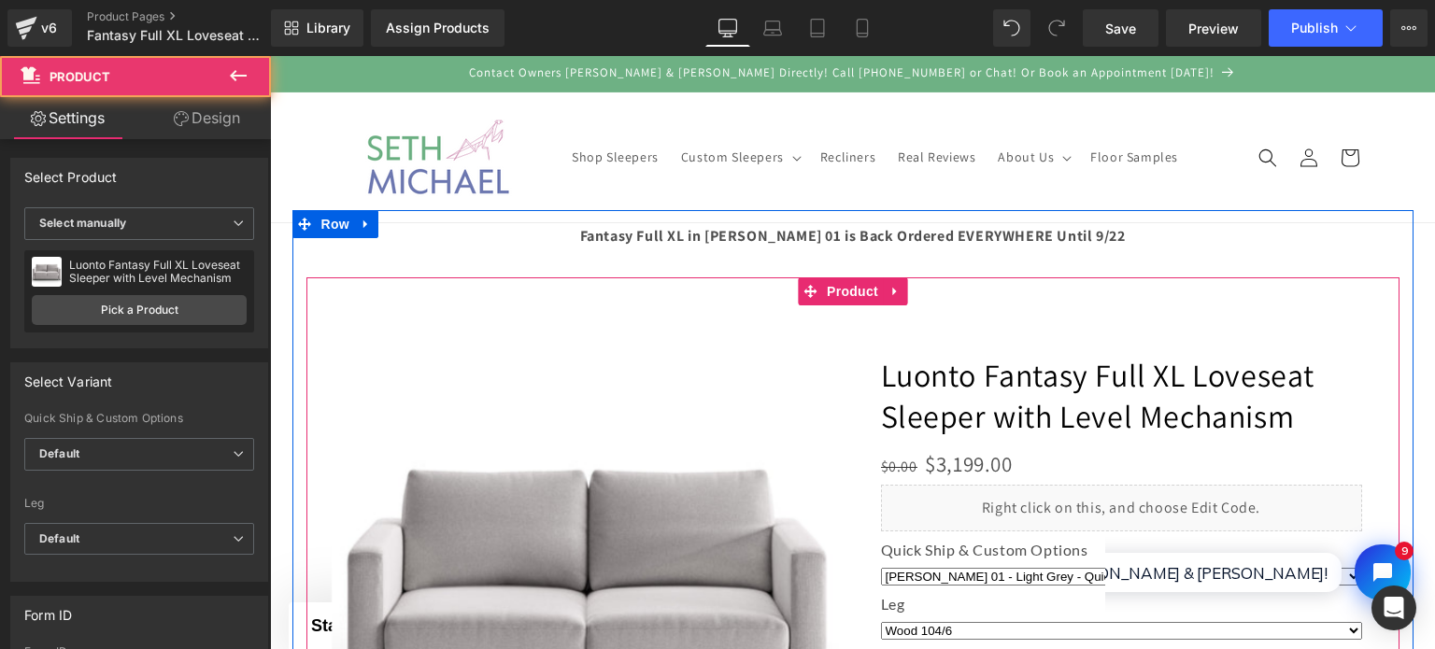
click at [370, 324] on div "‹" at bounding box center [853, 601] width 1075 height 646
click at [885, 294] on div "‹" at bounding box center [853, 601] width 1075 height 646
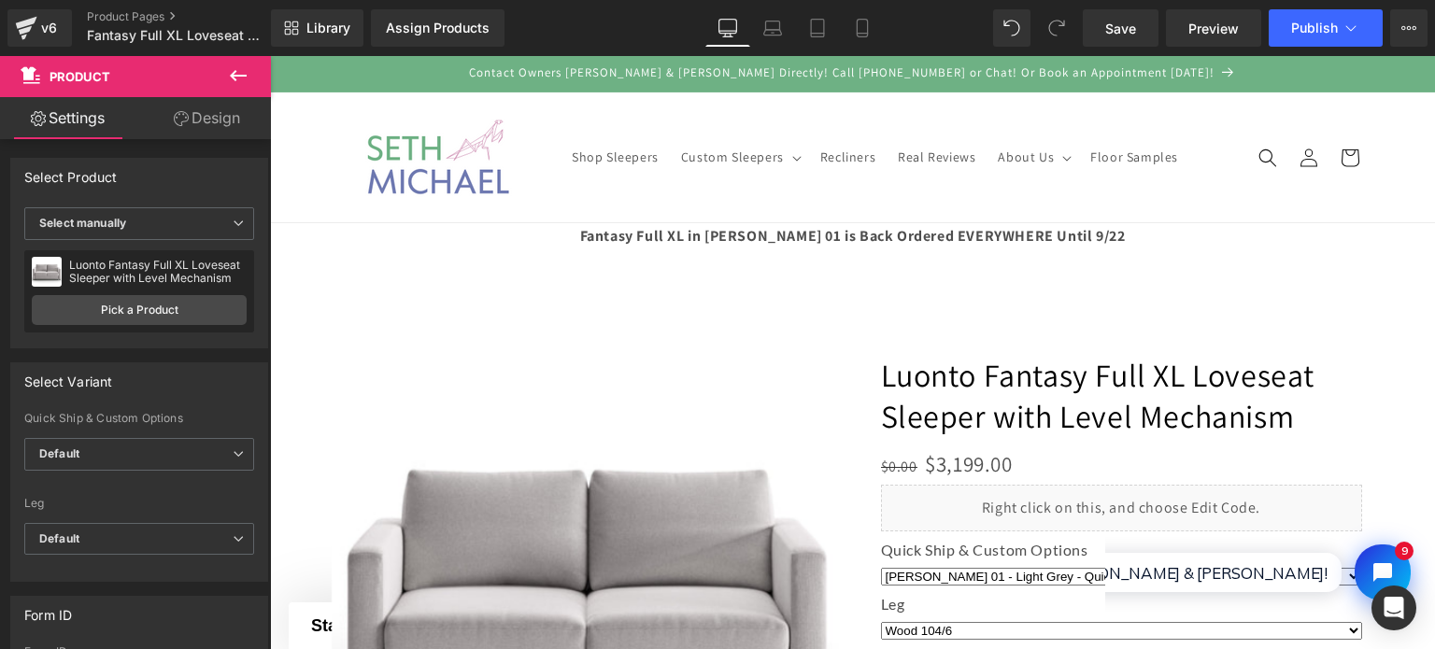
click at [230, 77] on icon at bounding box center [238, 75] width 22 height 22
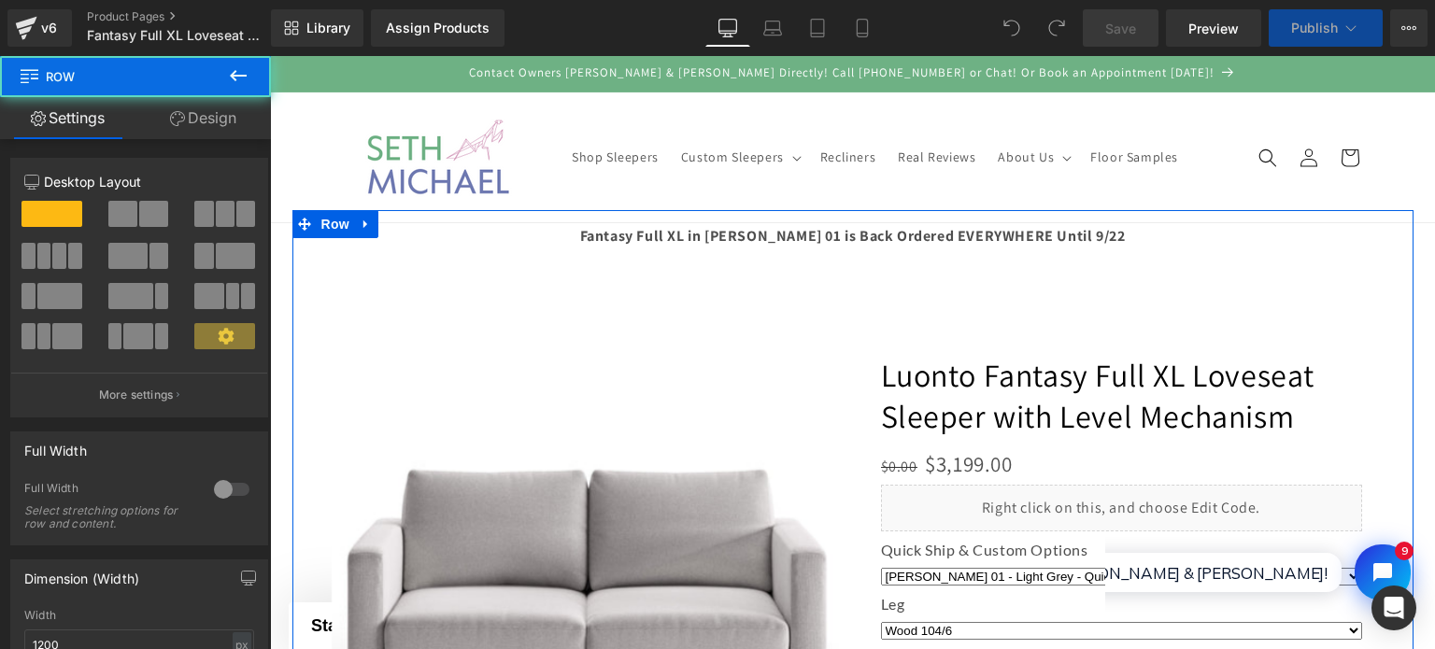
click at [733, 242] on div at bounding box center [852, 532] width 1121 height 644
click at [759, 224] on div at bounding box center [852, 532] width 1121 height 644
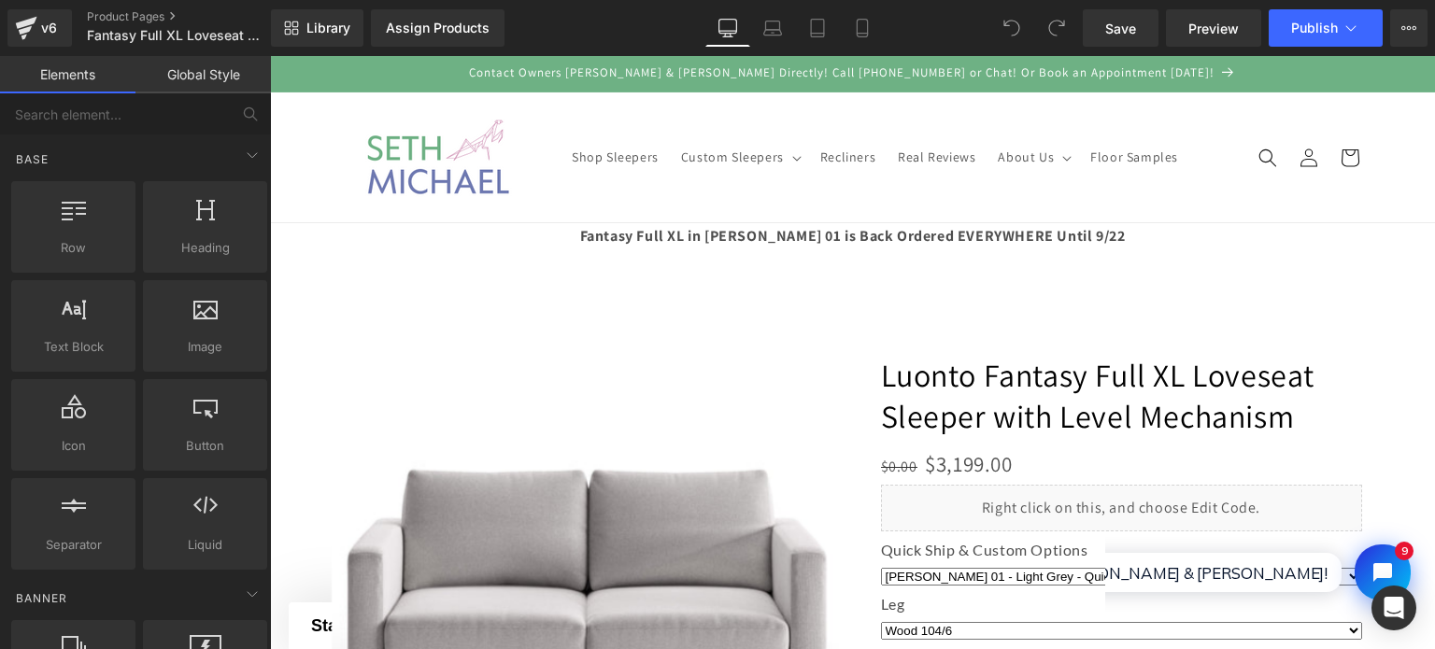
click at [751, 205] on header "Shop Sleepers Custom Sleepers Custom Sleepers Intro to Custom Sleepers & Reclin…" at bounding box center [852, 158] width 1121 height 130
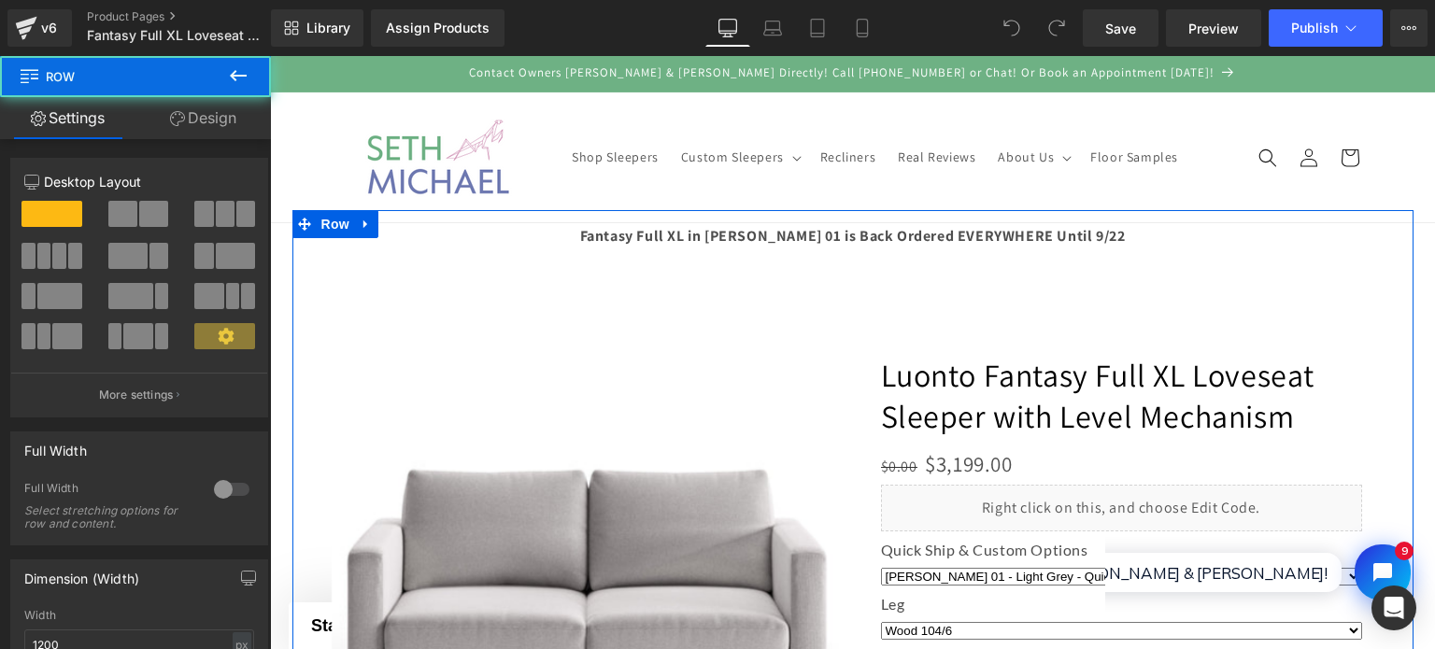
click at [751, 231] on div at bounding box center [852, 532] width 1121 height 644
click at [760, 235] on div at bounding box center [852, 532] width 1121 height 644
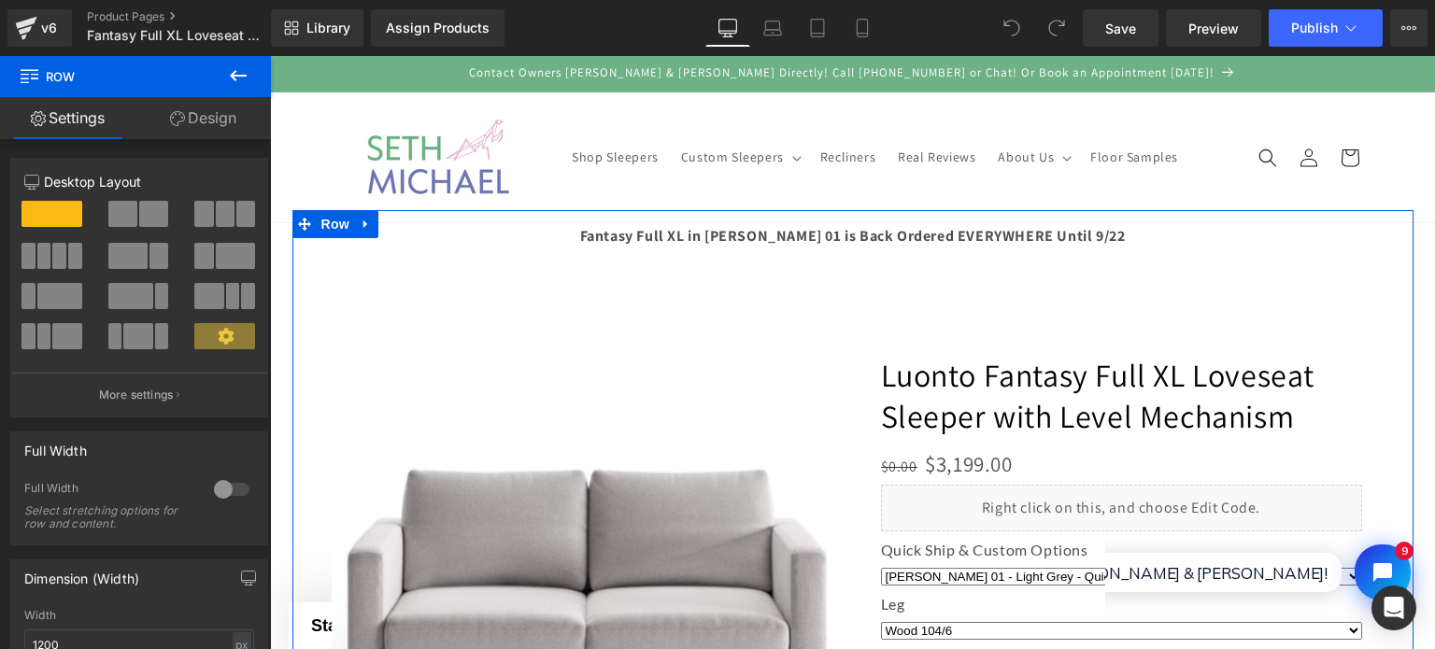
click at [807, 238] on div at bounding box center [852, 532] width 1121 height 644
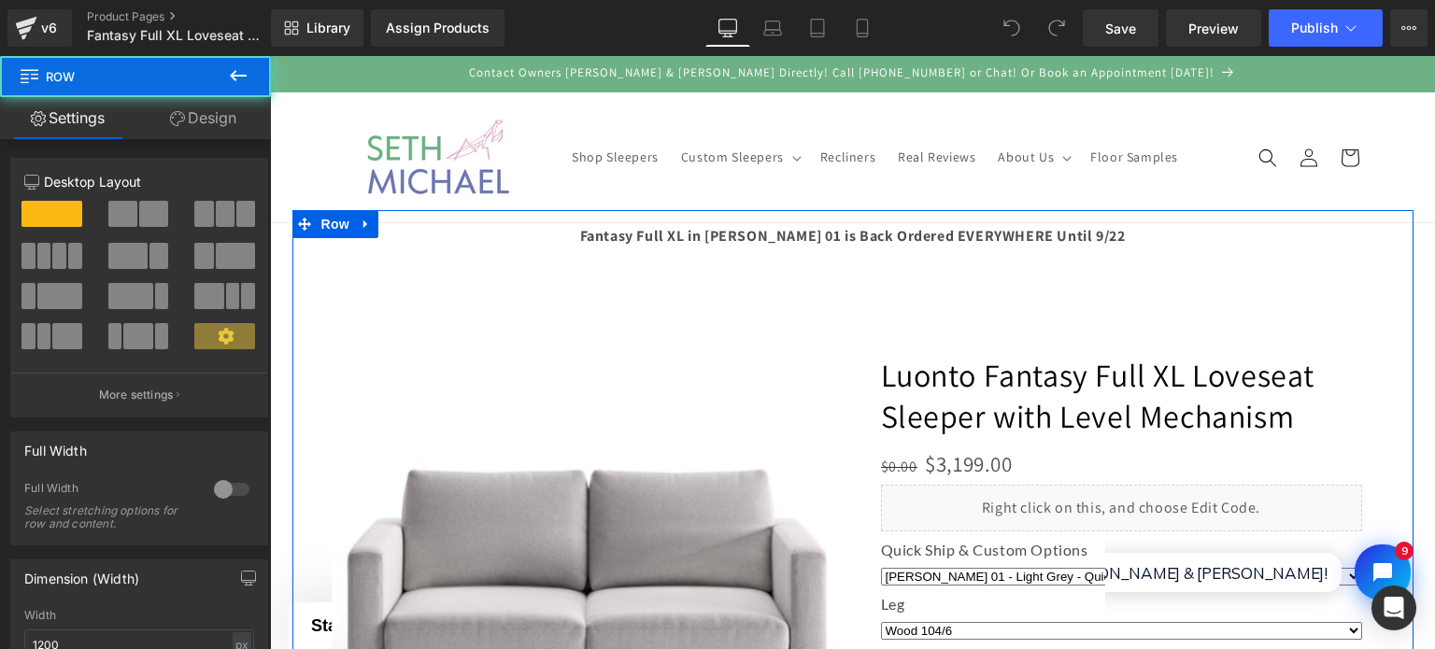
click at [617, 235] on div at bounding box center [852, 532] width 1121 height 644
click at [652, 250] on div at bounding box center [852, 532] width 1121 height 644
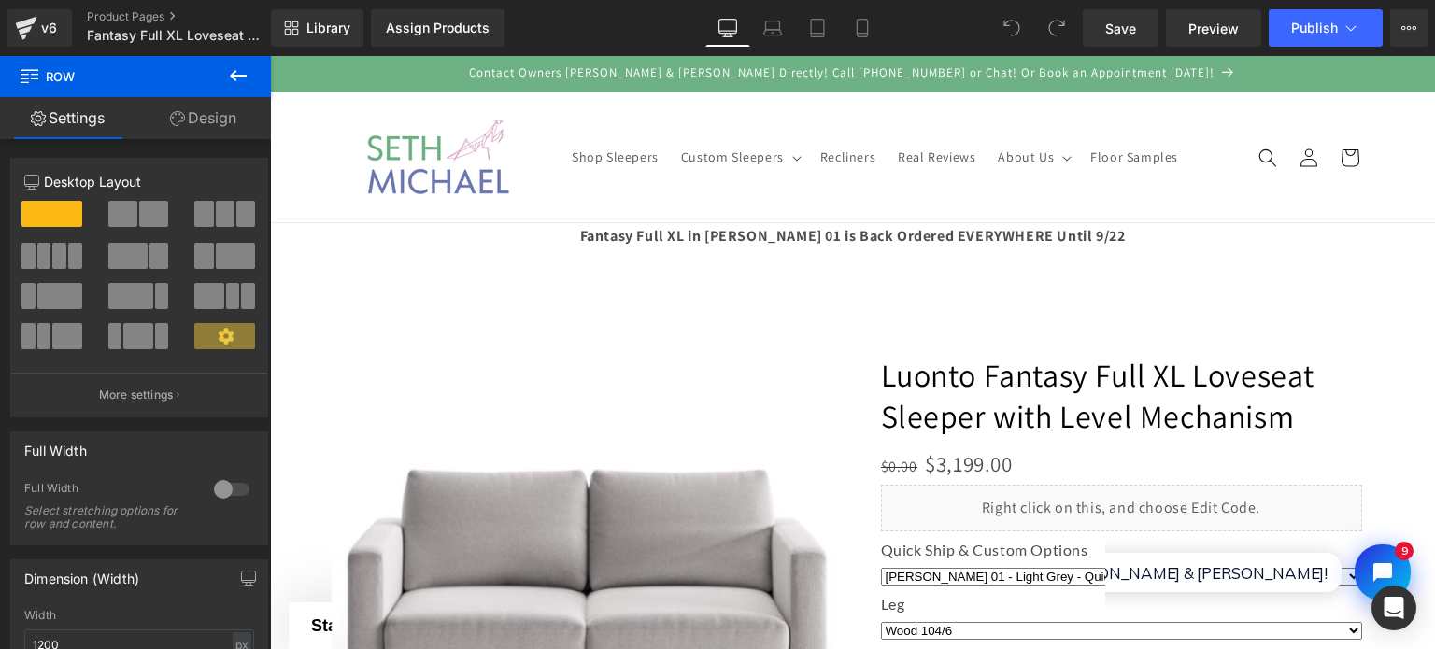
click at [633, 197] on header "Shop Sleepers Custom Sleepers Custom Sleepers Intro to Custom Sleepers & Reclin…" at bounding box center [852, 158] width 1121 height 130
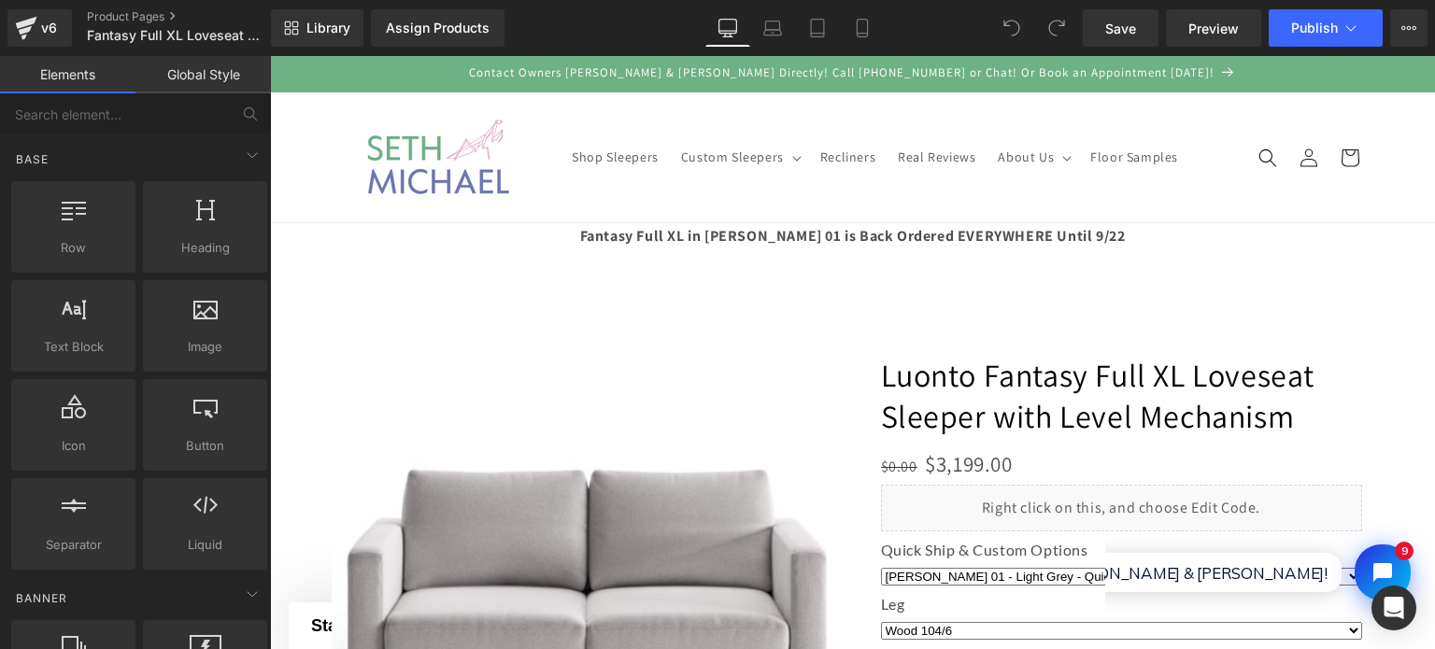
click at [642, 220] on div at bounding box center [852, 532] width 1121 height 644
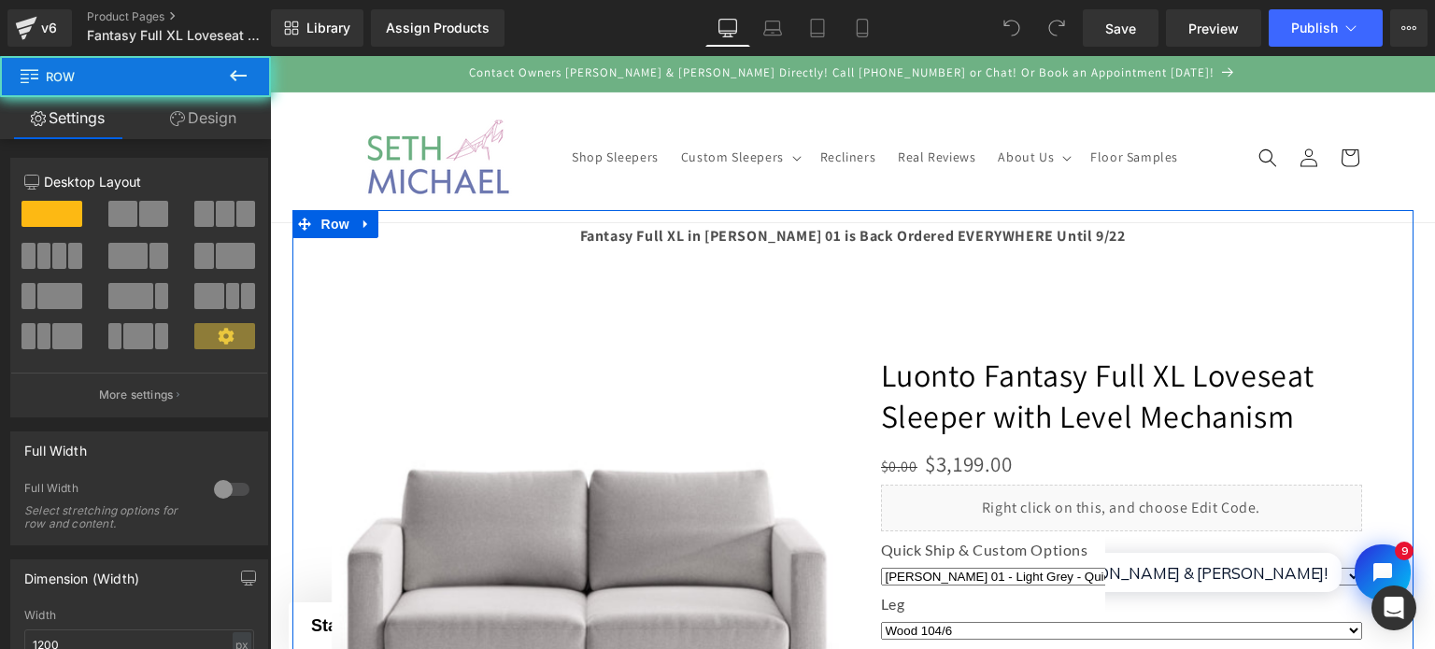
click at [648, 235] on div at bounding box center [852, 532] width 1121 height 644
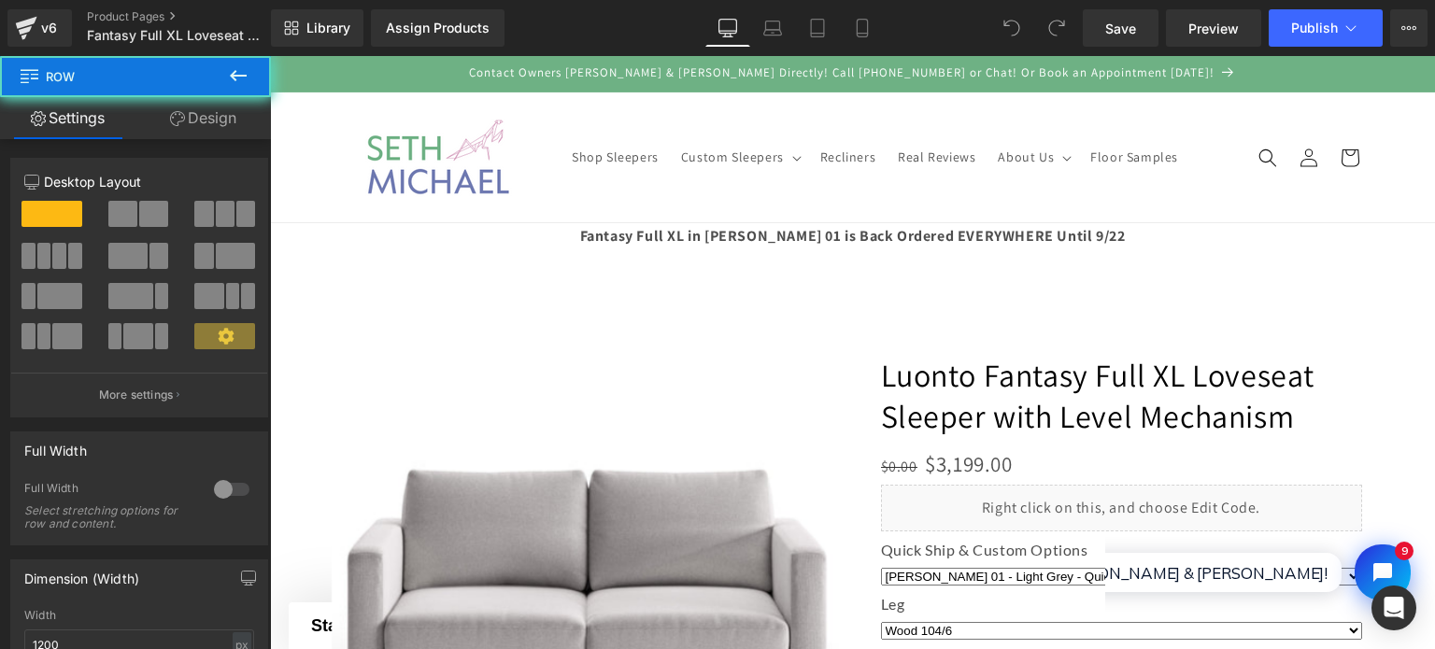
click at [620, 201] on header "Shop Sleepers Custom Sleepers Custom Sleepers Intro to Custom Sleepers & Reclin…" at bounding box center [852, 158] width 1121 height 130
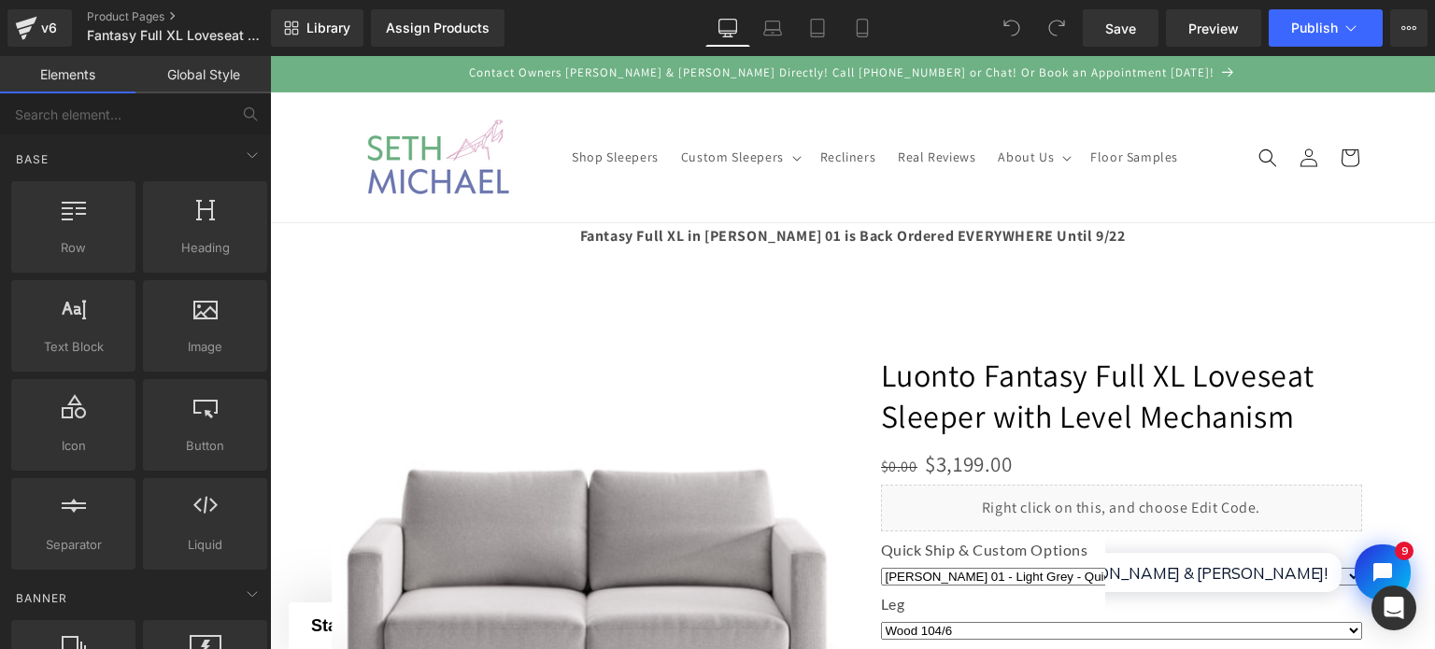
click at [270, 56] on div at bounding box center [270, 56] width 0 height 0
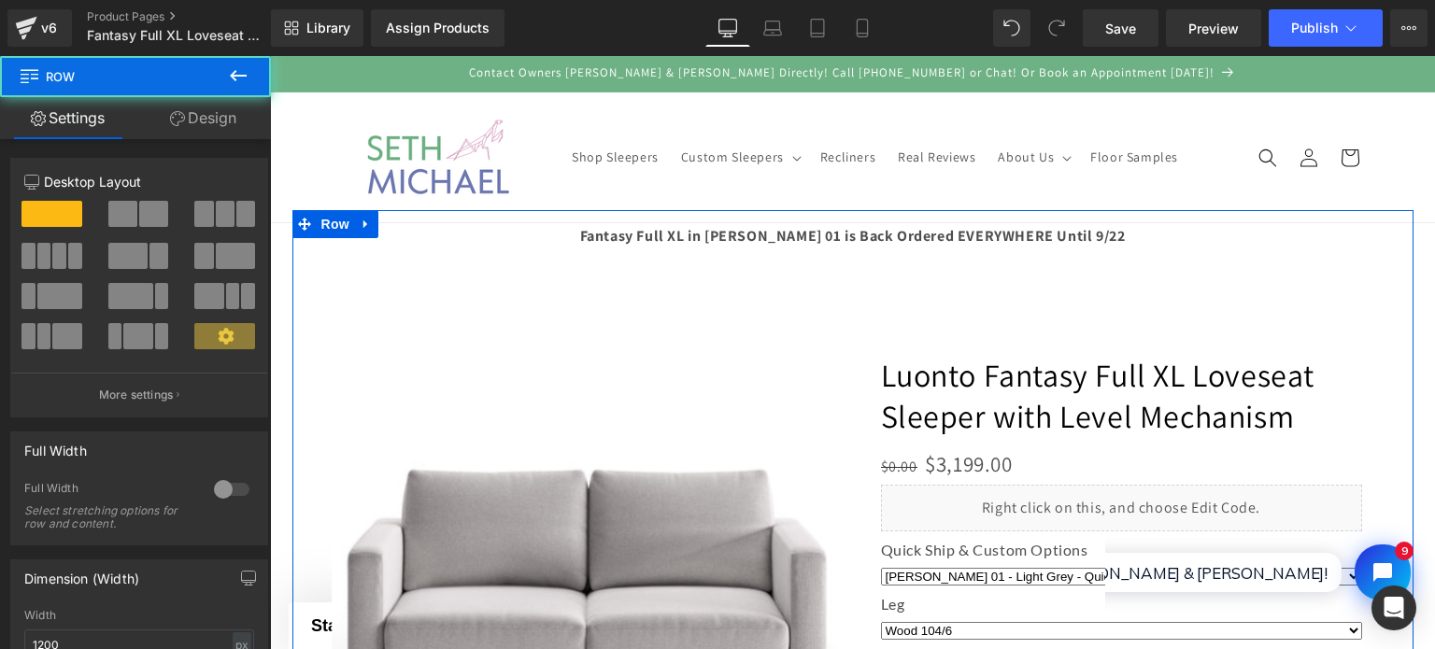
click at [637, 227] on div at bounding box center [852, 532] width 1121 height 644
click at [642, 232] on div at bounding box center [852, 532] width 1121 height 644
click at [808, 235] on div at bounding box center [852, 532] width 1121 height 644
click at [934, 225] on div at bounding box center [852, 532] width 1121 height 644
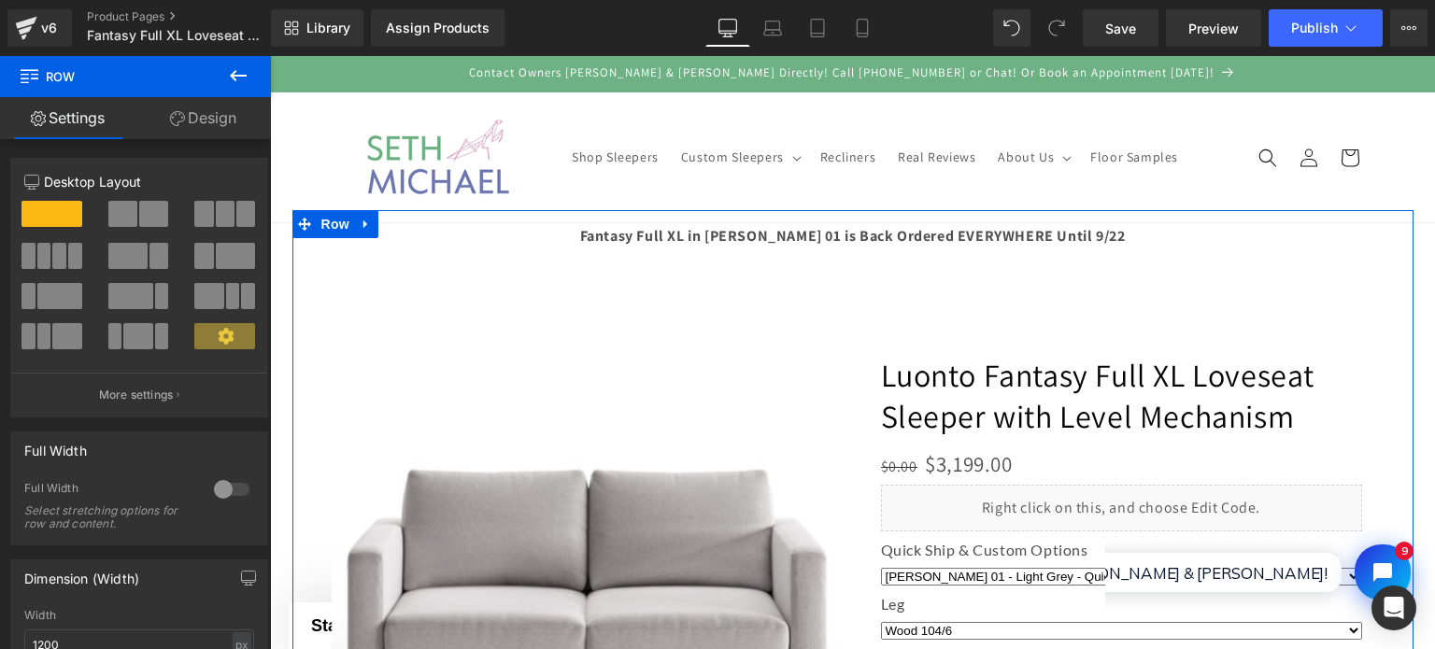
drag, startPoint x: 1089, startPoint y: 233, endPoint x: 987, endPoint y: 230, distance: 102.8
click at [987, 230] on div at bounding box center [852, 532] width 1121 height 644
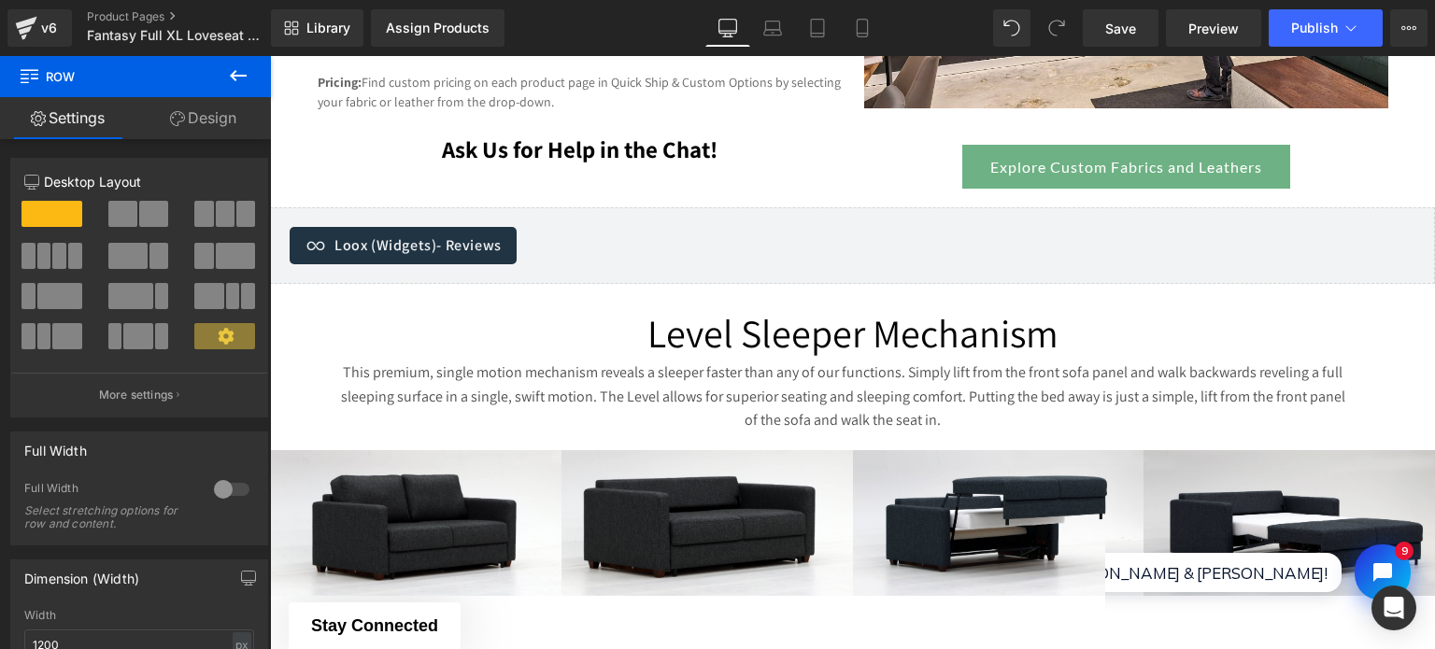
scroll to position [2336, 0]
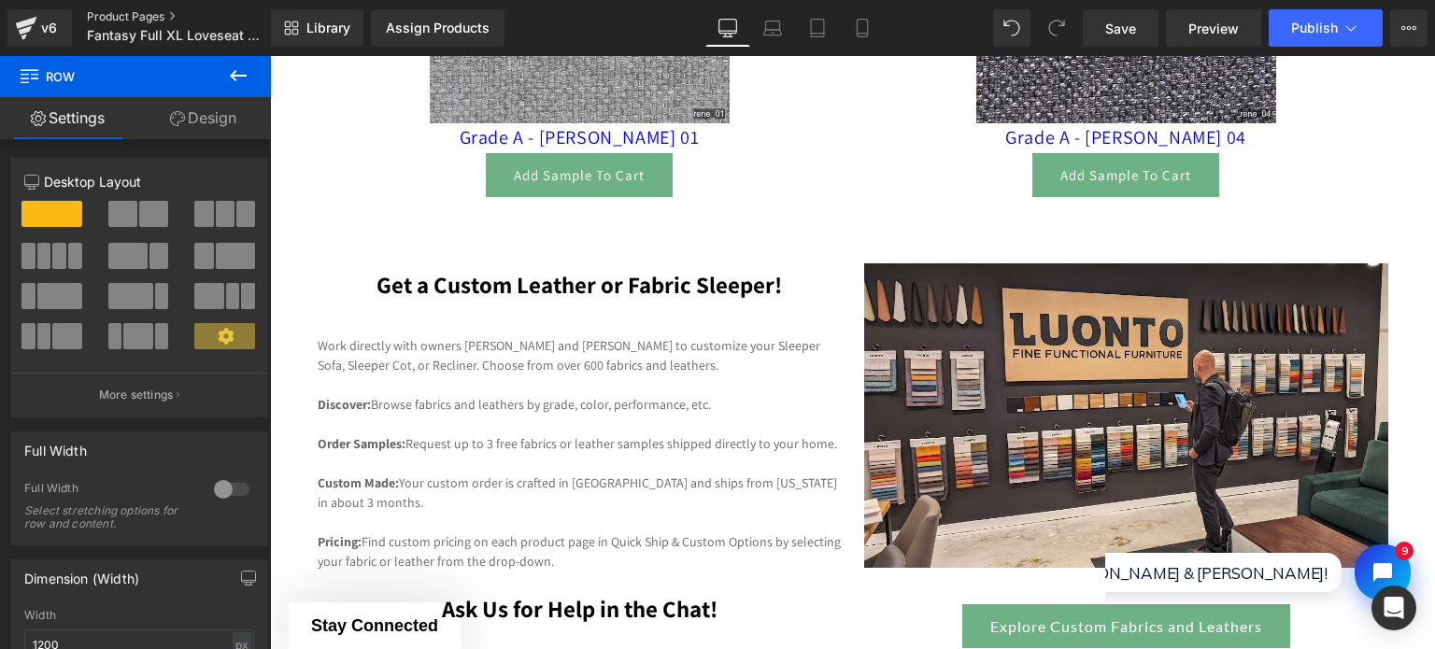
click at [131, 21] on link "Product Pages" at bounding box center [194, 16] width 215 height 15
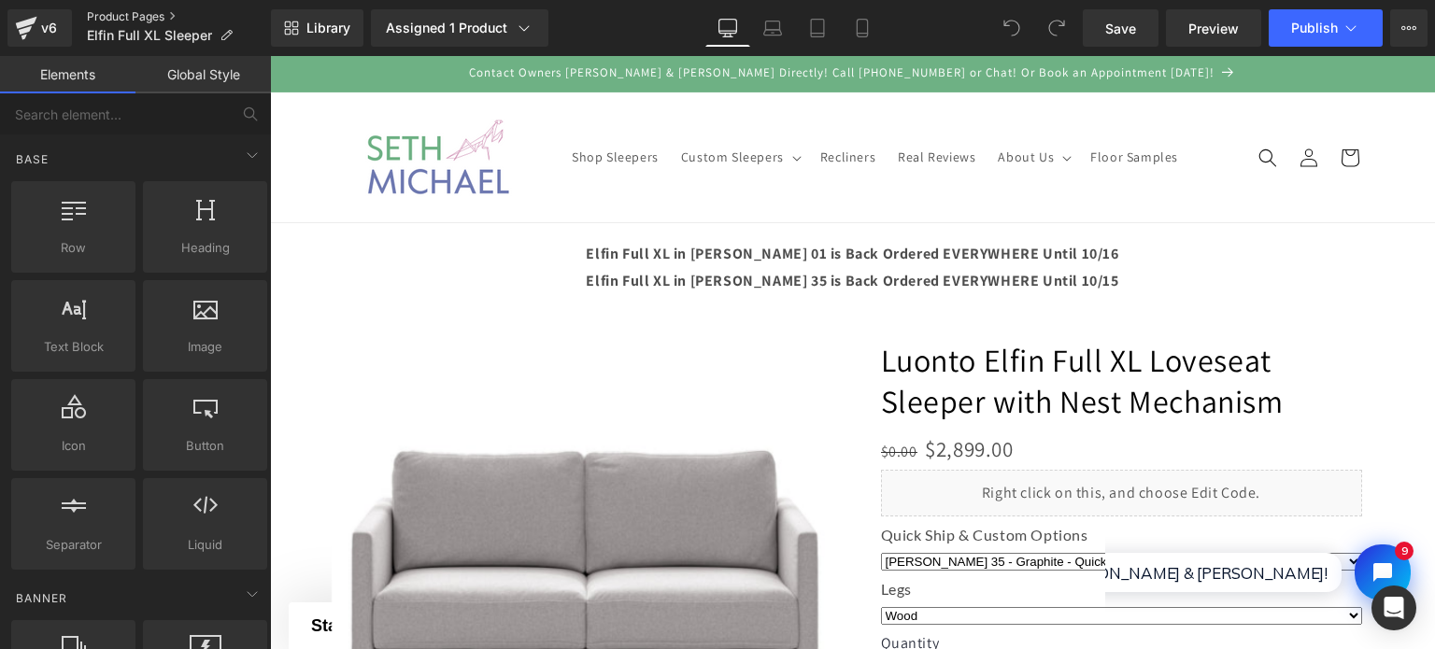
click at [117, 10] on link "Product Pages" at bounding box center [179, 16] width 184 height 15
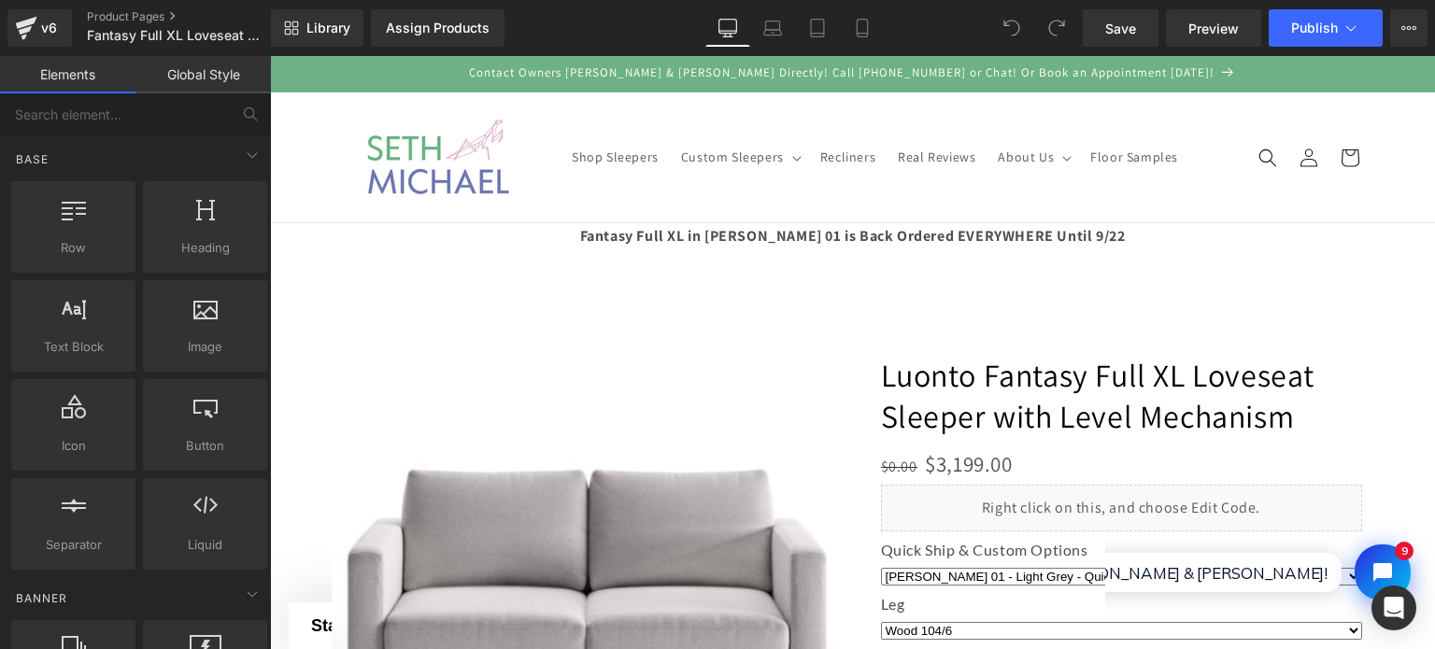
click at [1055, 195] on header "Shop Sleepers Custom Sleepers Custom Sleepers Intro to Custom Sleepers & Reclin…" at bounding box center [852, 158] width 1121 height 130
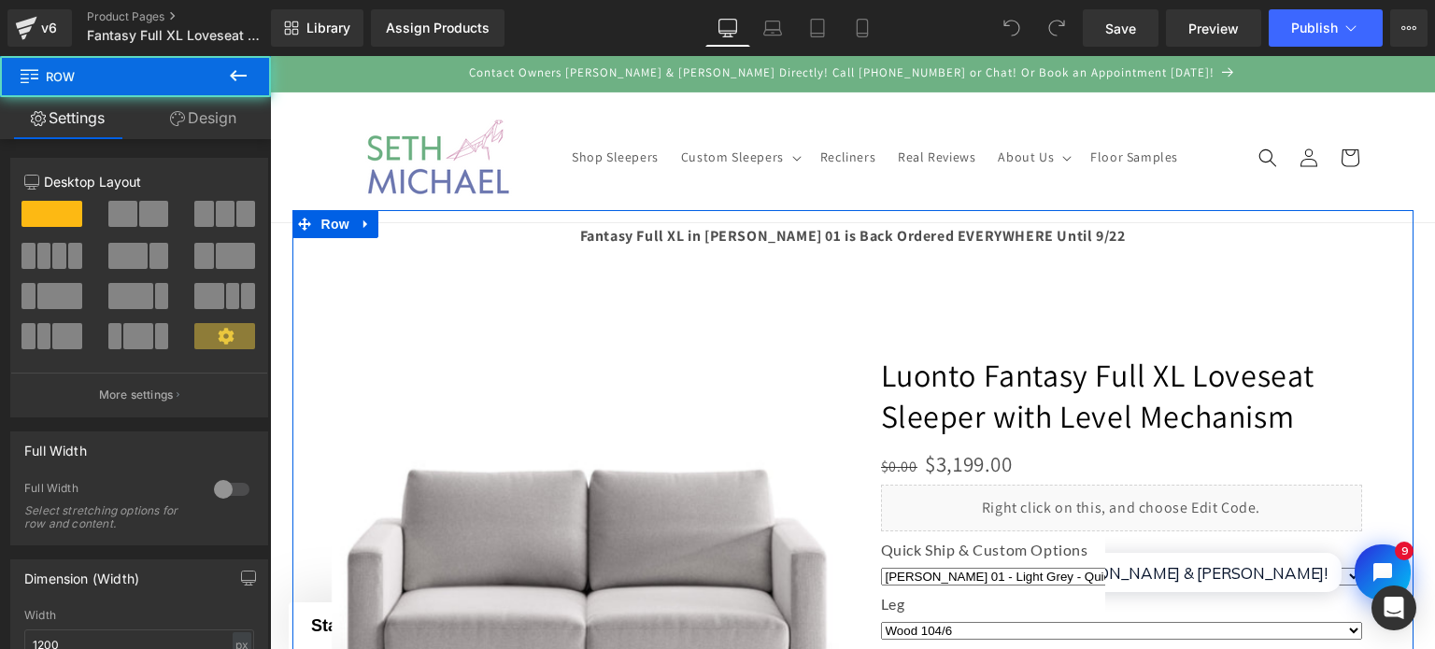
click at [1068, 235] on div at bounding box center [852, 532] width 1121 height 644
click at [1076, 231] on div at bounding box center [852, 532] width 1121 height 644
click at [1071, 221] on div at bounding box center [852, 532] width 1121 height 644
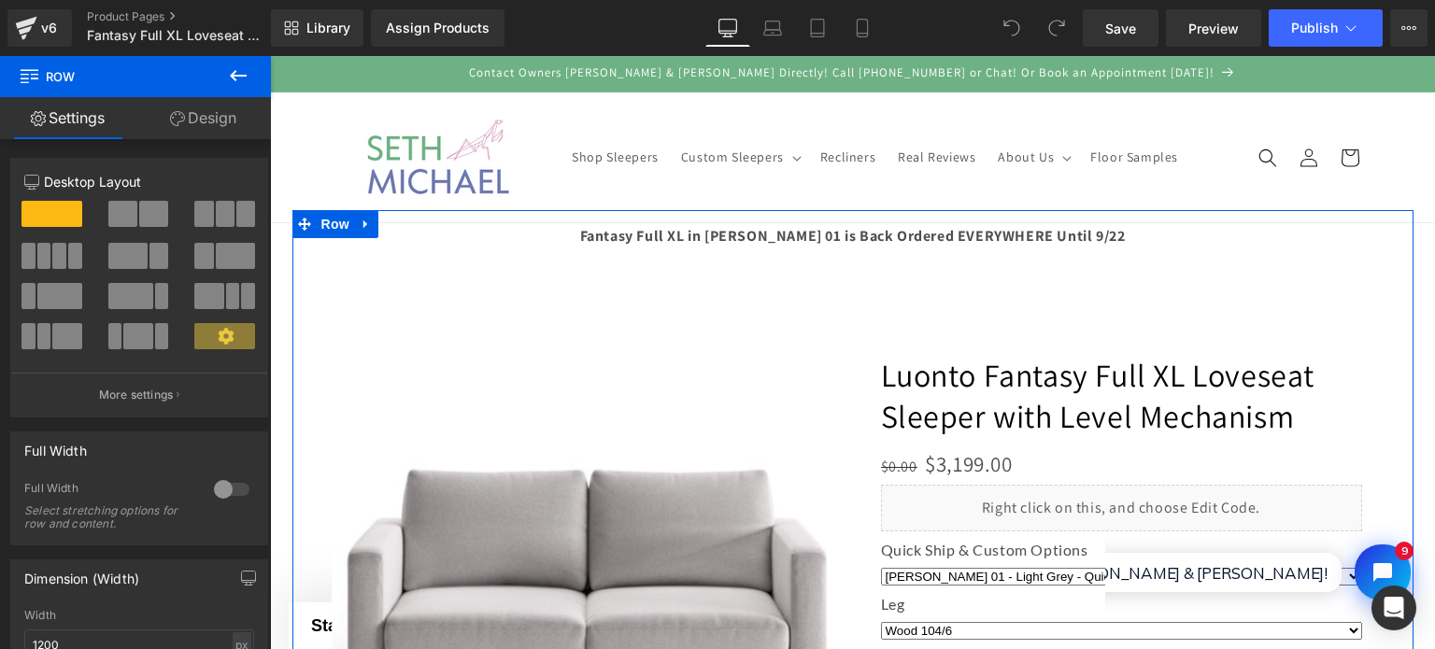
click at [1054, 214] on div at bounding box center [852, 532] width 1121 height 644
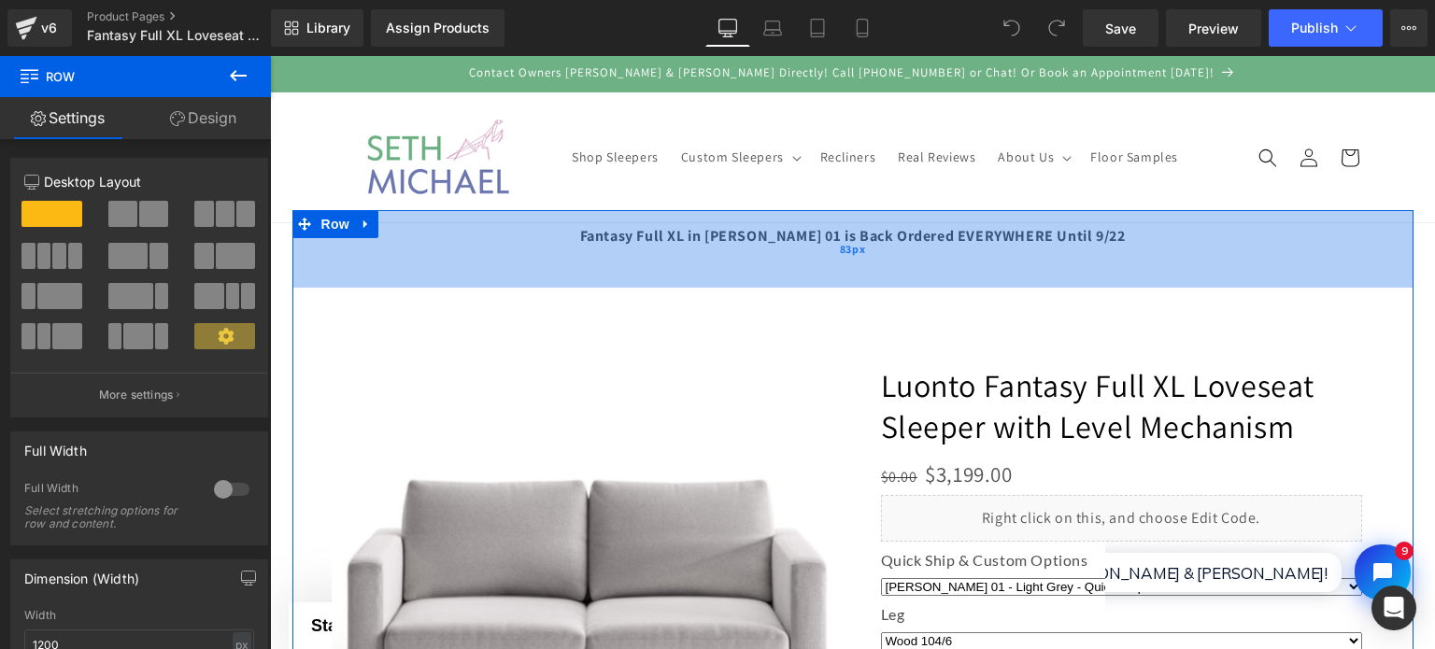
drag, startPoint x: 493, startPoint y: 209, endPoint x: 504, endPoint y: 284, distance: 75.5
click at [504, 284] on div "83px" at bounding box center [852, 249] width 1121 height 78
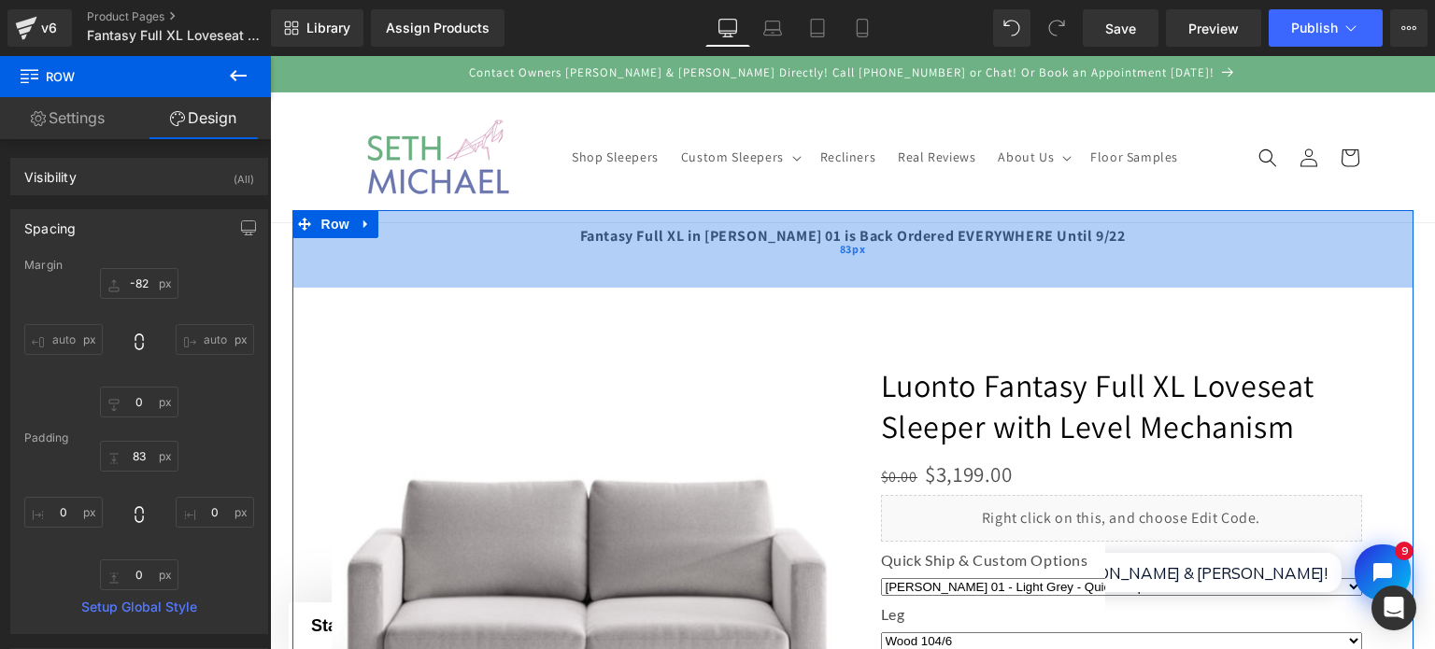
click at [630, 250] on div "83px" at bounding box center [852, 249] width 1121 height 78
click at [645, 239] on div "83px" at bounding box center [852, 249] width 1121 height 78
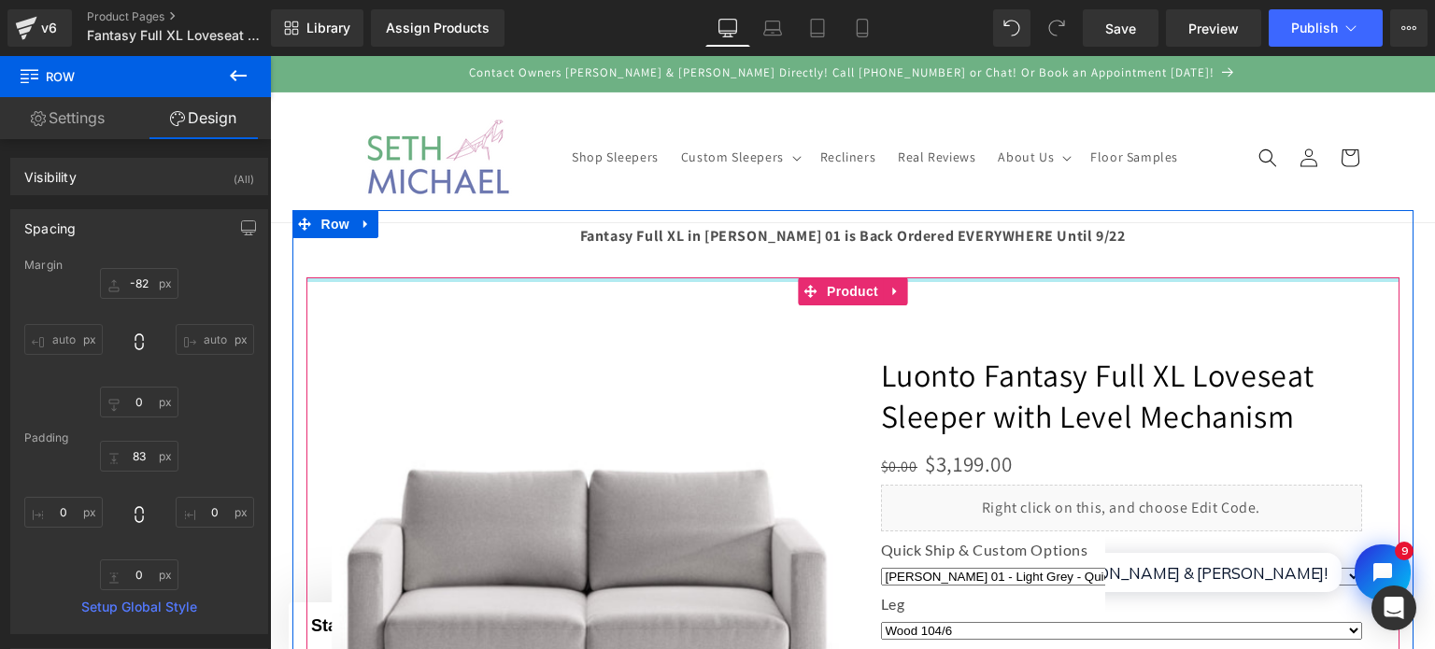
drag, startPoint x: 521, startPoint y: 285, endPoint x: 535, endPoint y: 280, distance: 14.8
click at [535, 280] on div at bounding box center [852, 532] width 1121 height 644
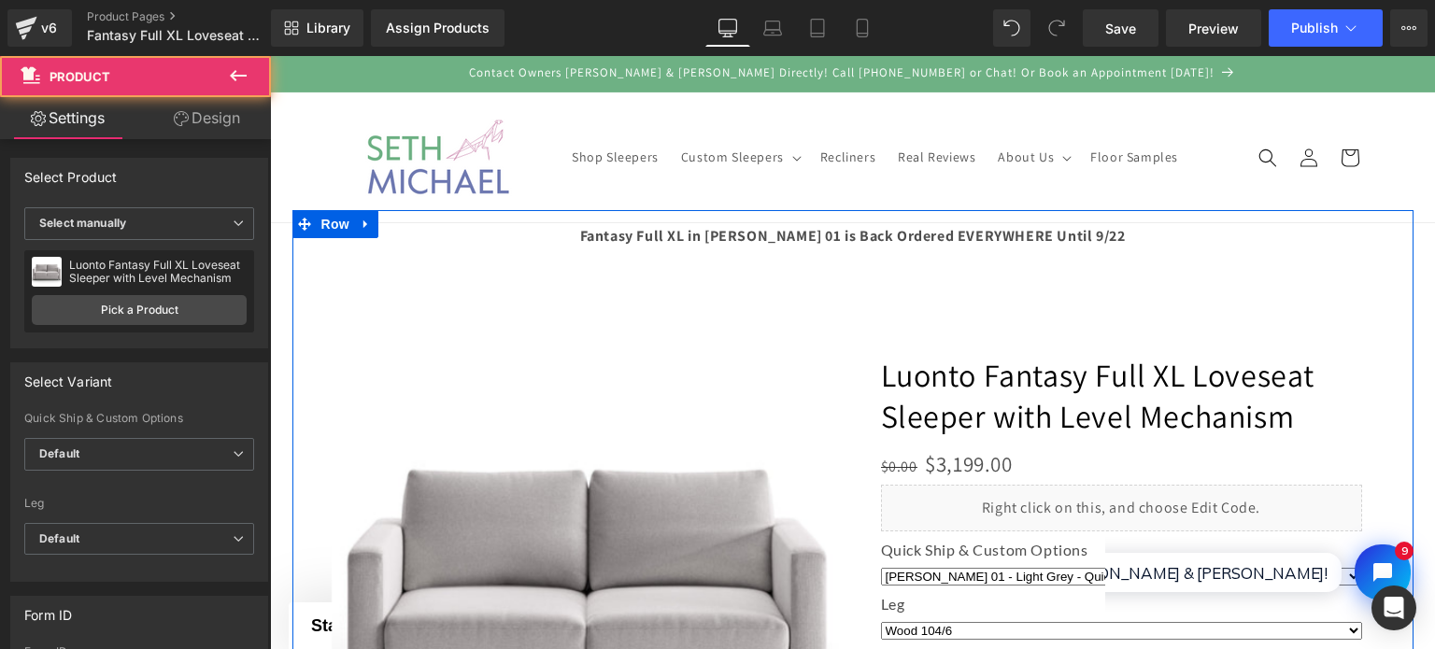
drag, startPoint x: 535, startPoint y: 280, endPoint x: 534, endPoint y: 236, distance: 43.9
click at [534, 236] on div at bounding box center [852, 532] width 1121 height 644
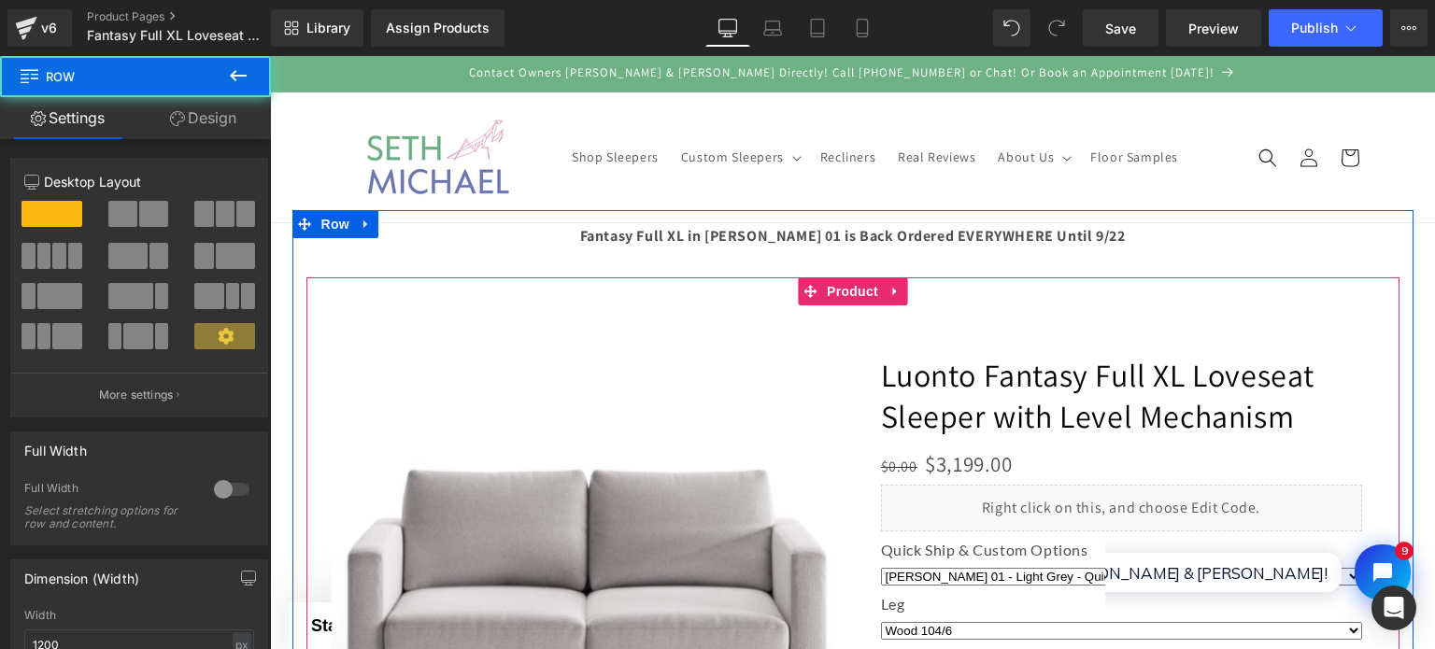
click at [733, 232] on div at bounding box center [852, 532] width 1121 height 644
drag, startPoint x: 615, startPoint y: 221, endPoint x: 618, endPoint y: 243, distance: 21.7
click at [618, 243] on div at bounding box center [852, 532] width 1121 height 644
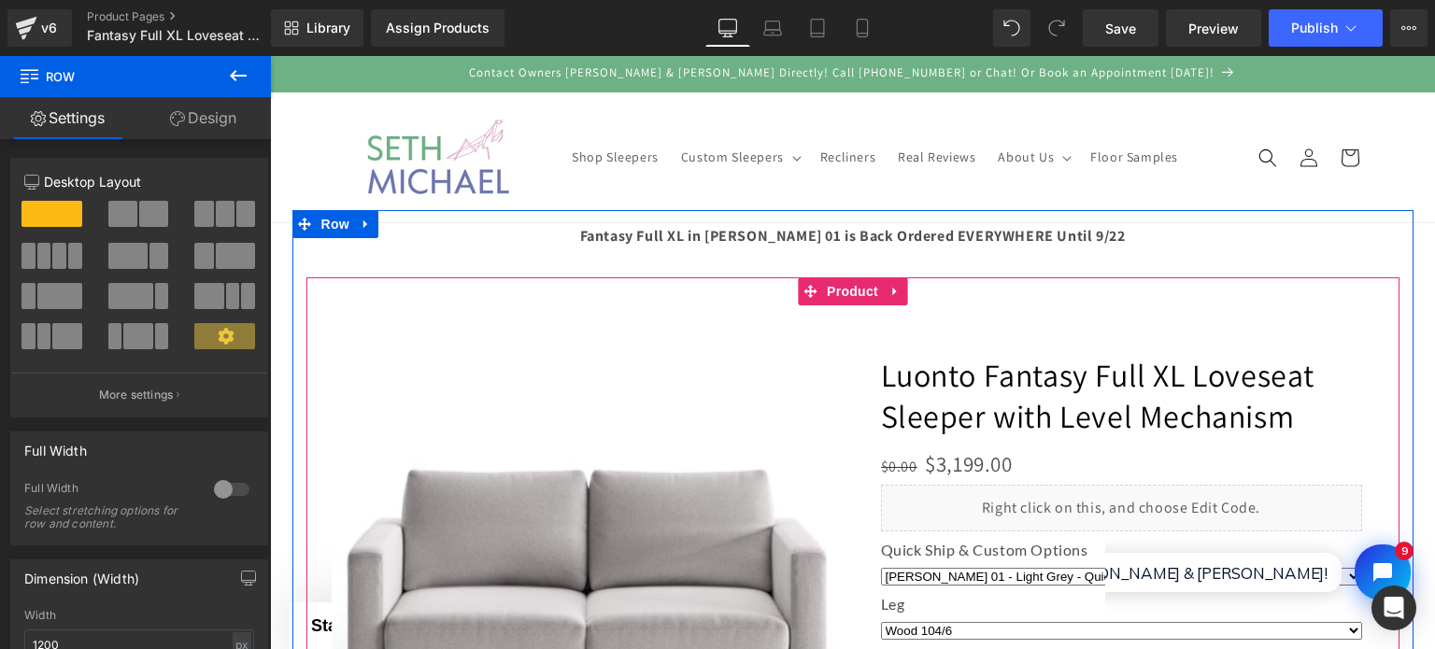
click at [903, 239] on div at bounding box center [852, 532] width 1121 height 644
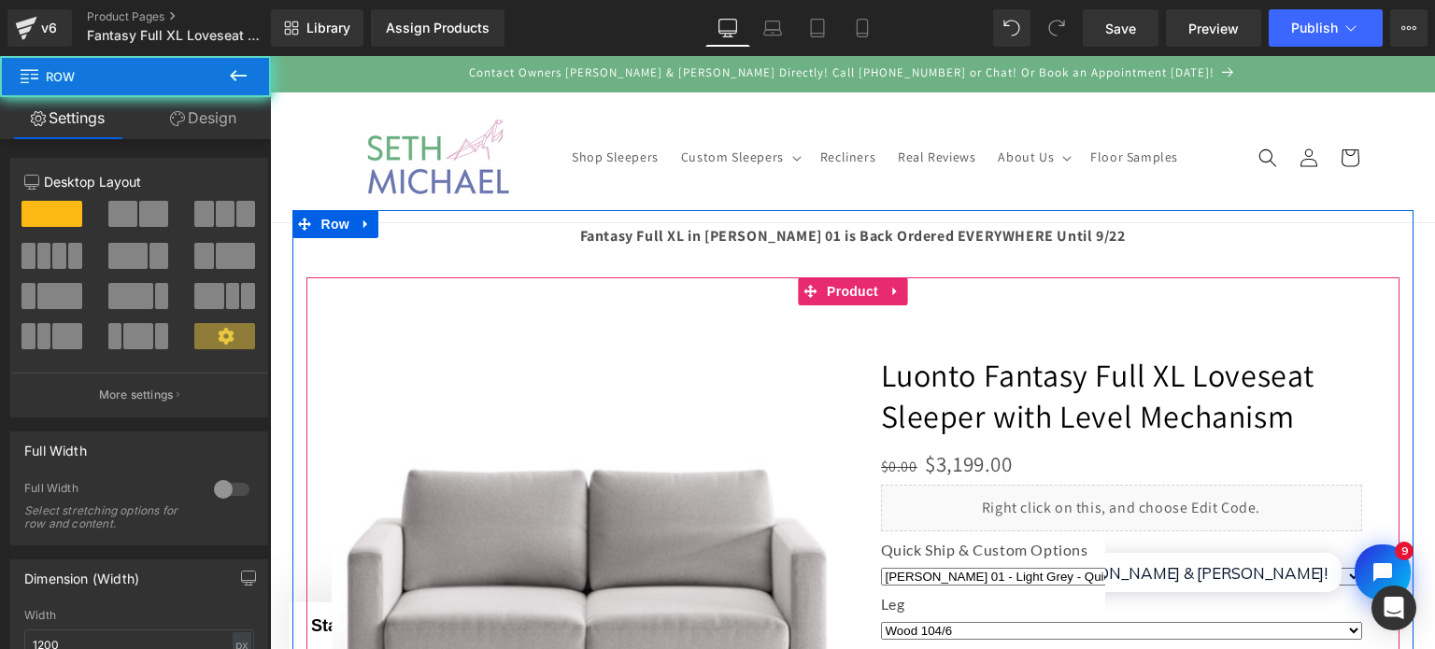
click at [903, 239] on div at bounding box center [852, 532] width 1121 height 644
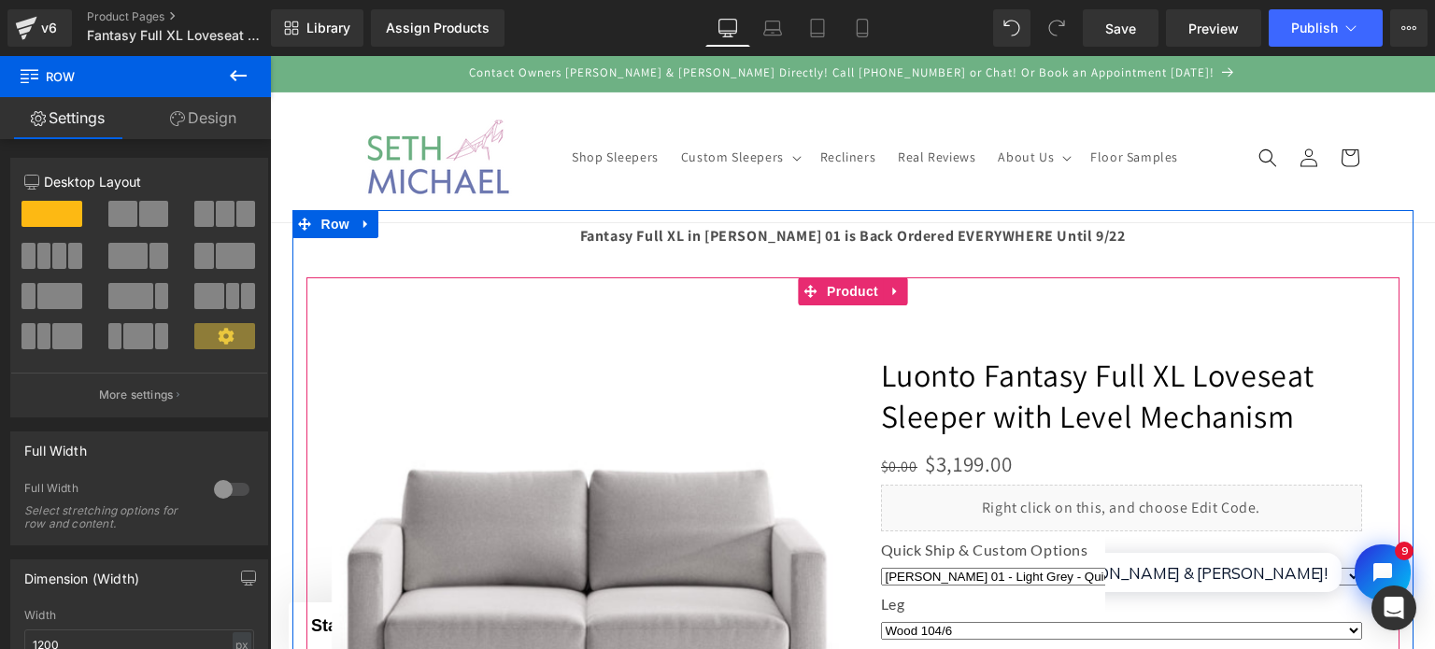
click at [1120, 234] on div at bounding box center [852, 532] width 1121 height 644
click at [1013, 227] on div at bounding box center [852, 532] width 1121 height 644
click at [579, 224] on div at bounding box center [852, 532] width 1121 height 644
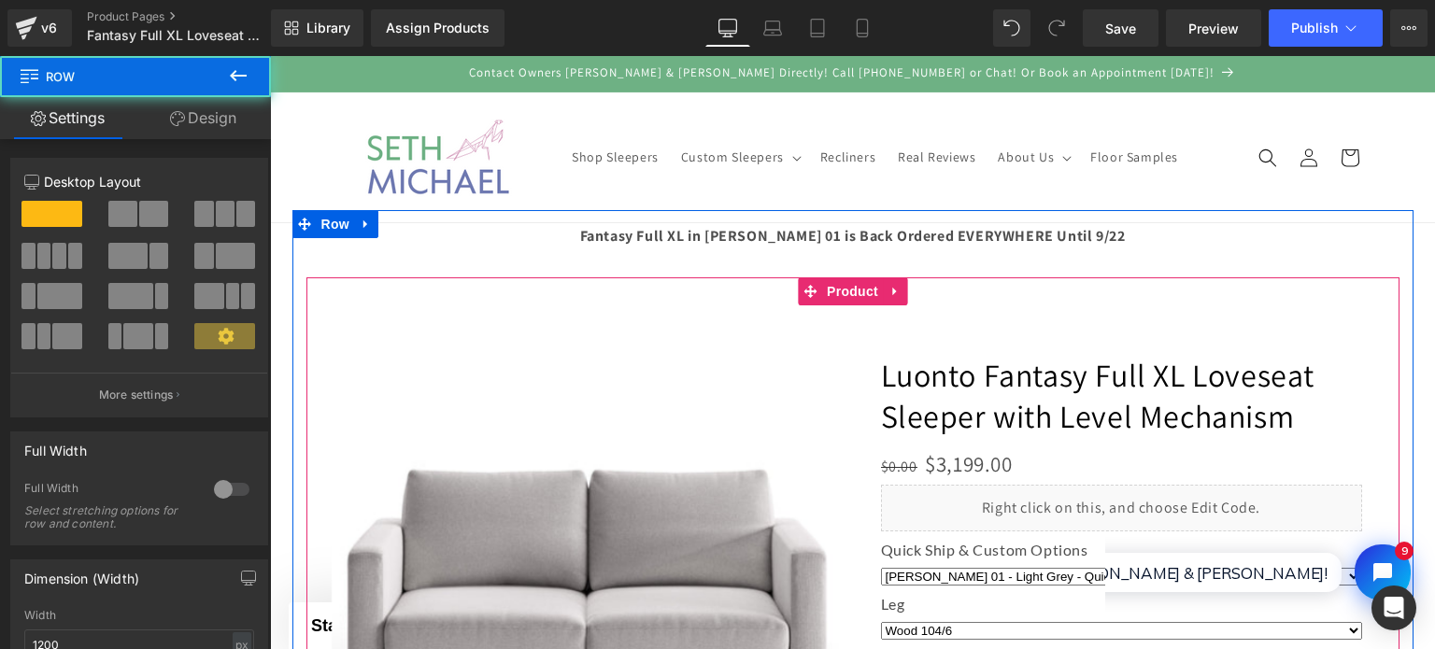
click at [477, 234] on div at bounding box center [852, 532] width 1121 height 644
click at [366, 242] on div at bounding box center [852, 532] width 1121 height 644
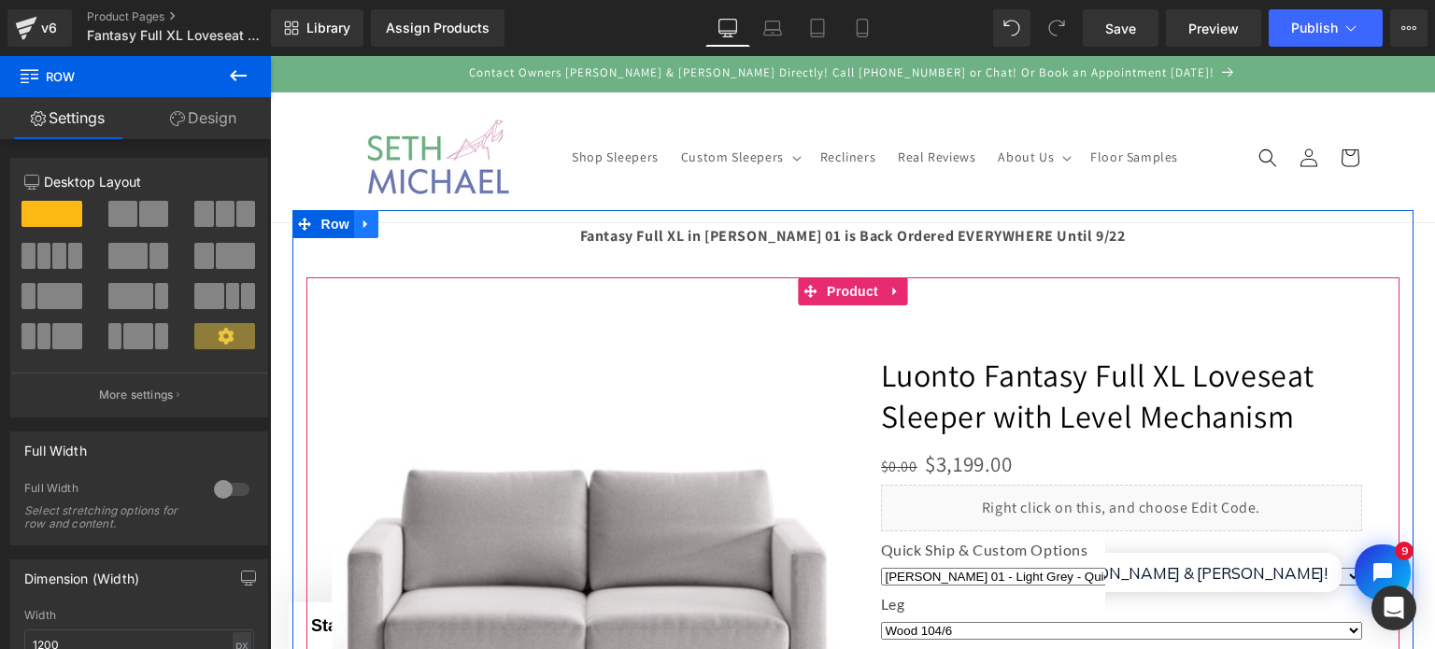
click at [363, 217] on link at bounding box center [366, 224] width 24 height 28
click at [321, 216] on span "Row" at bounding box center [335, 224] width 37 height 28
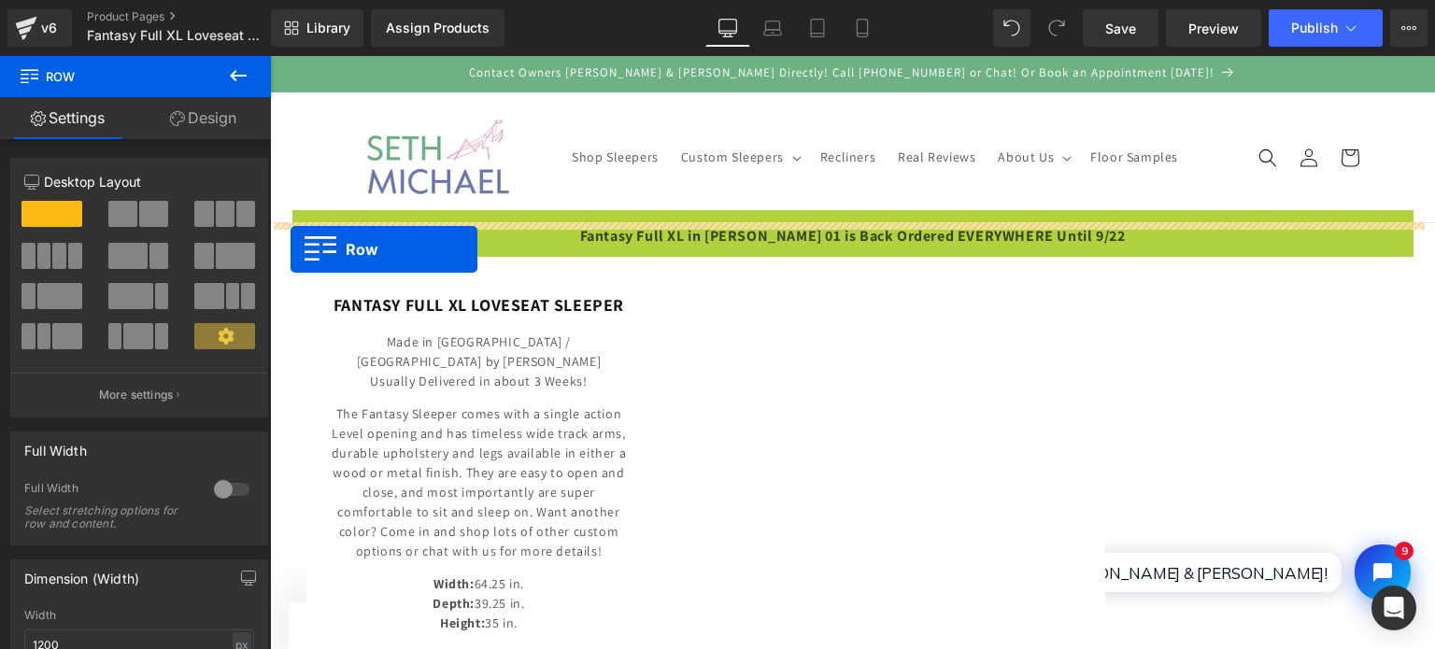
drag, startPoint x: 292, startPoint y: 223, endPoint x: 291, endPoint y: 249, distance: 26.2
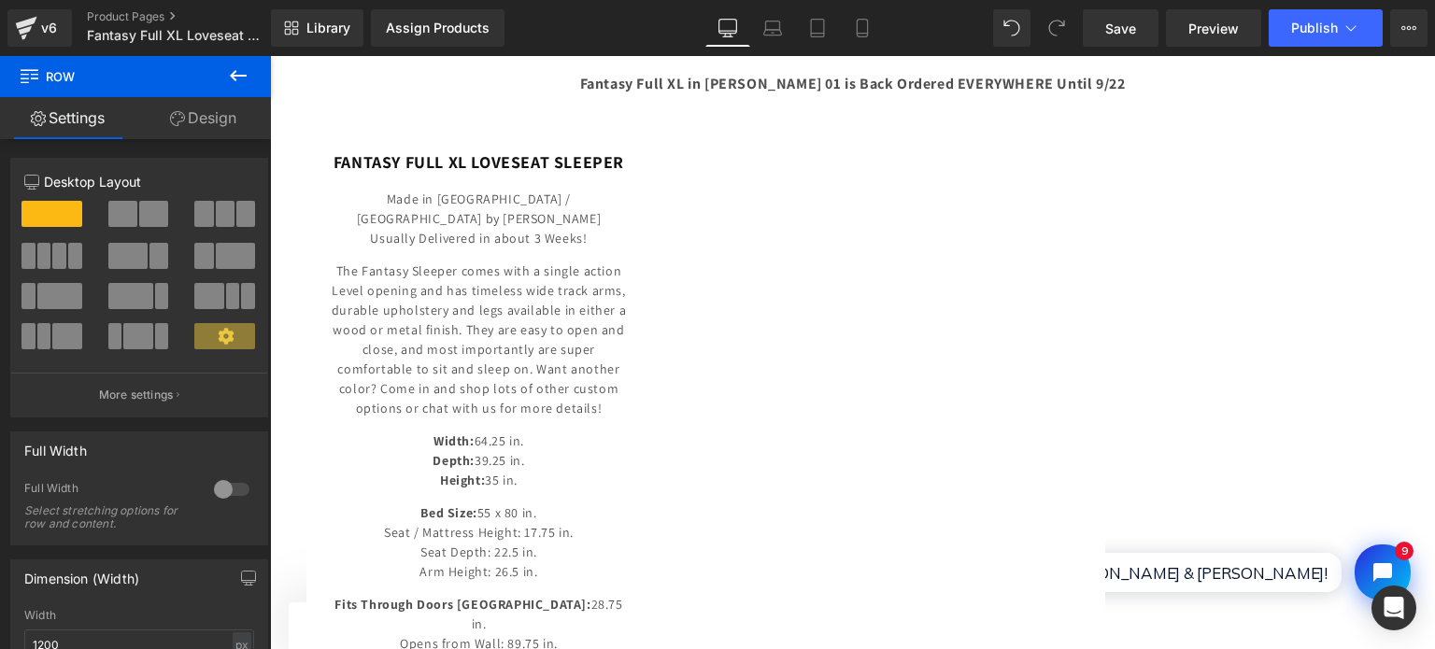
scroll to position [467, 0]
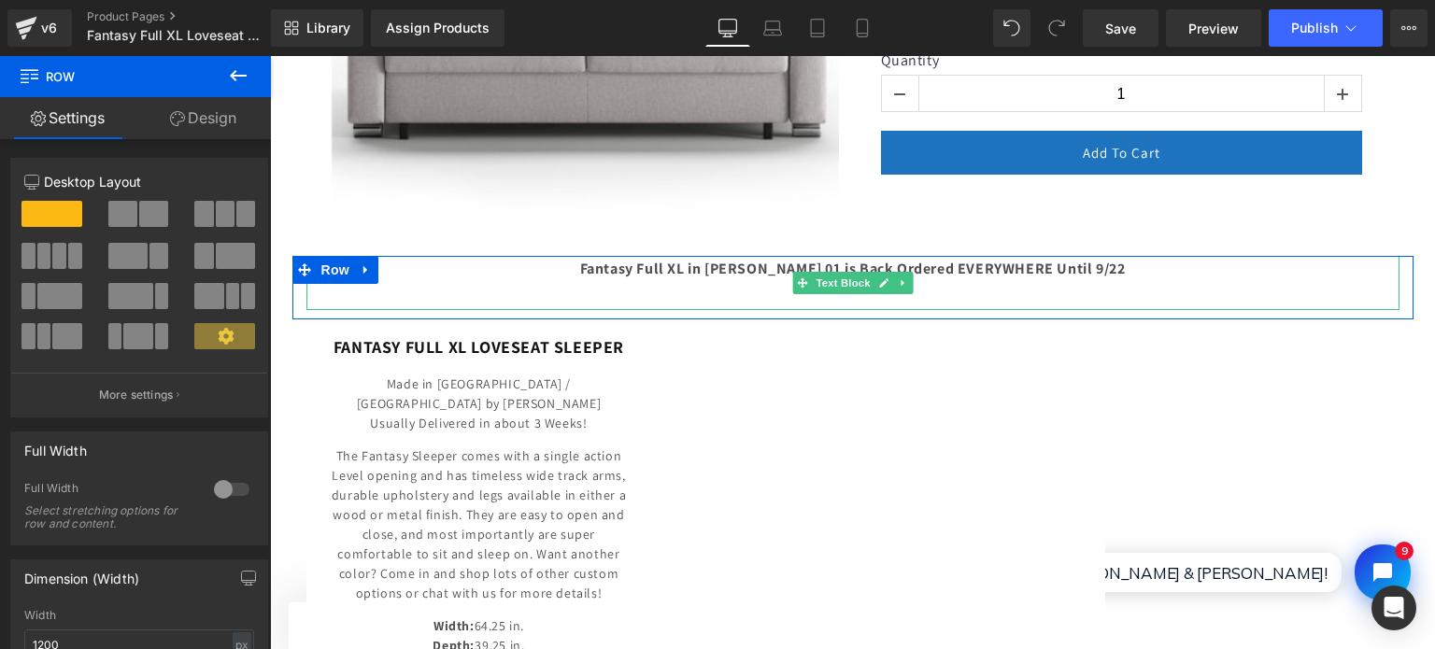
click at [792, 262] on strong "Fantasy Full XL in [PERSON_NAME] 01 is Back Ordered EVERYWHERE Until 9/22" at bounding box center [853, 269] width 546 height 20
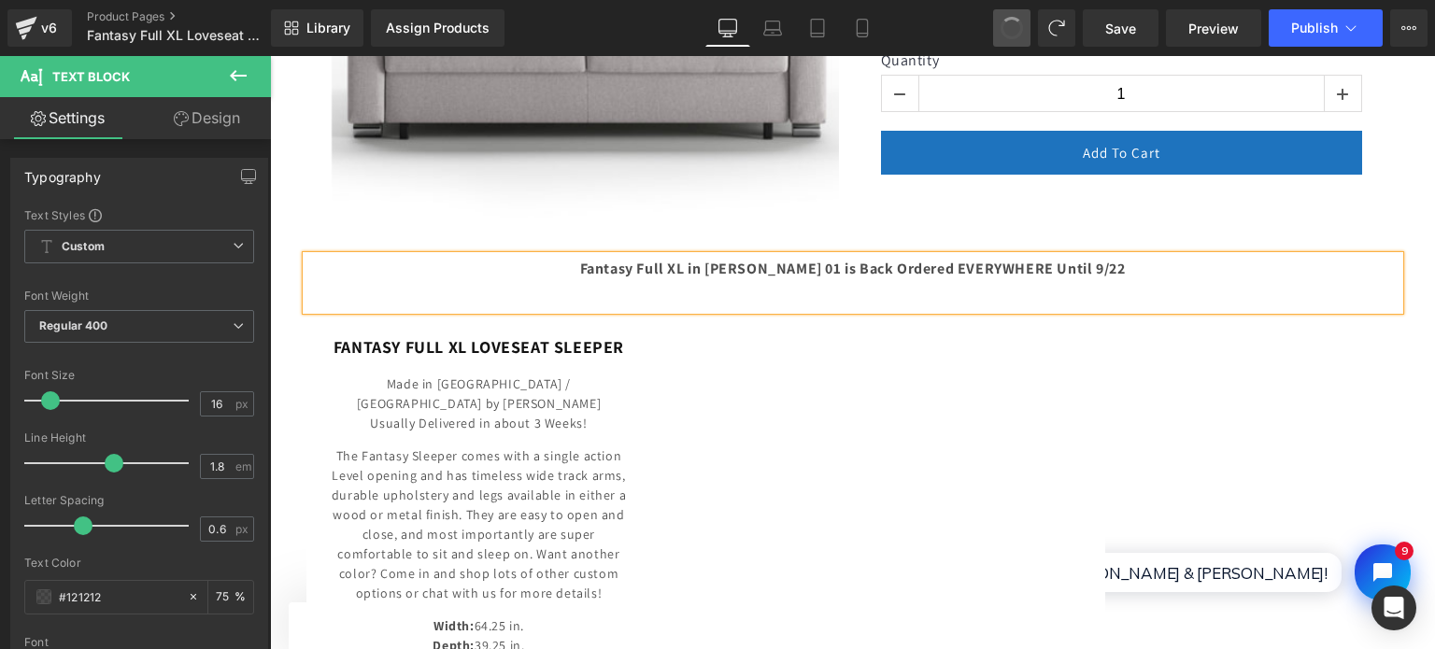
scroll to position [0, 0]
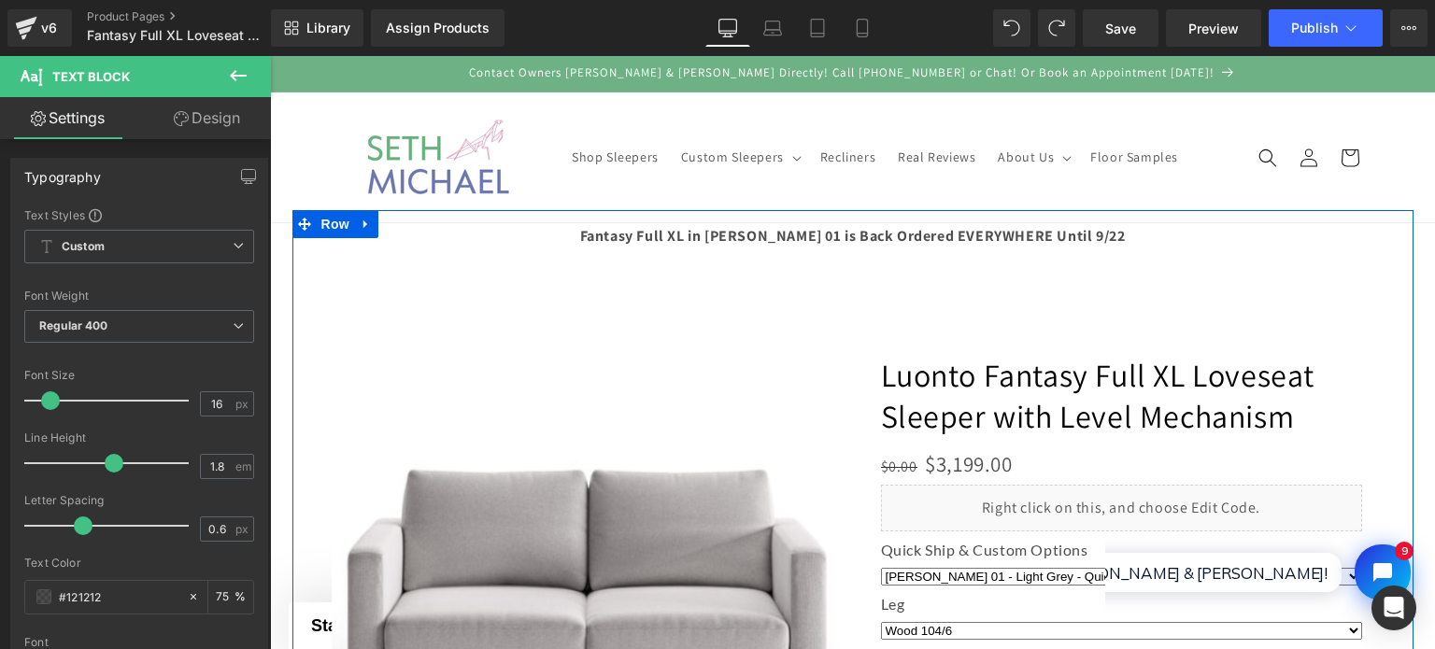
click at [848, 242] on div at bounding box center [852, 532] width 1121 height 644
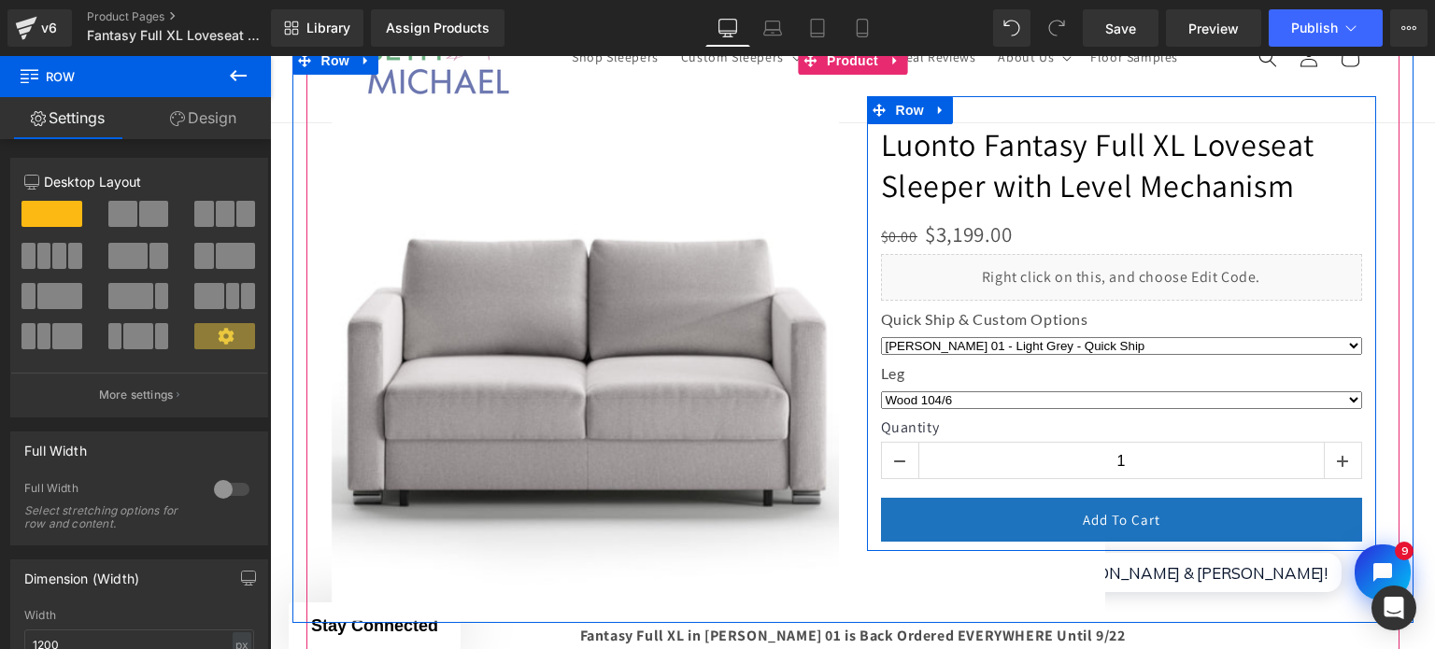
scroll to position [467, 0]
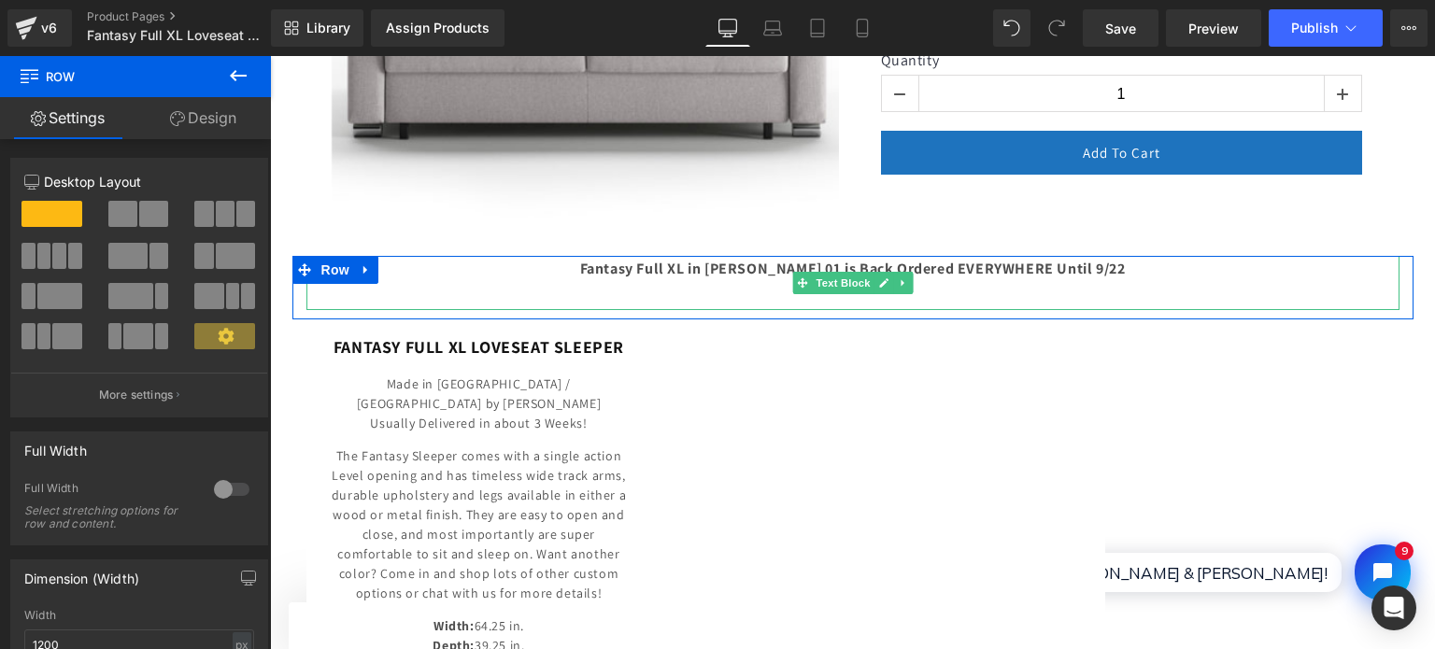
click at [759, 272] on strong "Fantasy Full XL in [PERSON_NAME] 01 is Back Ordered EVERYWHERE Until 9/22" at bounding box center [853, 269] width 546 height 20
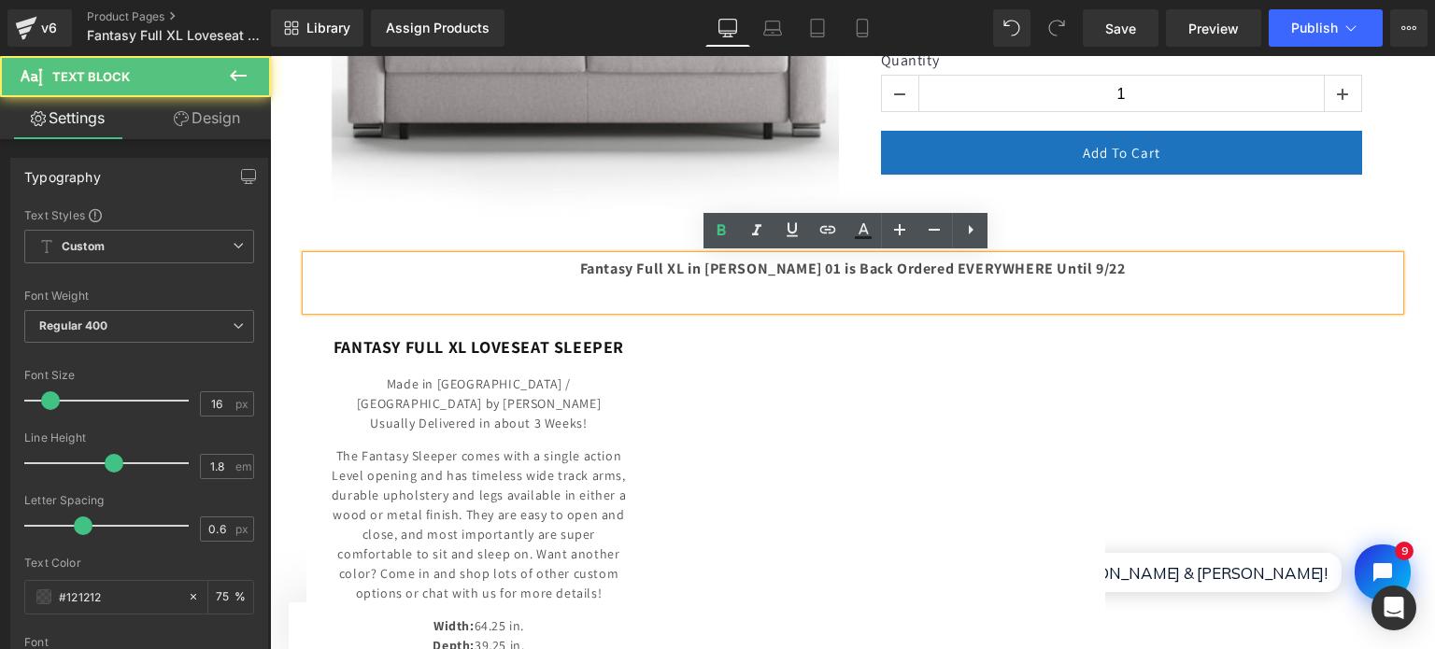
click at [1051, 272] on strong "Fantasy Full XL in [PERSON_NAME] 01 is Back Ordered EVERYWHERE Until 9/22" at bounding box center [853, 269] width 546 height 20
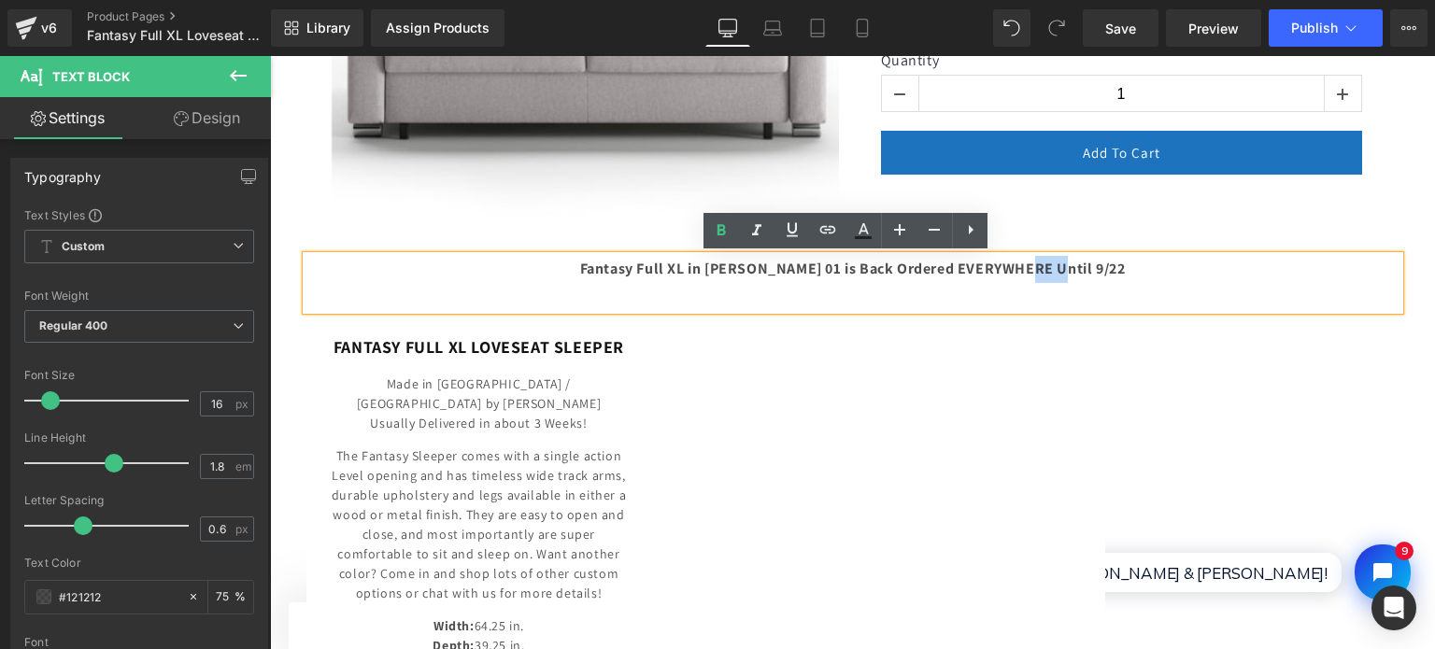
drag, startPoint x: 1050, startPoint y: 272, endPoint x: 1075, endPoint y: 269, distance: 24.5
click at [1075, 269] on strong "Fantasy Full XL in [PERSON_NAME] 01 is Back Ordered EVERYWHERE Until 9/22" at bounding box center [853, 269] width 546 height 20
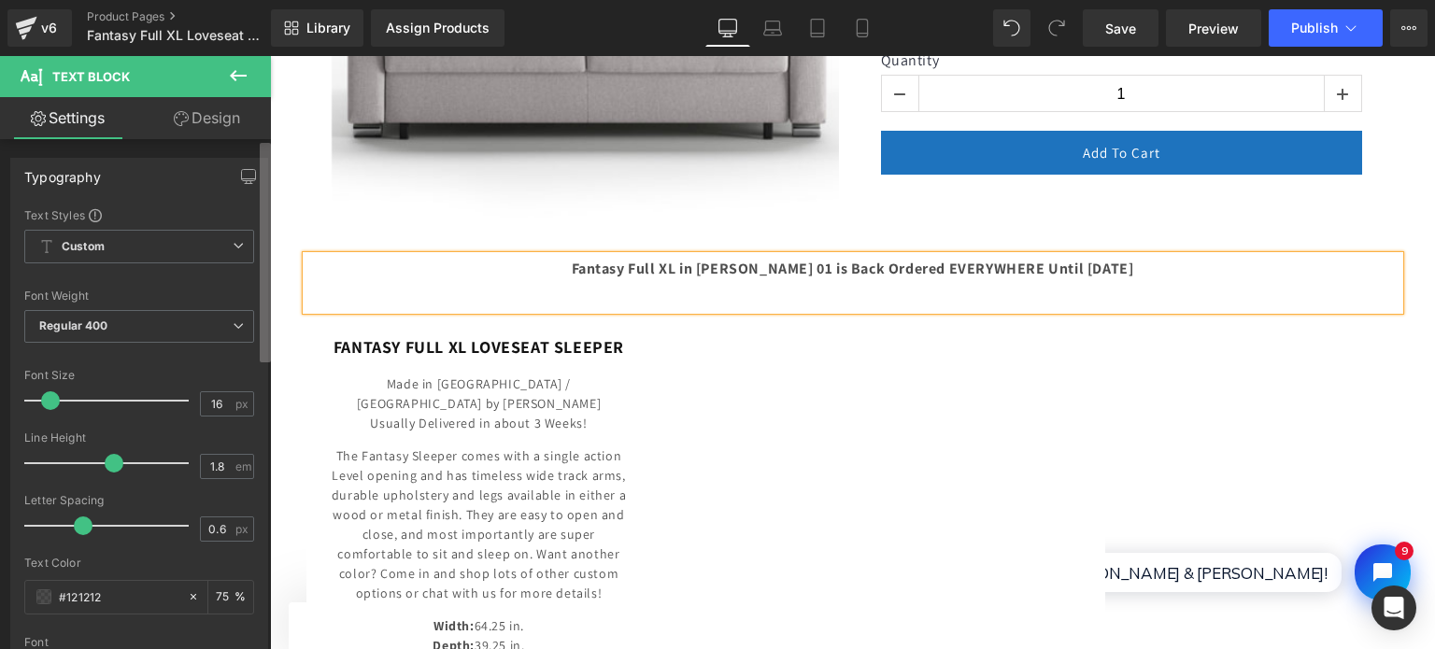
click at [269, 250] on b at bounding box center [265, 253] width 11 height 220
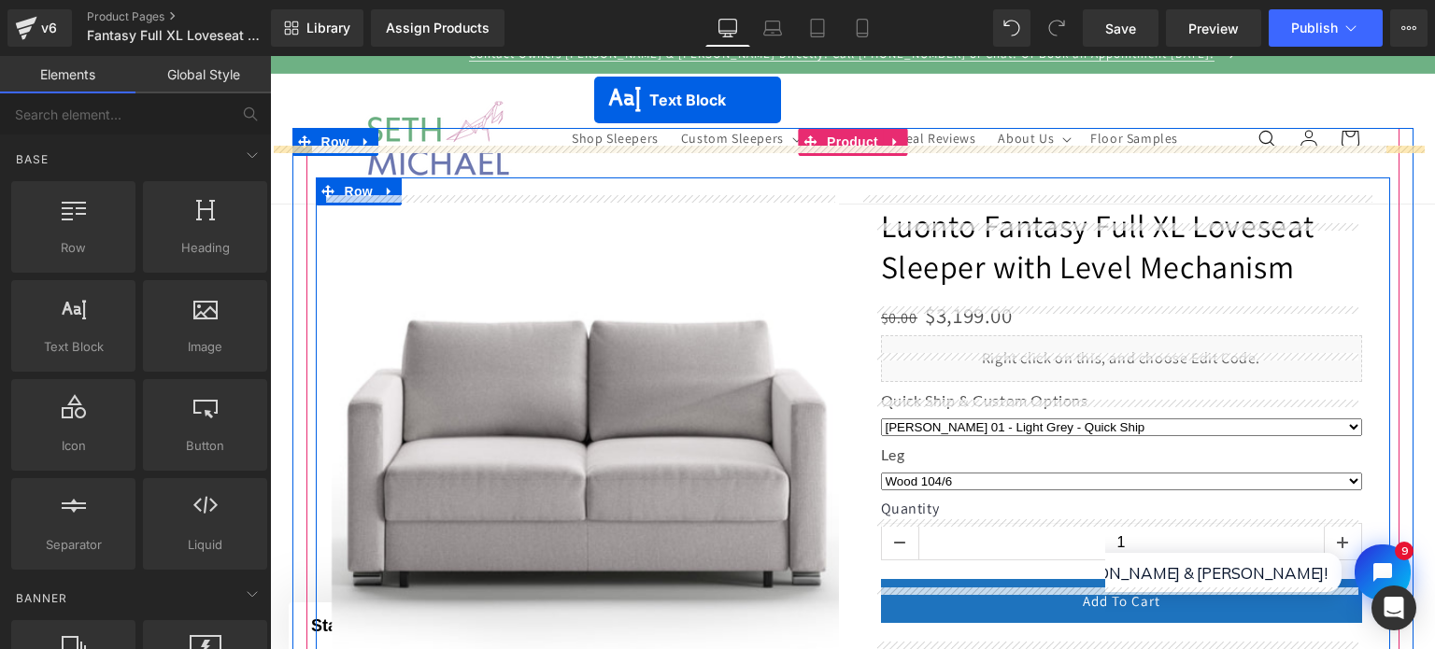
scroll to position [0, 0]
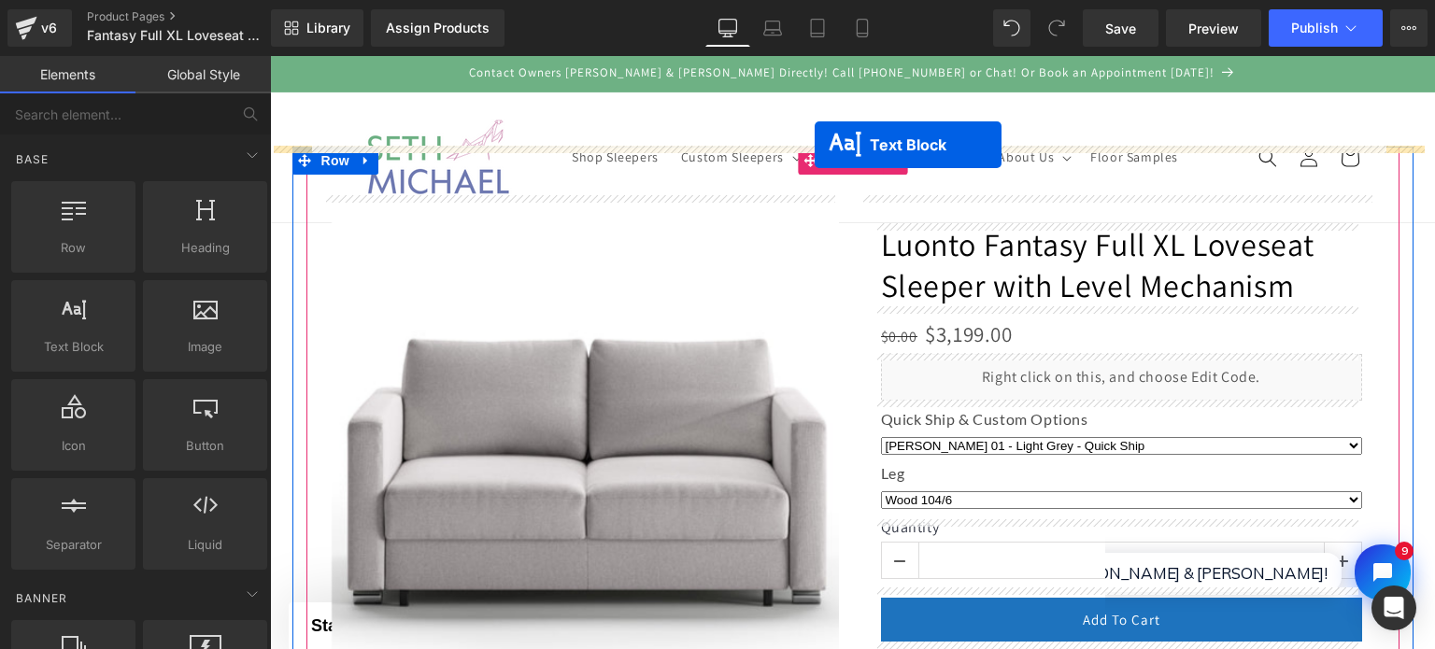
drag, startPoint x: 800, startPoint y: 283, endPoint x: 815, endPoint y: 145, distance: 139.1
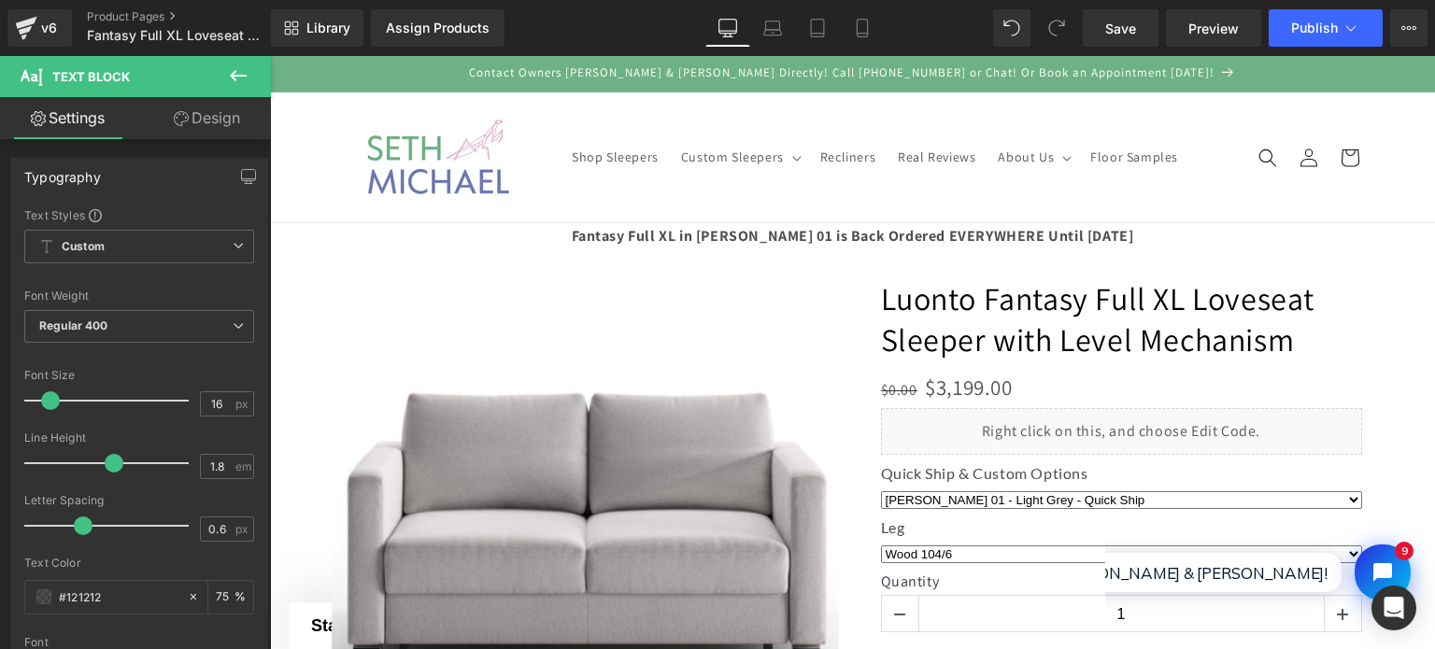
click at [557, 13] on div "Assign Products Product Preview No product match your search. Please try anothe…" at bounding box center [480, 27] width 234 height 37
click at [1305, 40] on button "Publish" at bounding box center [1326, 27] width 114 height 37
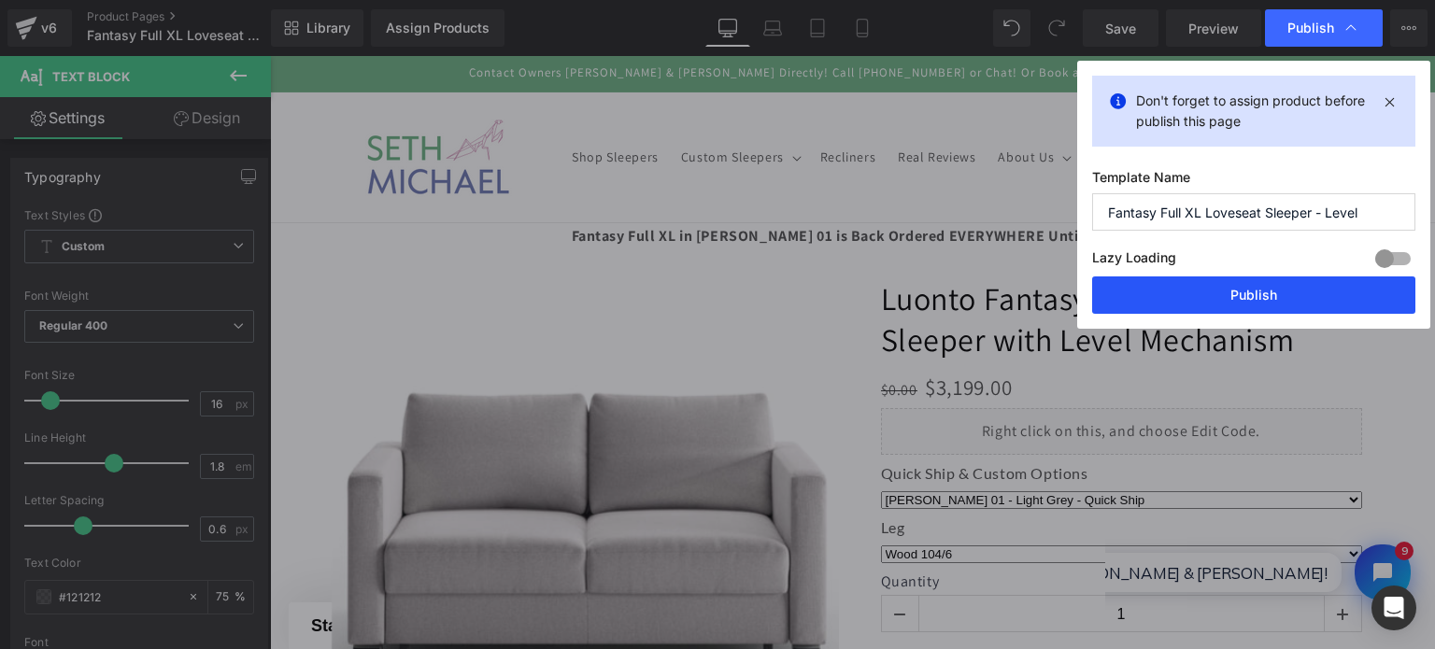
click at [1333, 296] on button "Publish" at bounding box center [1253, 295] width 323 height 37
